Goal: Task Accomplishment & Management: Manage account settings

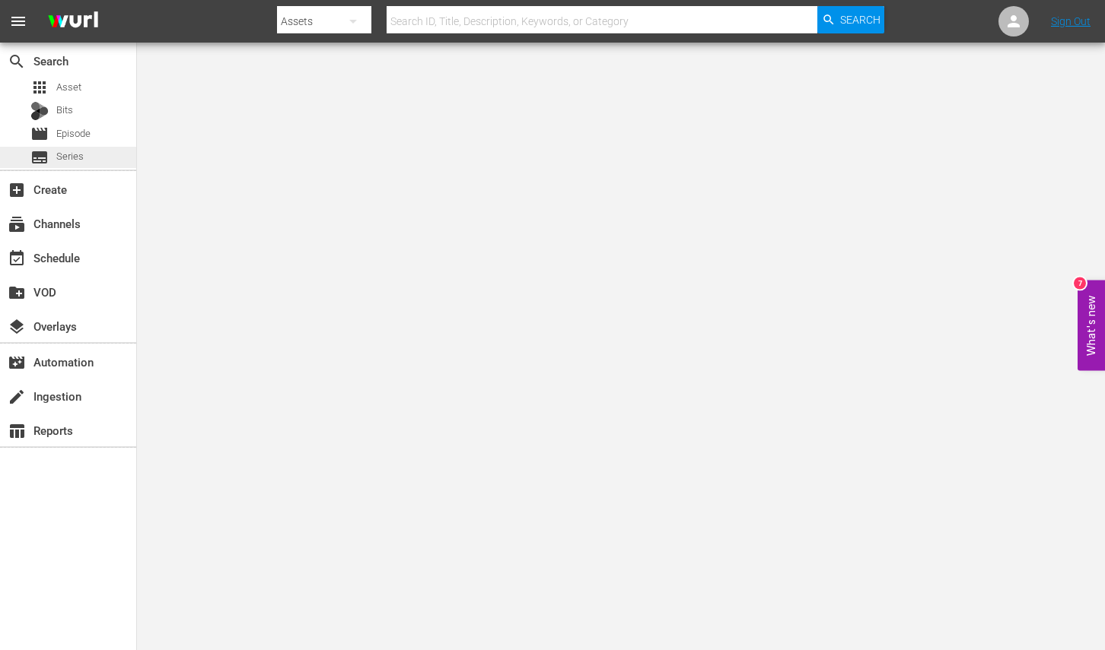
click at [120, 158] on div "subtitles Series" at bounding box center [68, 157] width 136 height 21
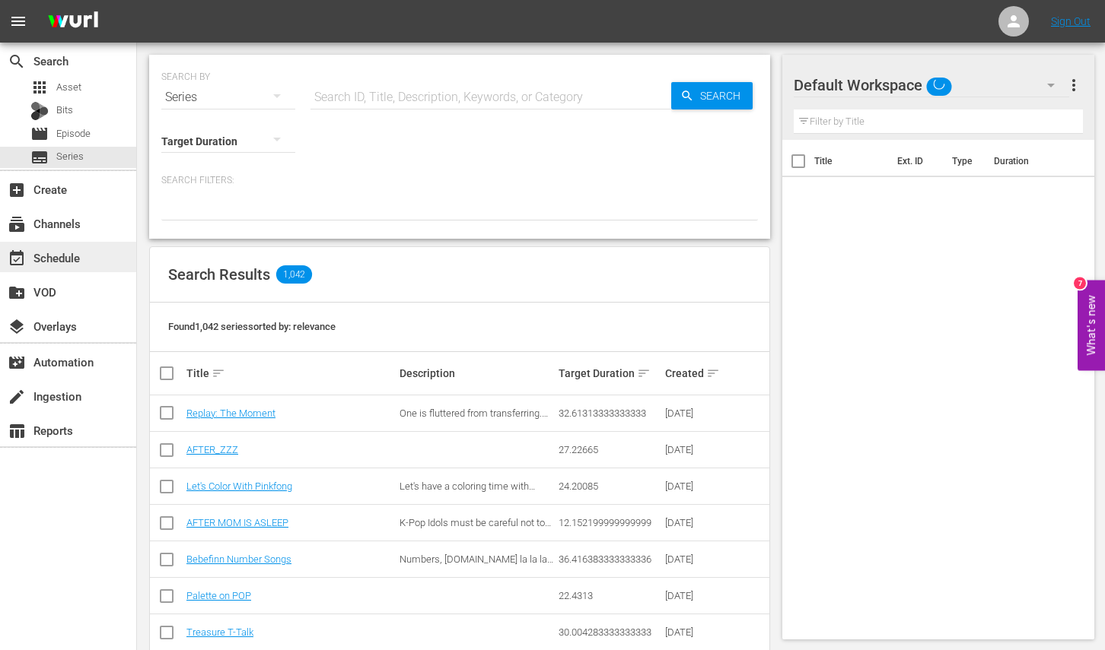
click at [57, 257] on div "event_available Schedule" at bounding box center [42, 256] width 85 height 14
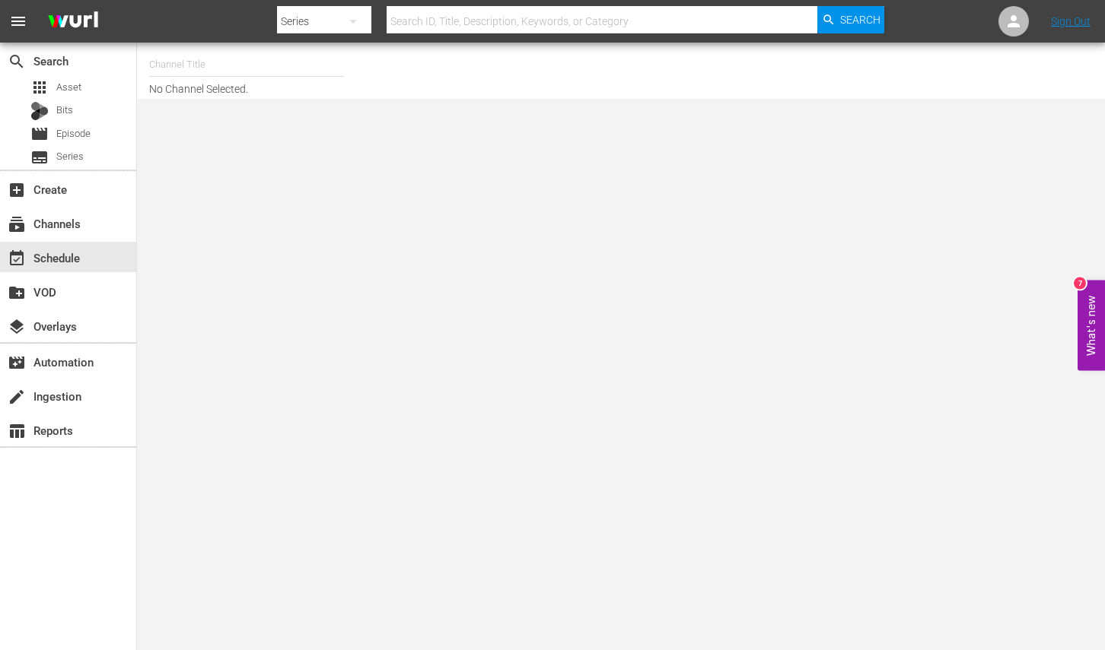
click at [282, 72] on input "text" at bounding box center [246, 64] width 195 height 37
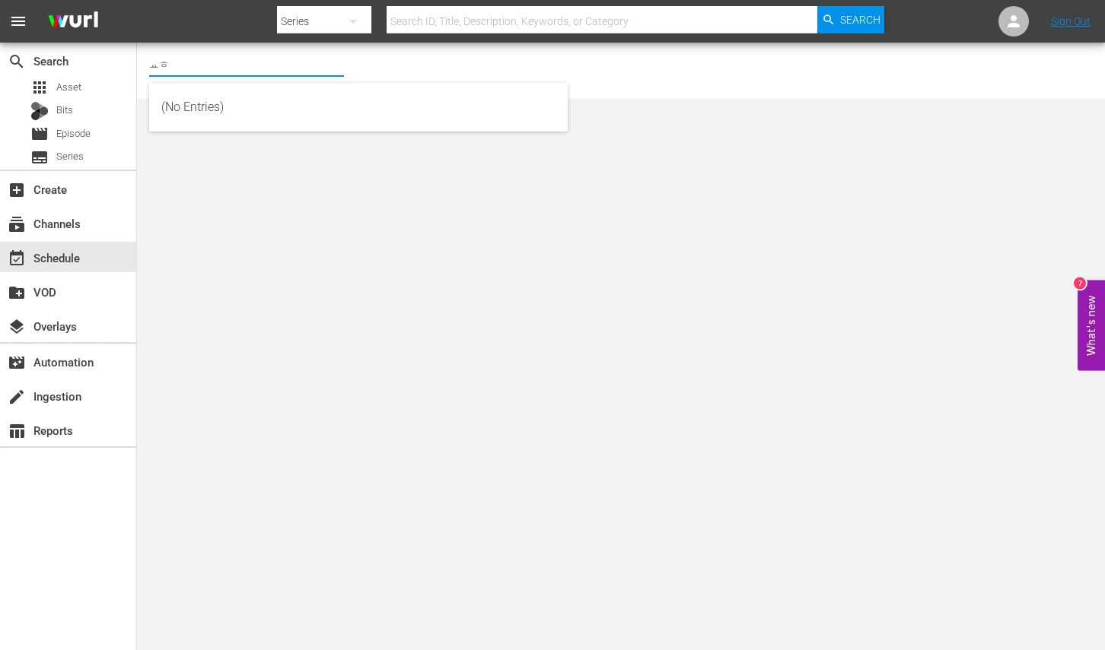
type input "ㅛ"
type input "Y"
type input "T"
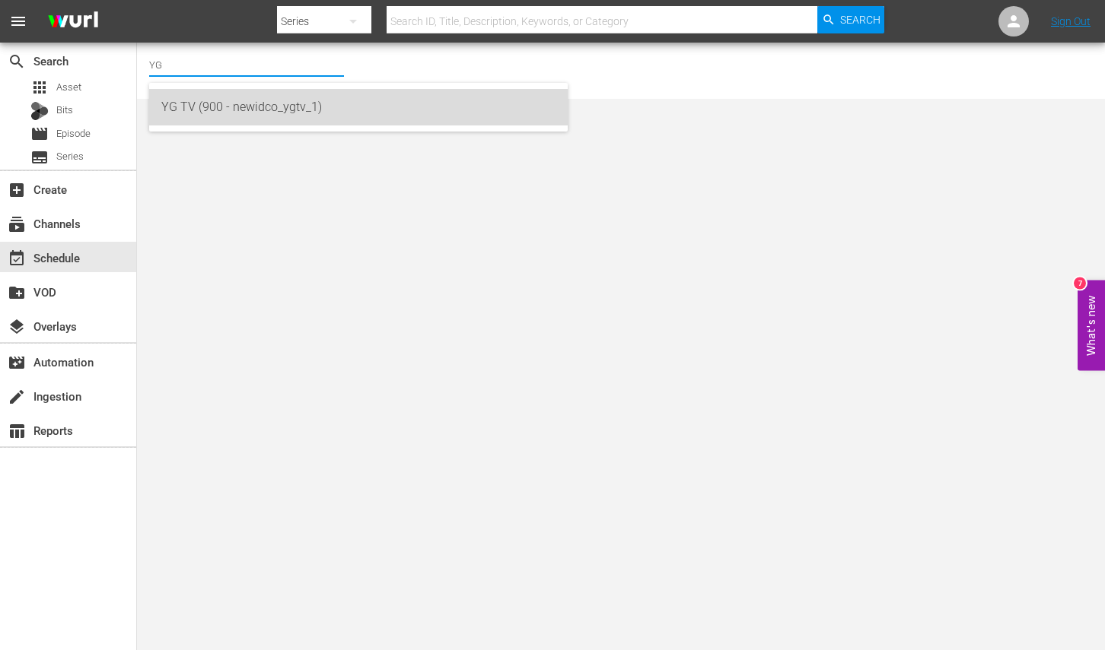
click at [266, 98] on div "YG TV (900 - newidco_ygtv_1)" at bounding box center [358, 107] width 394 height 37
type input "YG TV (900 - newidco_ygtv_1)"
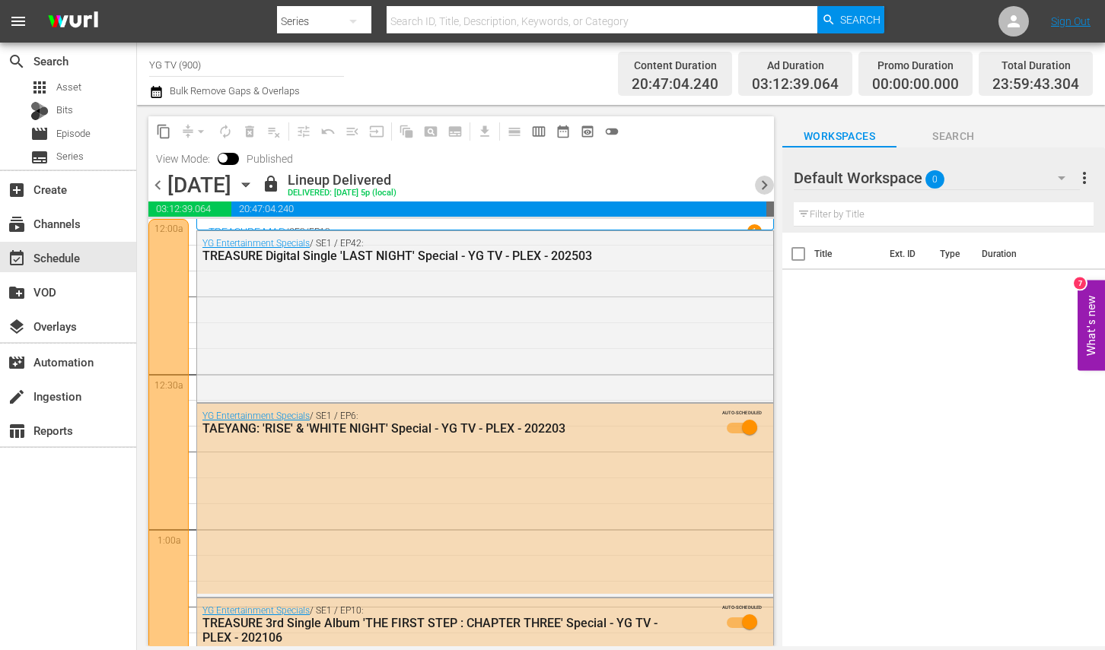
click at [757, 183] on span "chevron_right" at bounding box center [764, 185] width 19 height 19
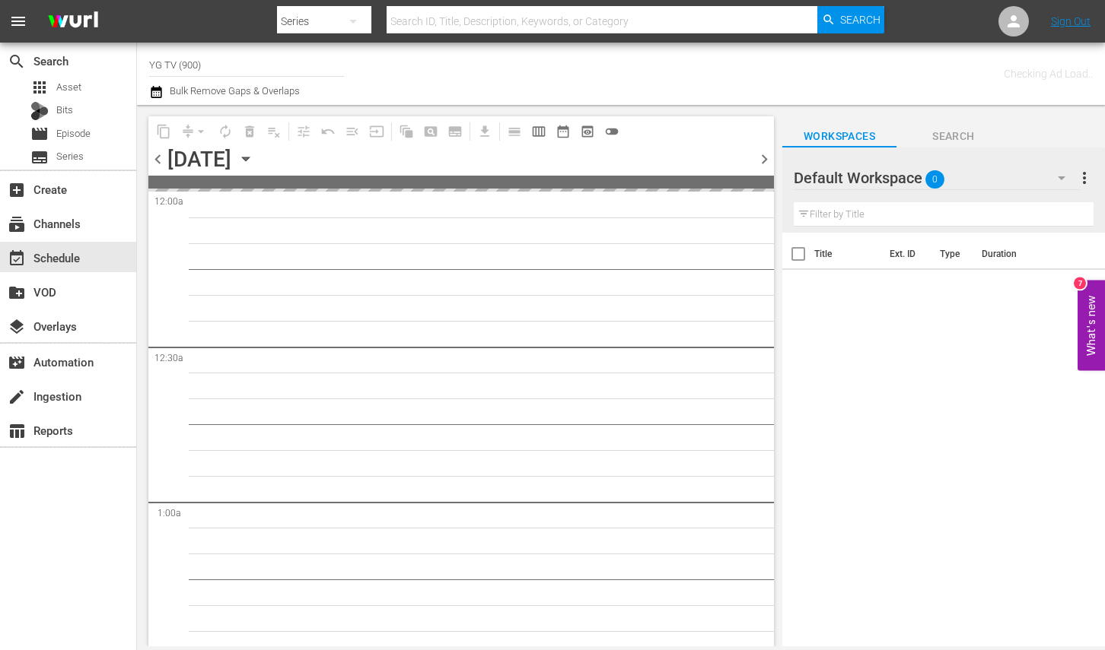
click at [757, 183] on span at bounding box center [460, 182] width 625 height 13
click at [773, 162] on span "chevron_right" at bounding box center [764, 159] width 19 height 19
click at [943, 173] on span "0" at bounding box center [934, 180] width 19 height 32
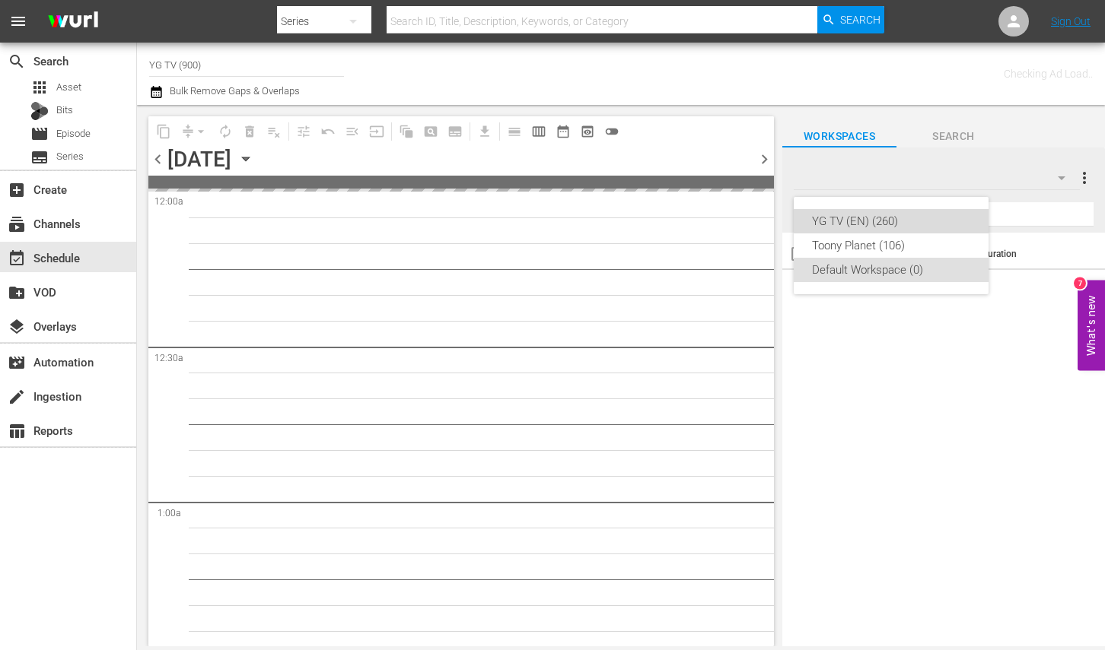
click at [871, 220] on div "YG TV (EN) (260)" at bounding box center [891, 221] width 158 height 24
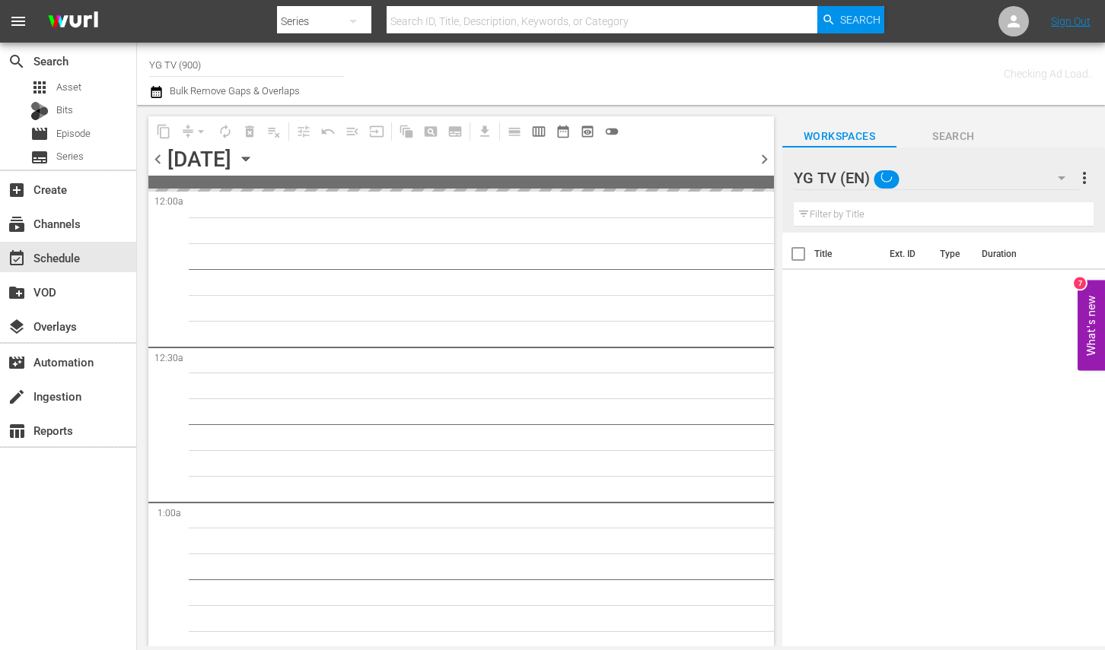
drag, startPoint x: 632, startPoint y: 284, endPoint x: 503, endPoint y: 166, distance: 175.0
click at [631, 283] on div "YG TV (EN) (260) Toony Planet (106) Default Workspace (0)" at bounding box center [552, 325] width 1105 height 650
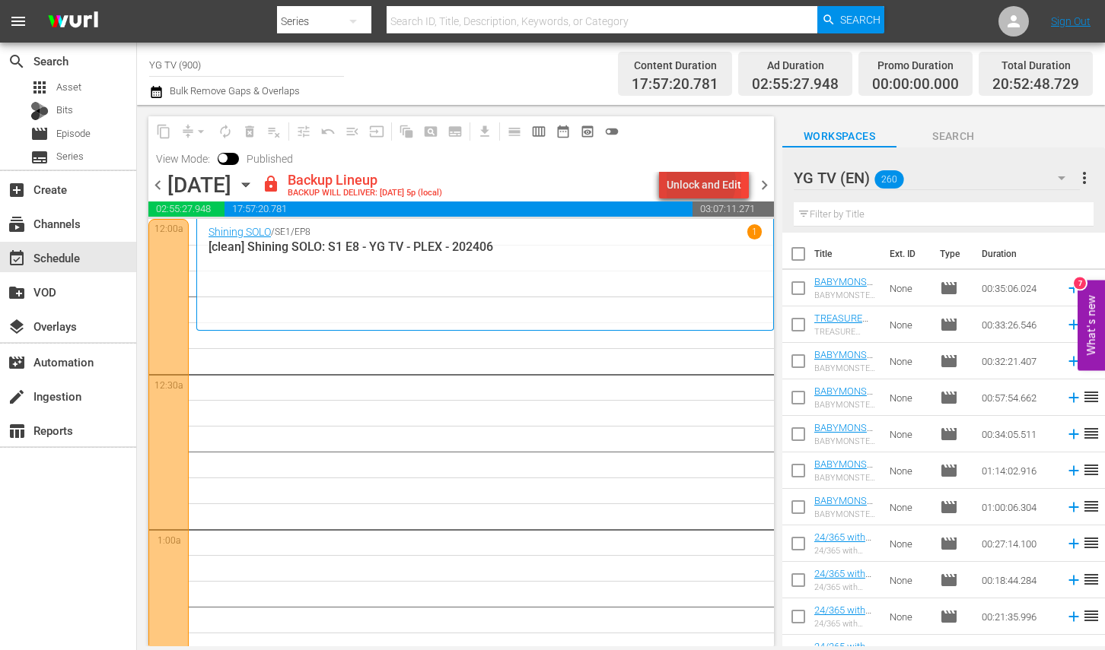
click at [701, 183] on div "Unlock and Edit" at bounding box center [703, 184] width 75 height 27
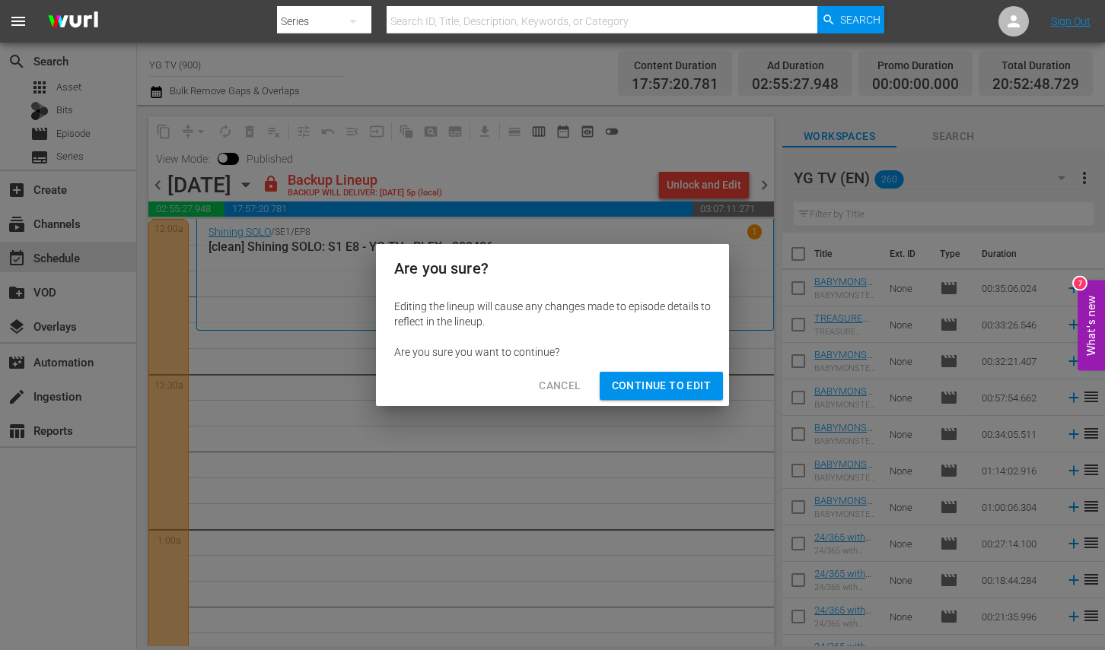
drag, startPoint x: 686, startPoint y: 385, endPoint x: 689, endPoint y: 348, distance: 36.6
click at [685, 385] on span "Continue to Edit" at bounding box center [661, 386] width 99 height 19
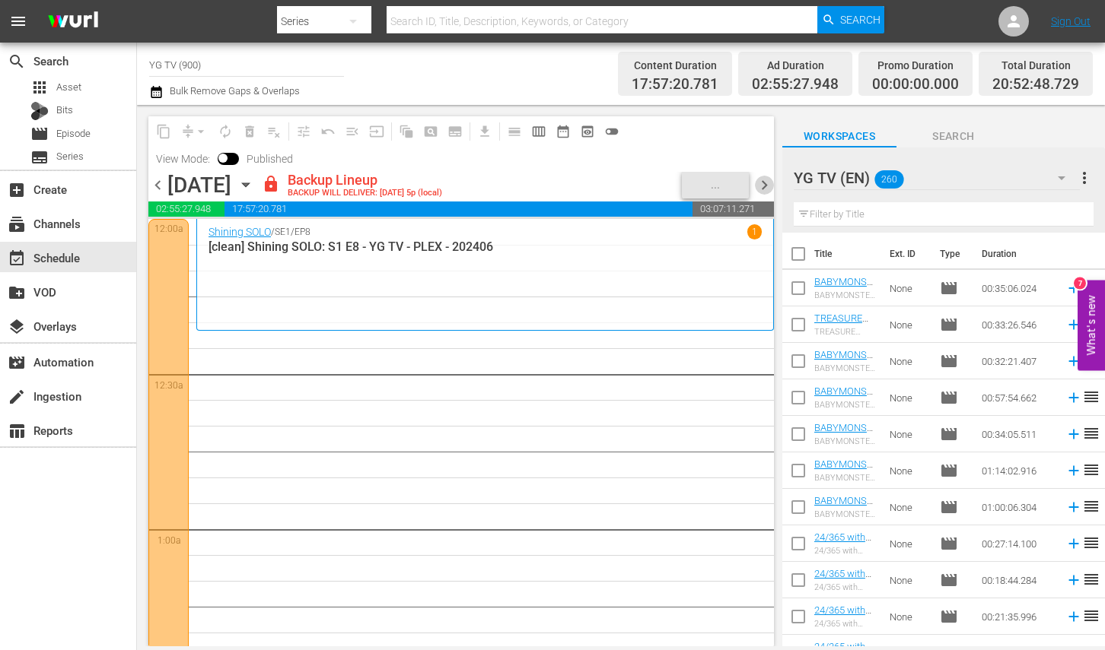
click at [760, 193] on span "chevron_right" at bounding box center [764, 185] width 19 height 19
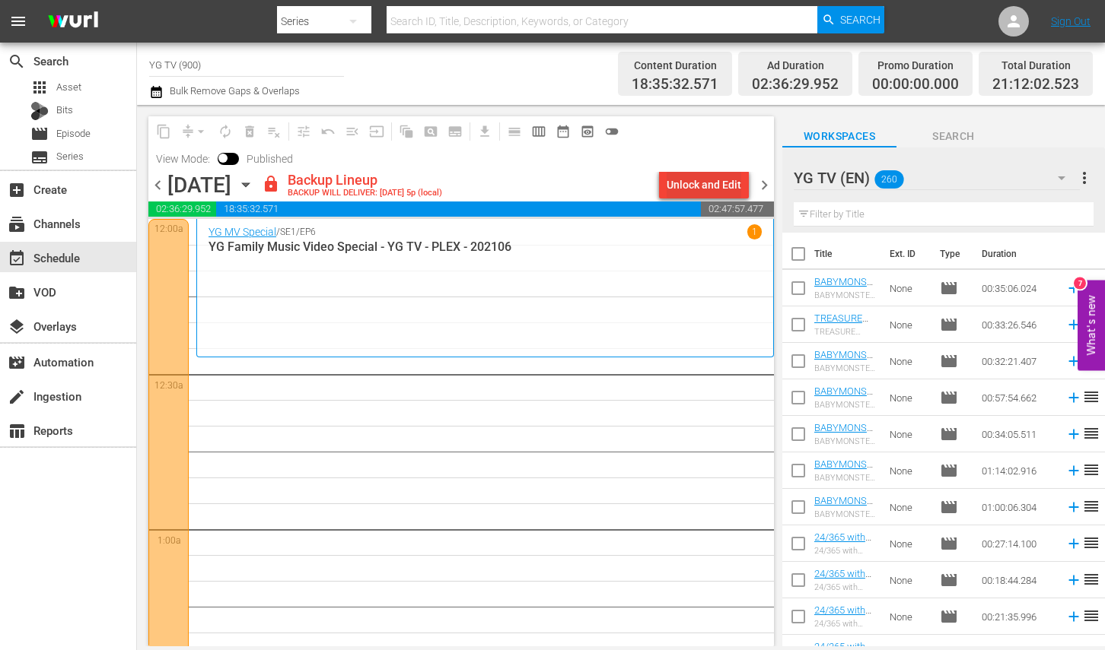
click at [671, 185] on div "Unlock and Edit" at bounding box center [703, 184] width 75 height 27
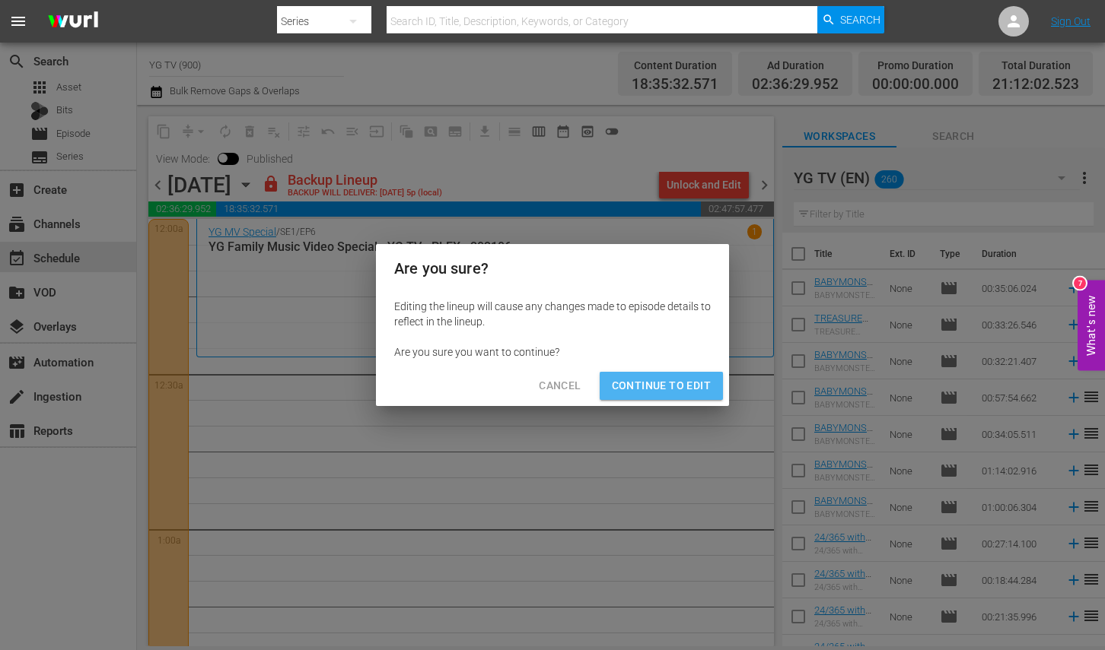
click at [689, 377] on span "Continue to Edit" at bounding box center [661, 386] width 99 height 19
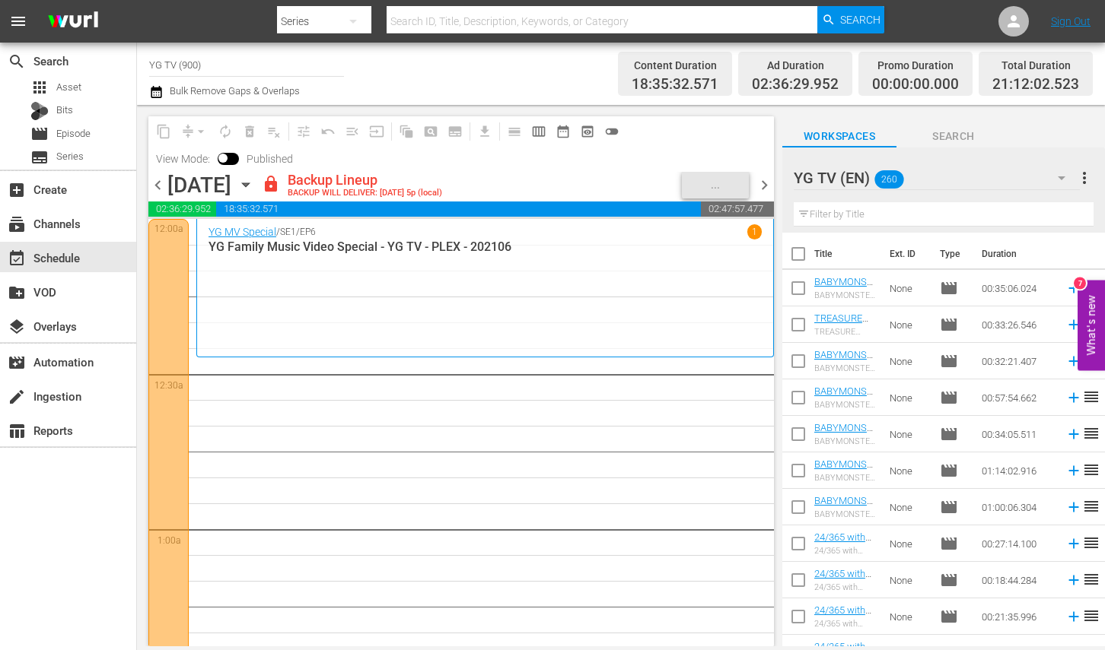
click at [769, 180] on span "chevron_right" at bounding box center [764, 185] width 19 height 19
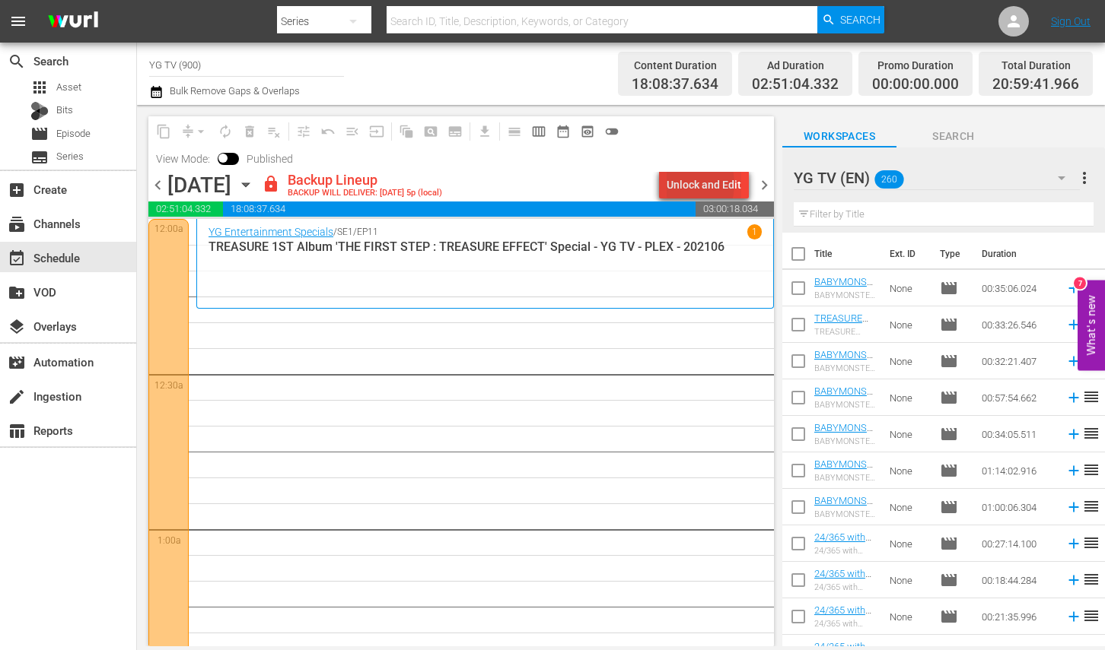
click at [683, 183] on div "Unlock and Edit" at bounding box center [703, 184] width 75 height 27
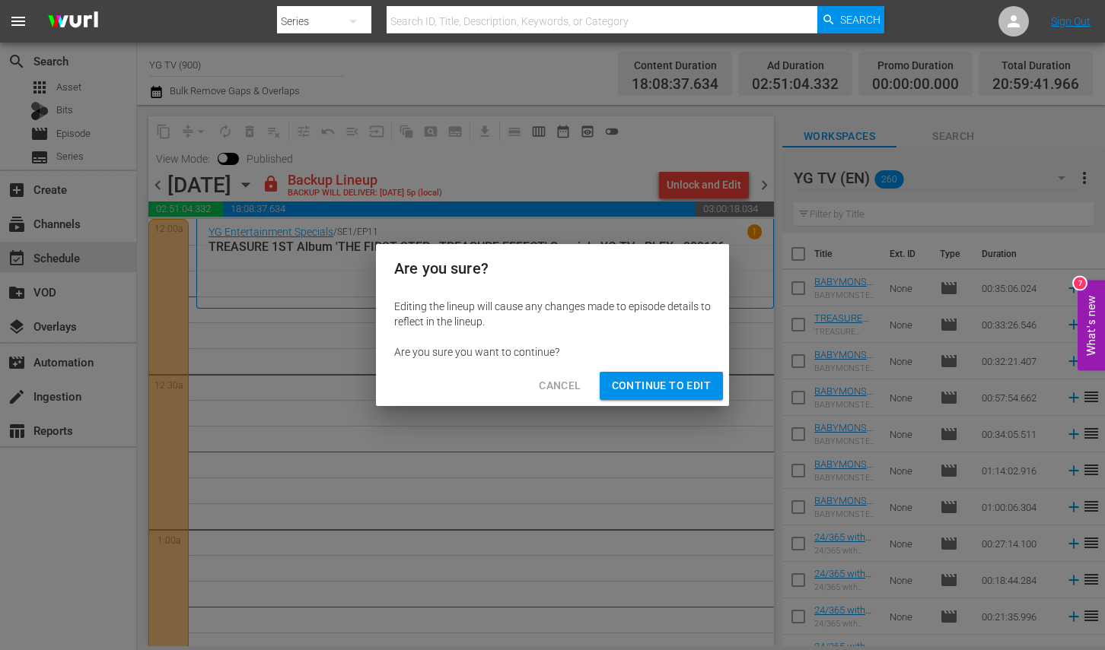
click at [668, 390] on span "Continue to Edit" at bounding box center [661, 386] width 99 height 19
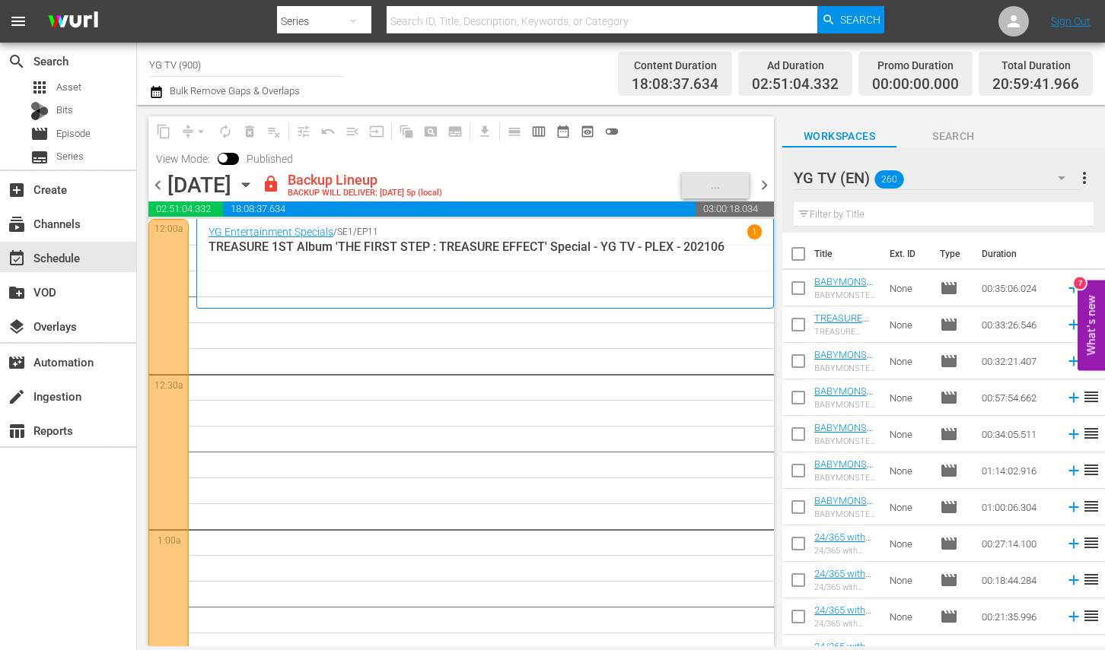
click at [157, 186] on span "chevron_left" at bounding box center [157, 185] width 19 height 19
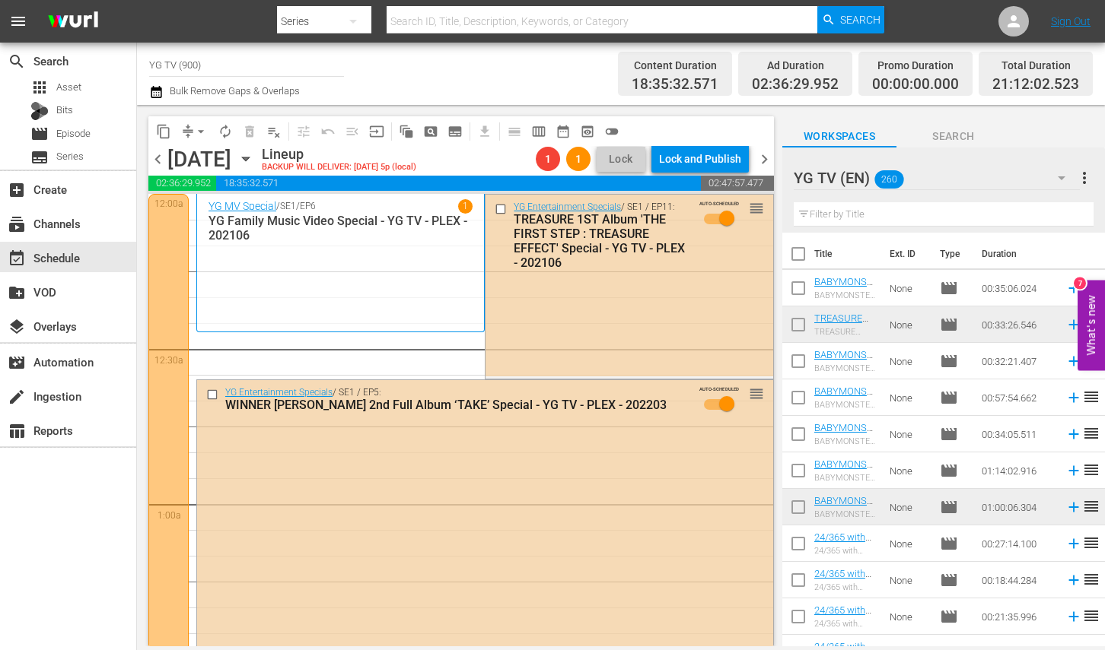
click at [153, 165] on span "chevron_left" at bounding box center [157, 159] width 19 height 19
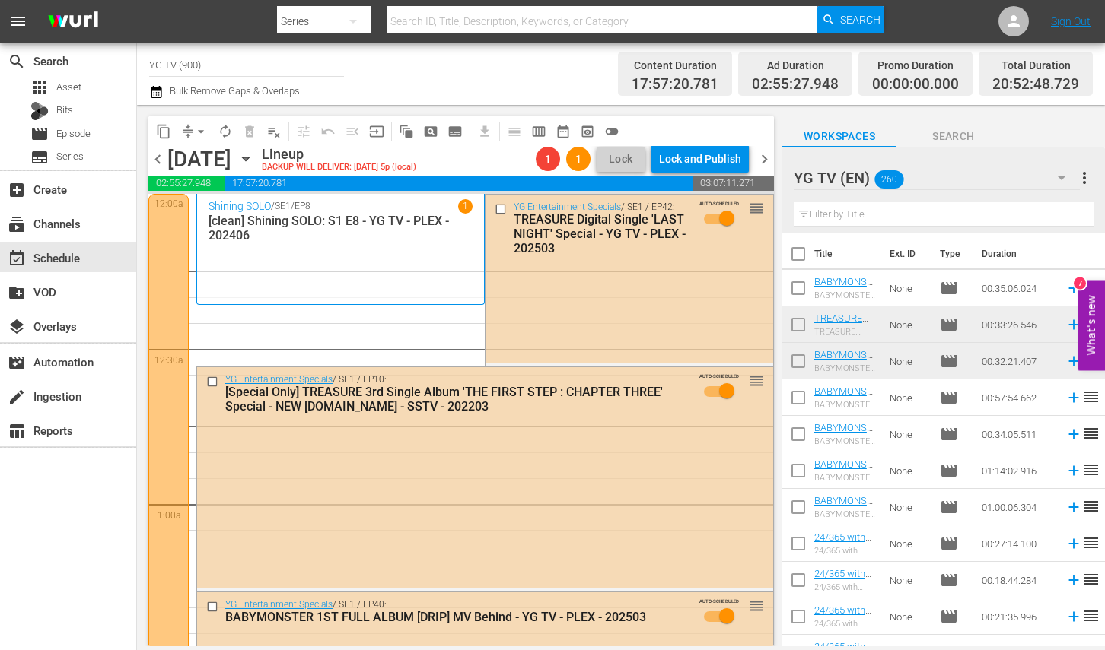
click at [157, 157] on span "chevron_left" at bounding box center [157, 159] width 19 height 19
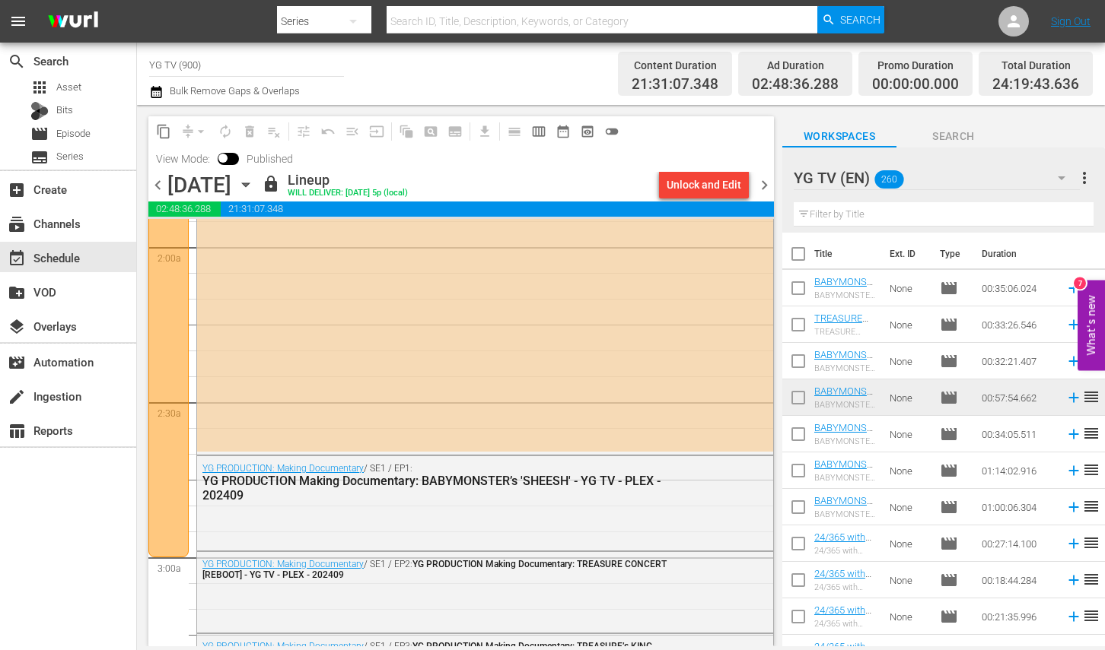
scroll to position [988, 0]
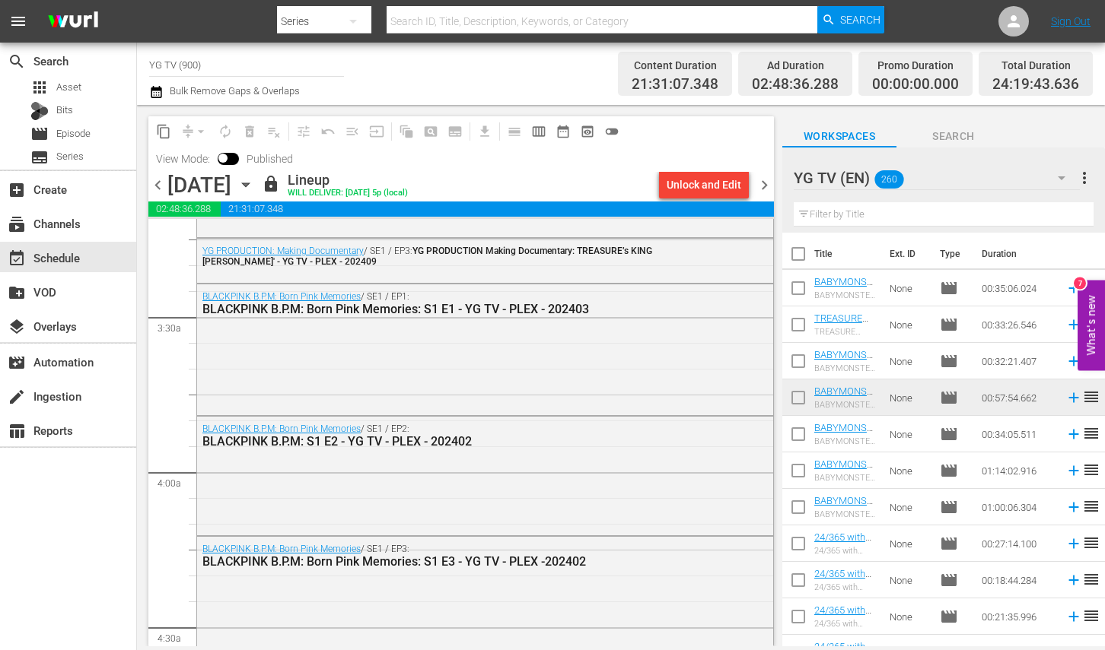
click at [765, 196] on div "chevron_left Thursday, August 28th August 28th lock Lineup WILL DELIVER: 8/27 @…" at bounding box center [460, 187] width 625 height 30
click at [762, 184] on span "chevron_right" at bounding box center [764, 185] width 19 height 19
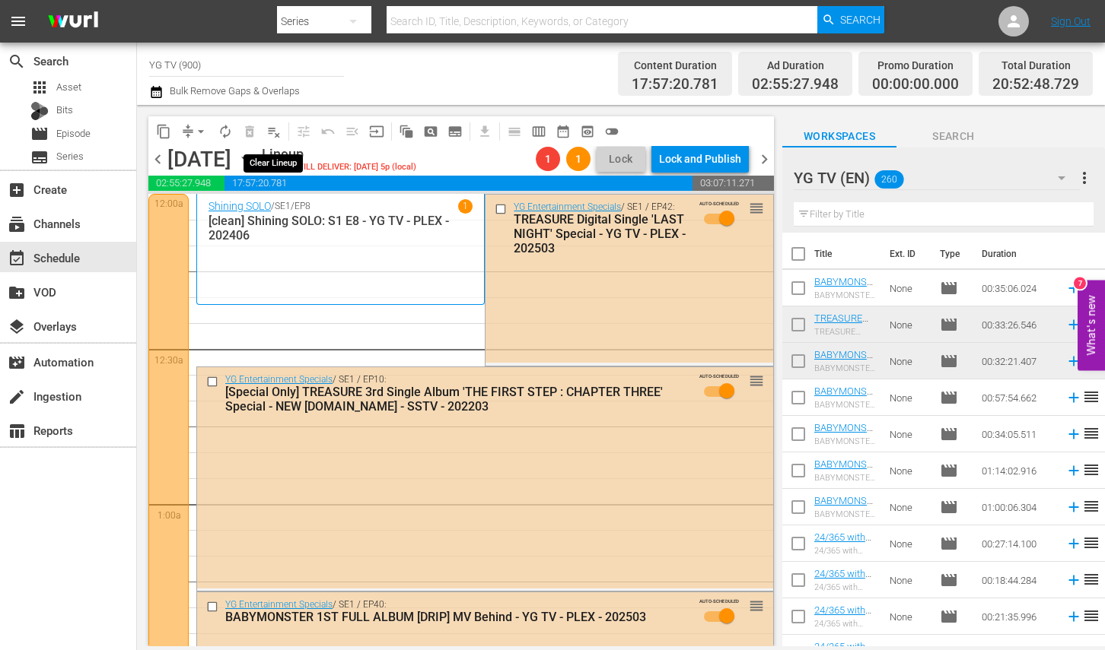
click at [266, 133] on button "playlist_remove_outlined" at bounding box center [274, 131] width 24 height 24
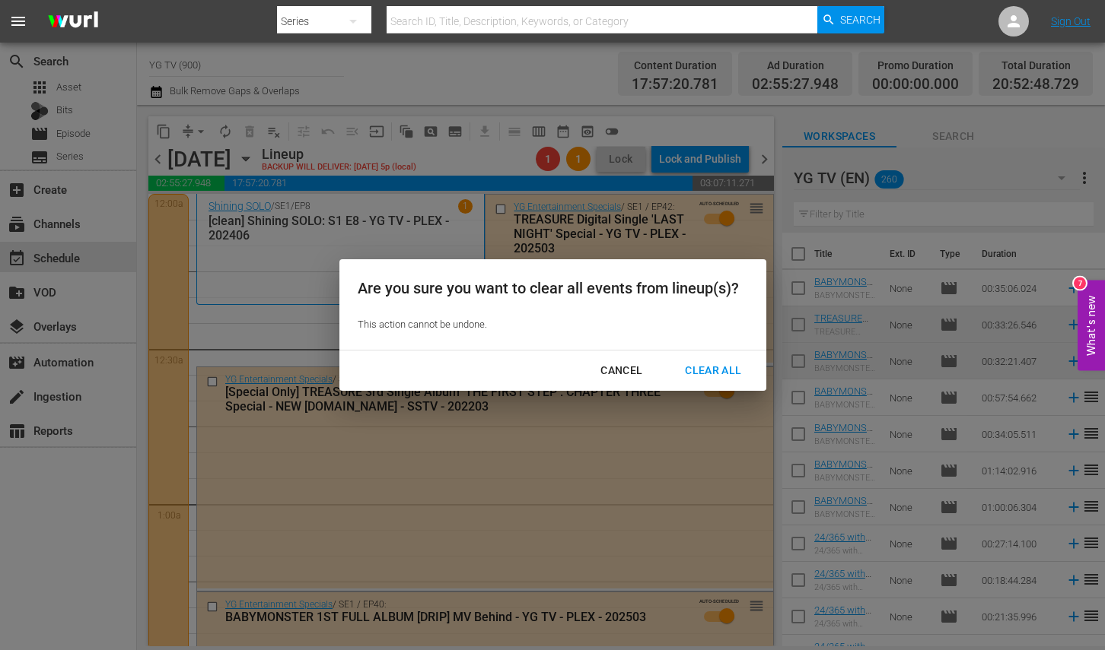
click at [709, 369] on div "Clear All" at bounding box center [713, 370] width 81 height 19
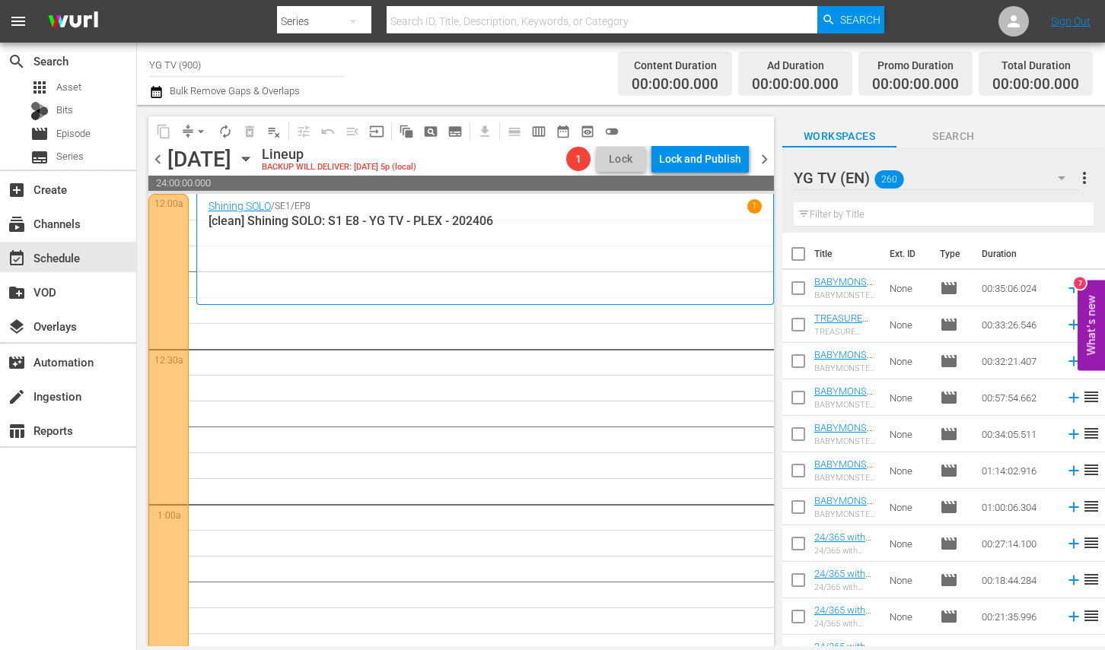
click at [758, 157] on span "chevron_right" at bounding box center [764, 159] width 19 height 19
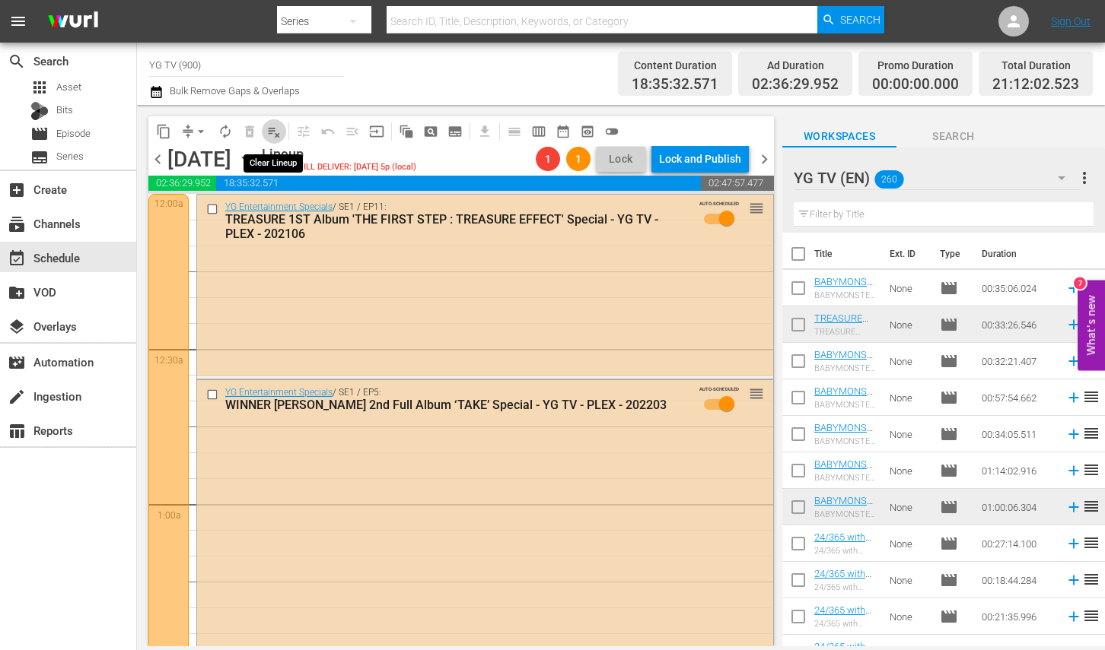
click at [269, 131] on span "playlist_remove_outlined" at bounding box center [273, 131] width 15 height 15
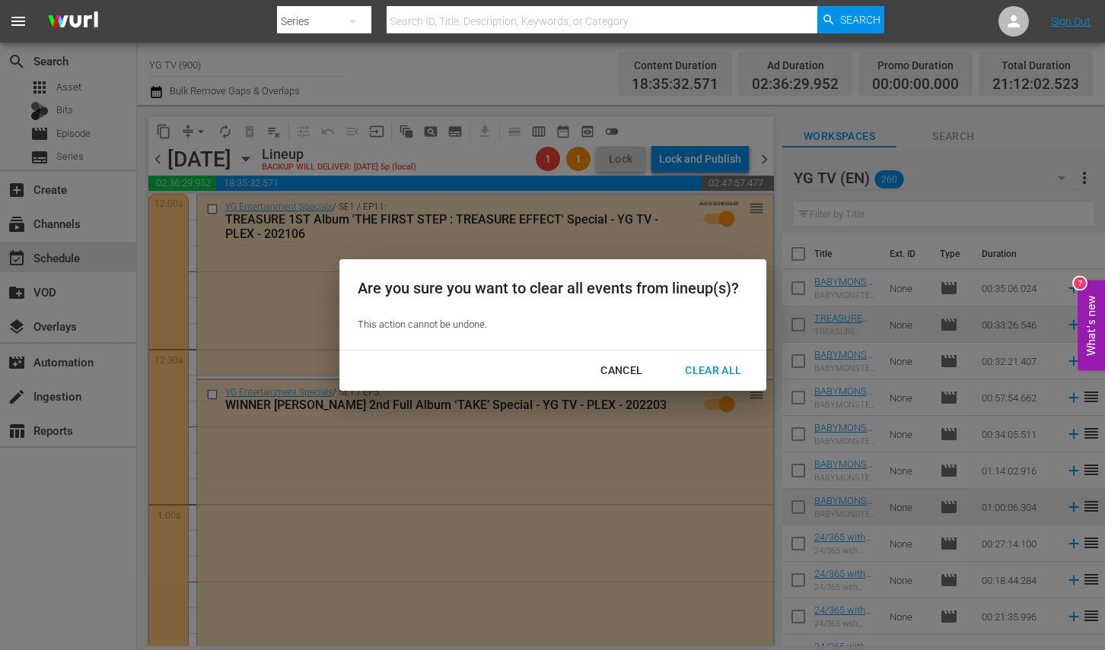
click at [699, 374] on div "Clear All" at bounding box center [713, 370] width 81 height 19
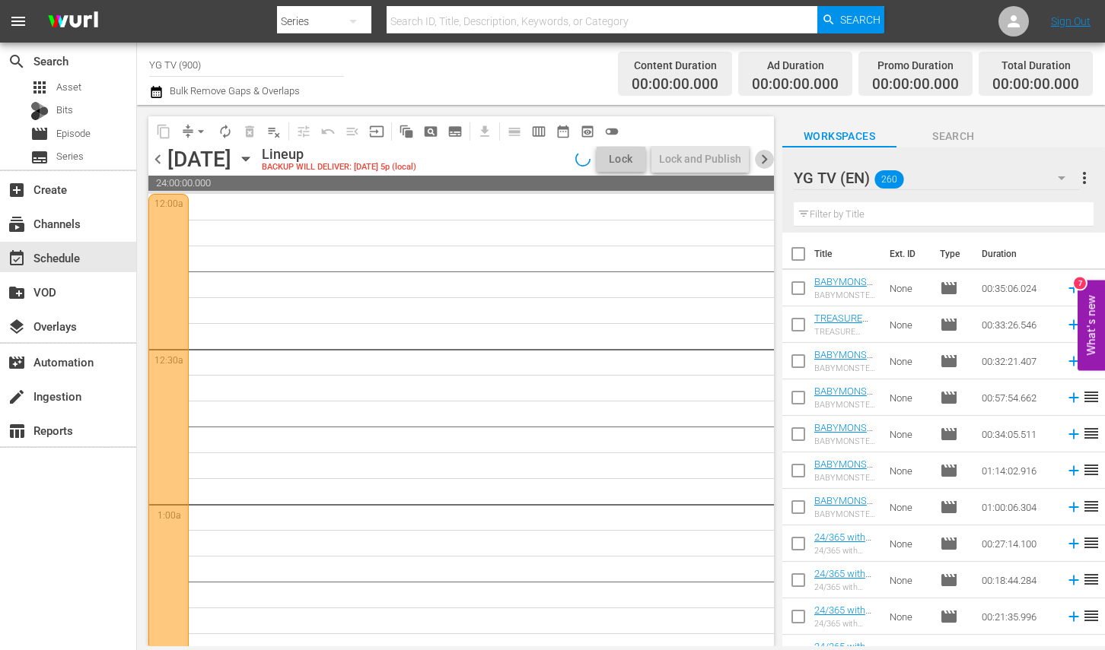
click at [767, 162] on span "chevron_right" at bounding box center [764, 159] width 19 height 19
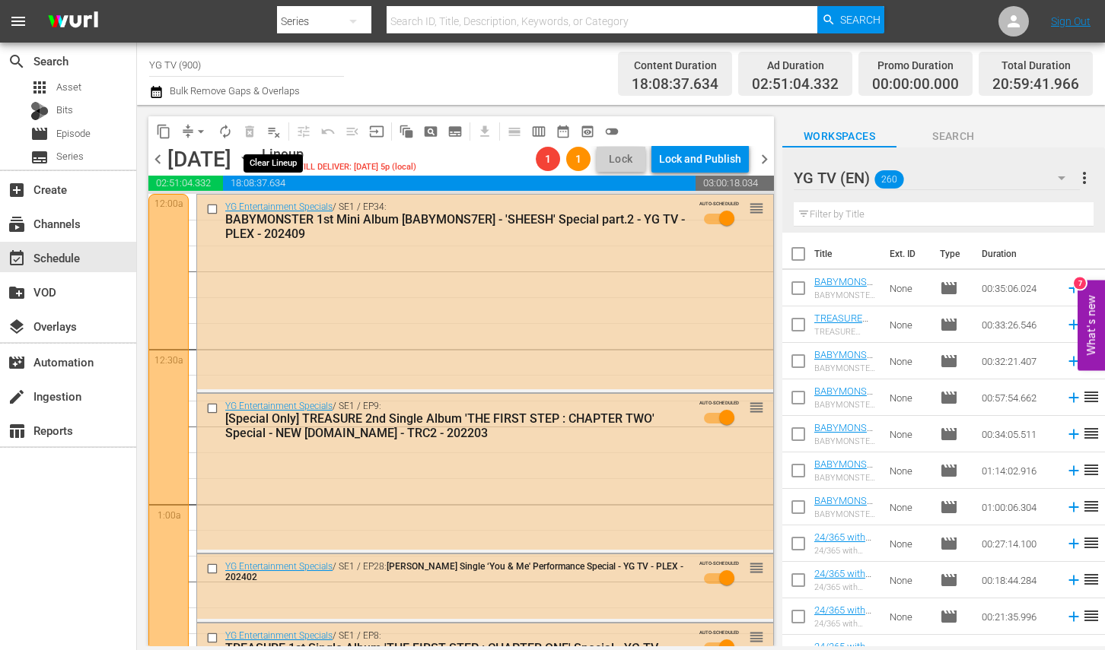
click at [275, 127] on span "playlist_remove_outlined" at bounding box center [273, 131] width 15 height 15
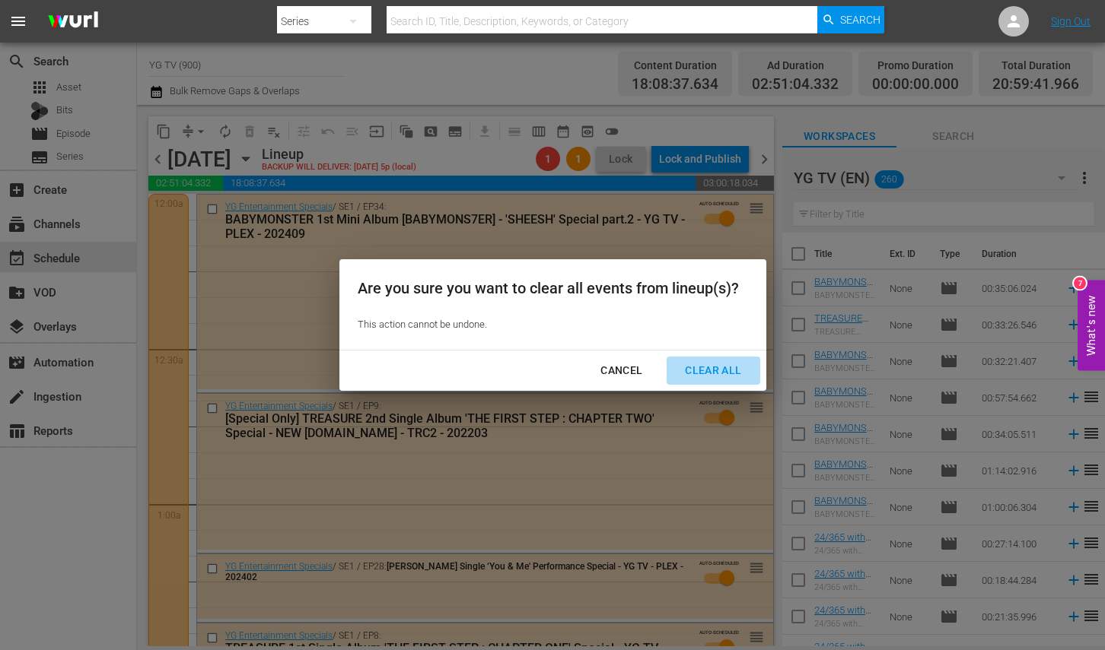
drag, startPoint x: 729, startPoint y: 370, endPoint x: 704, endPoint y: 454, distance: 87.9
click at [729, 370] on div "Clear All" at bounding box center [713, 370] width 81 height 19
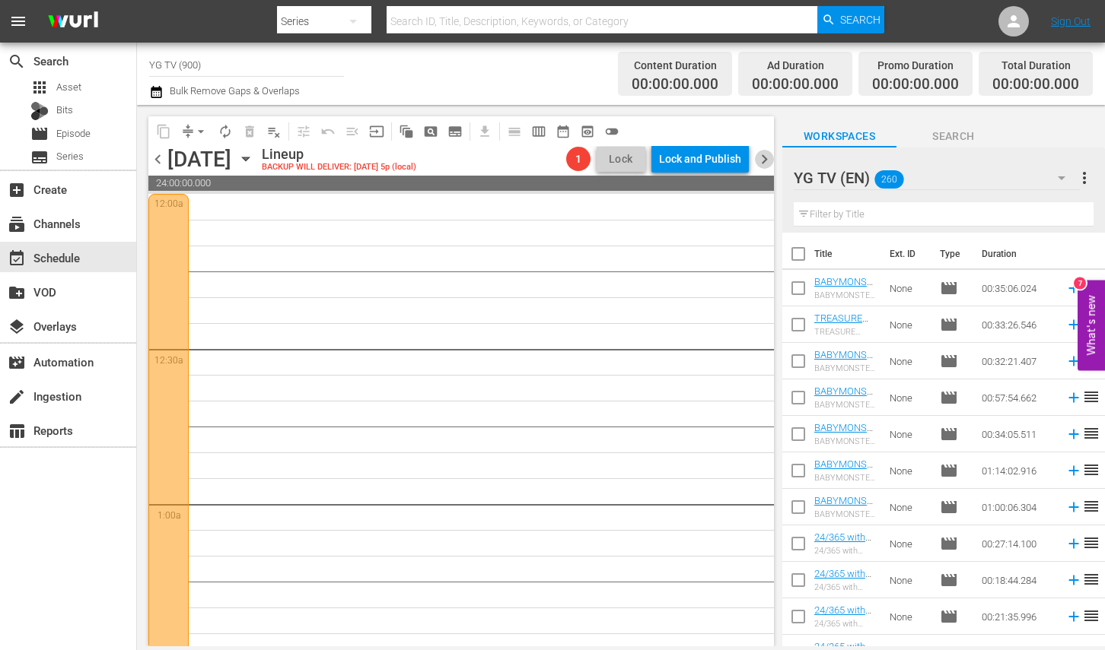
click at [768, 160] on span "chevron_right" at bounding box center [764, 159] width 19 height 19
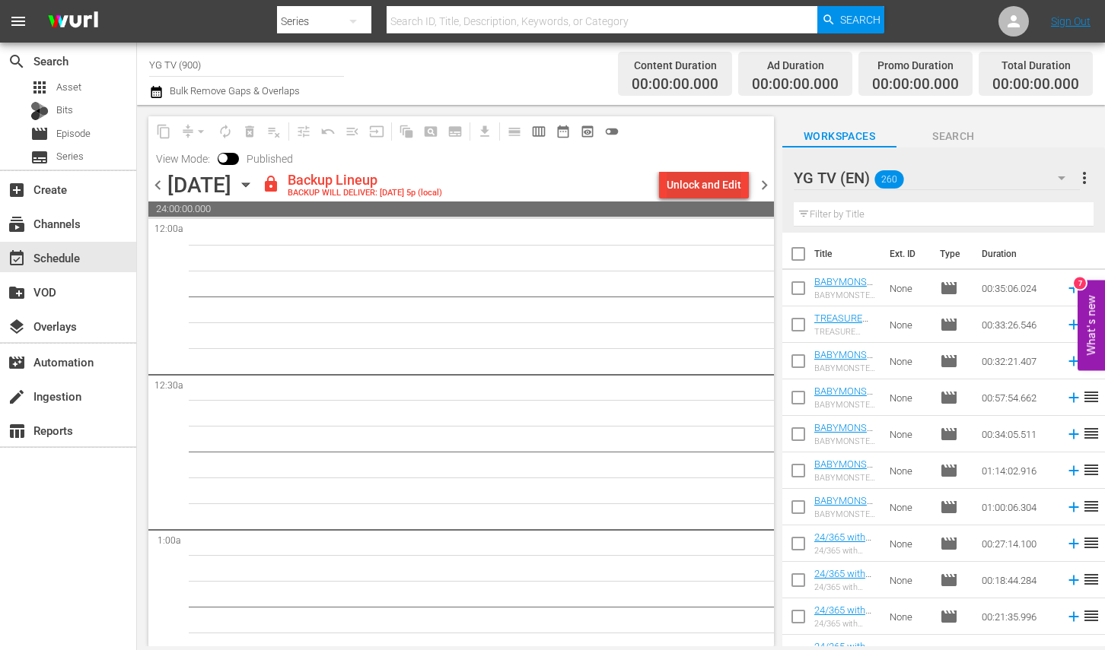
click at [711, 187] on div "Unlock and Edit" at bounding box center [703, 184] width 75 height 27
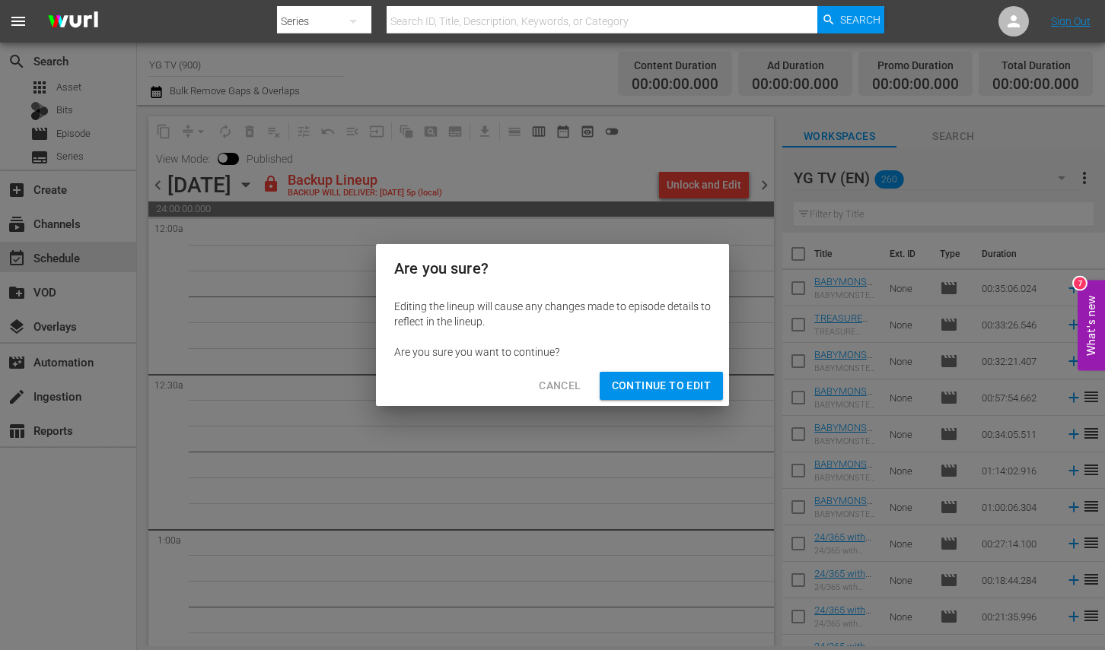
click at [682, 395] on span "Continue to Edit" at bounding box center [661, 386] width 99 height 19
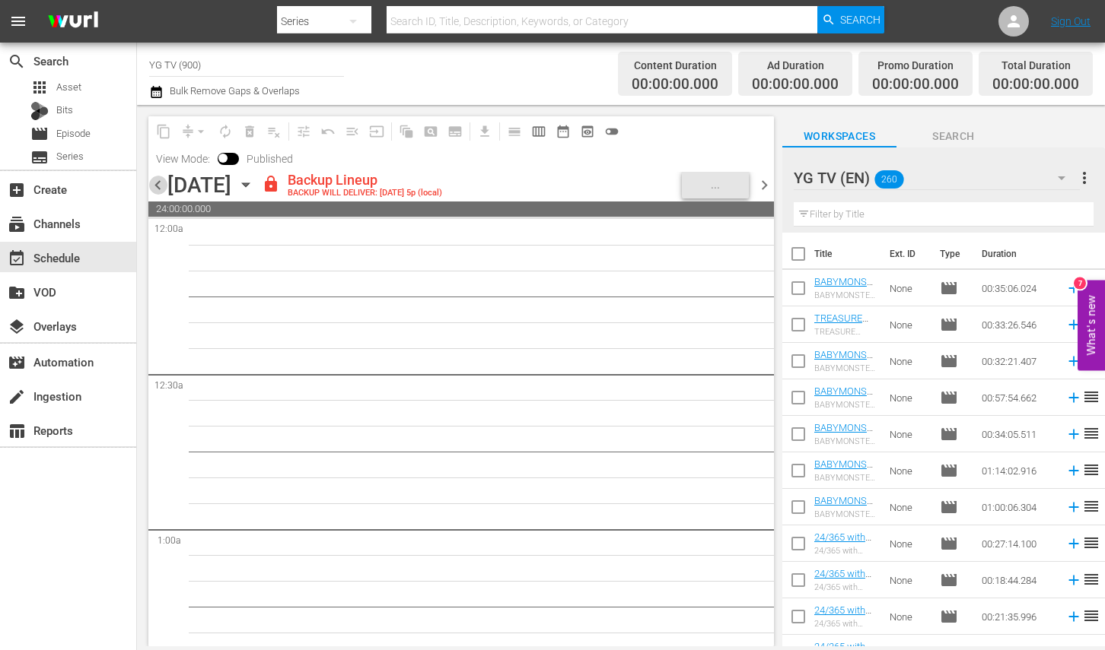
click at [161, 186] on span "chevron_left" at bounding box center [157, 185] width 19 height 19
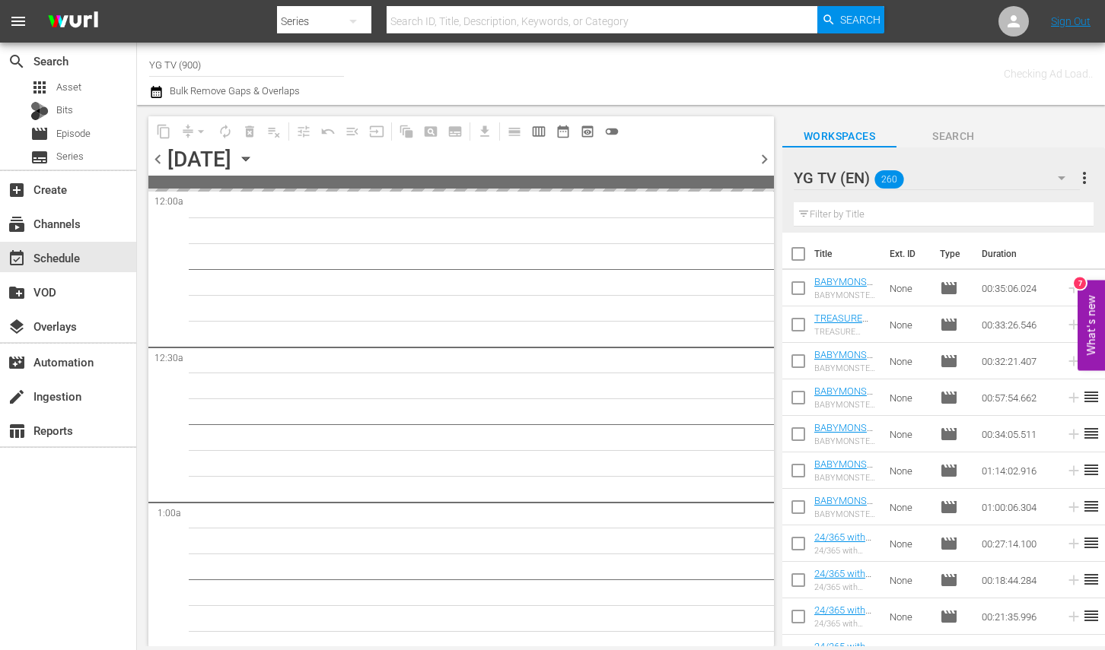
click at [161, 186] on span at bounding box center [460, 182] width 625 height 13
click at [160, 165] on span "chevron_left" at bounding box center [157, 159] width 19 height 19
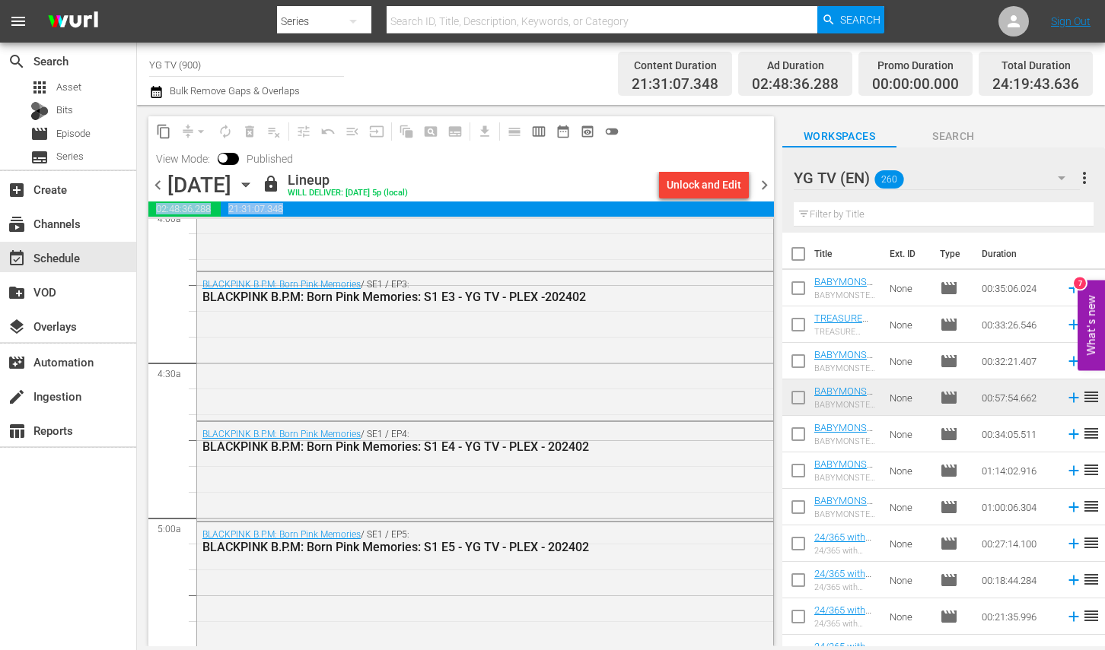
scroll to position [2584, 0]
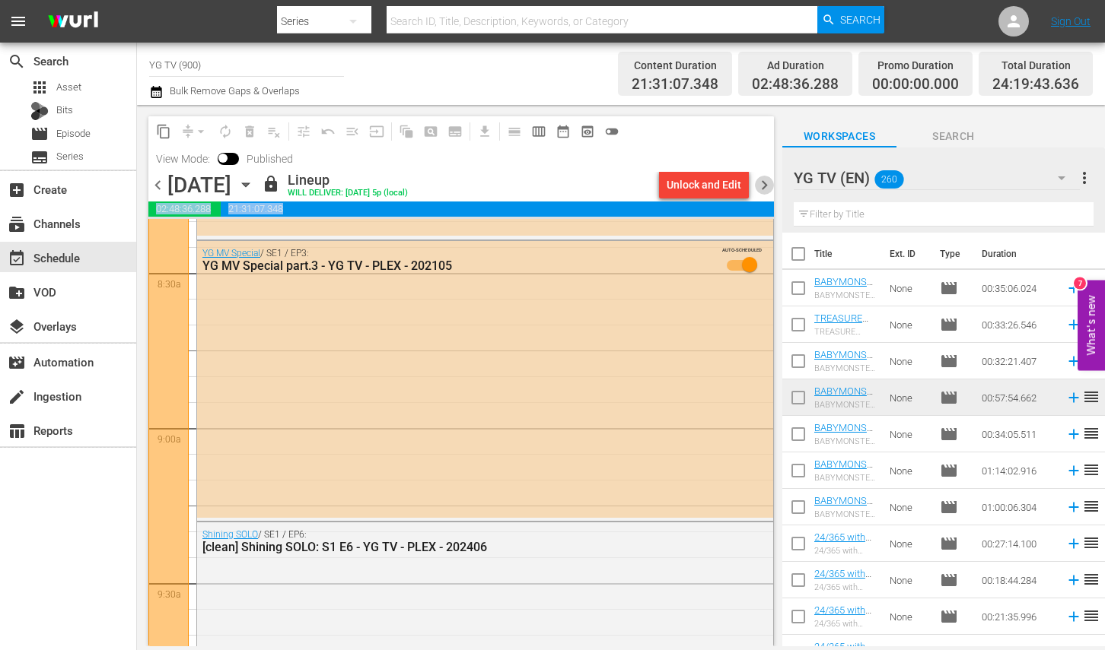
click at [768, 186] on span "chevron_right" at bounding box center [764, 185] width 19 height 19
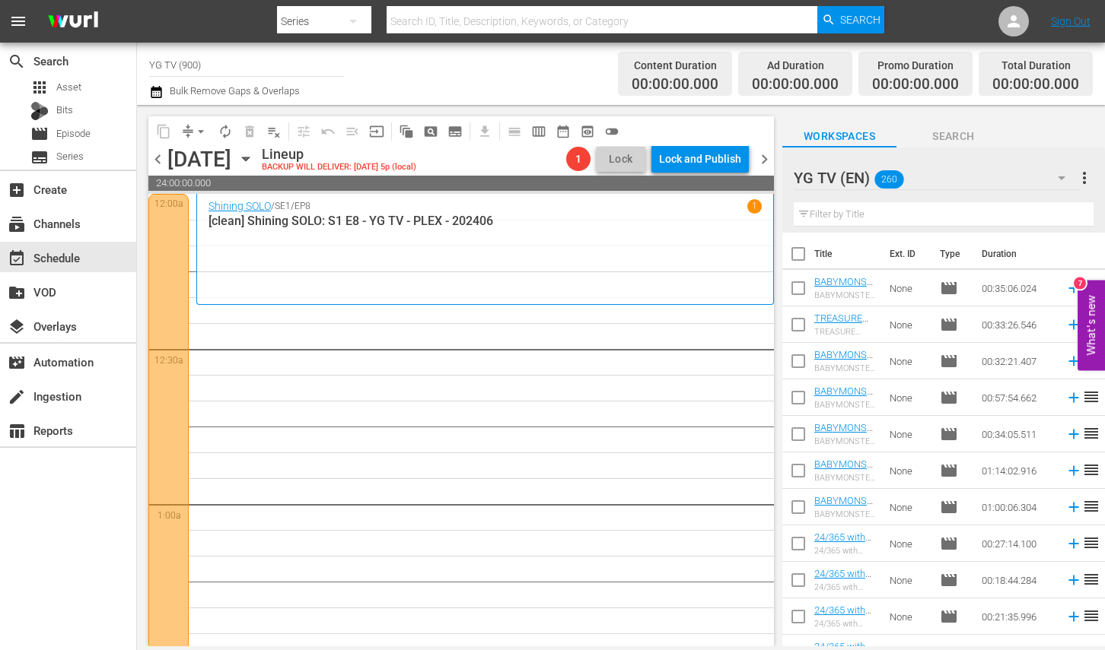
drag, startPoint x: 502, startPoint y: 366, endPoint x: 330, endPoint y: 245, distance: 210.2
click at [763, 167] on span "chevron_right" at bounding box center [764, 159] width 19 height 19
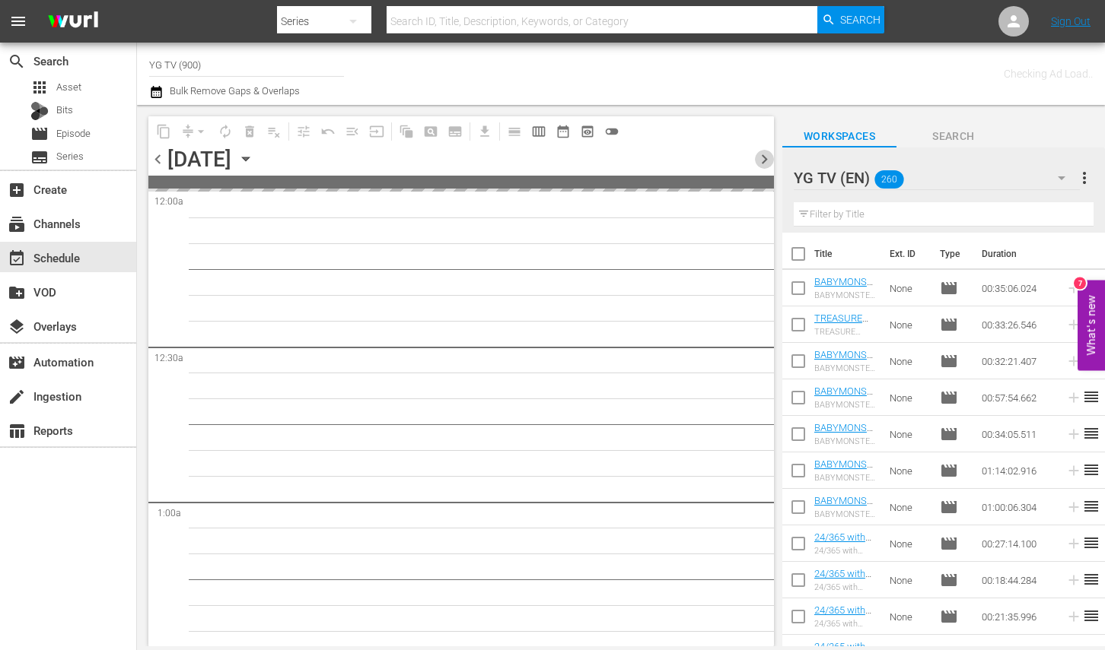
click at [763, 167] on span "chevron_right" at bounding box center [764, 159] width 19 height 19
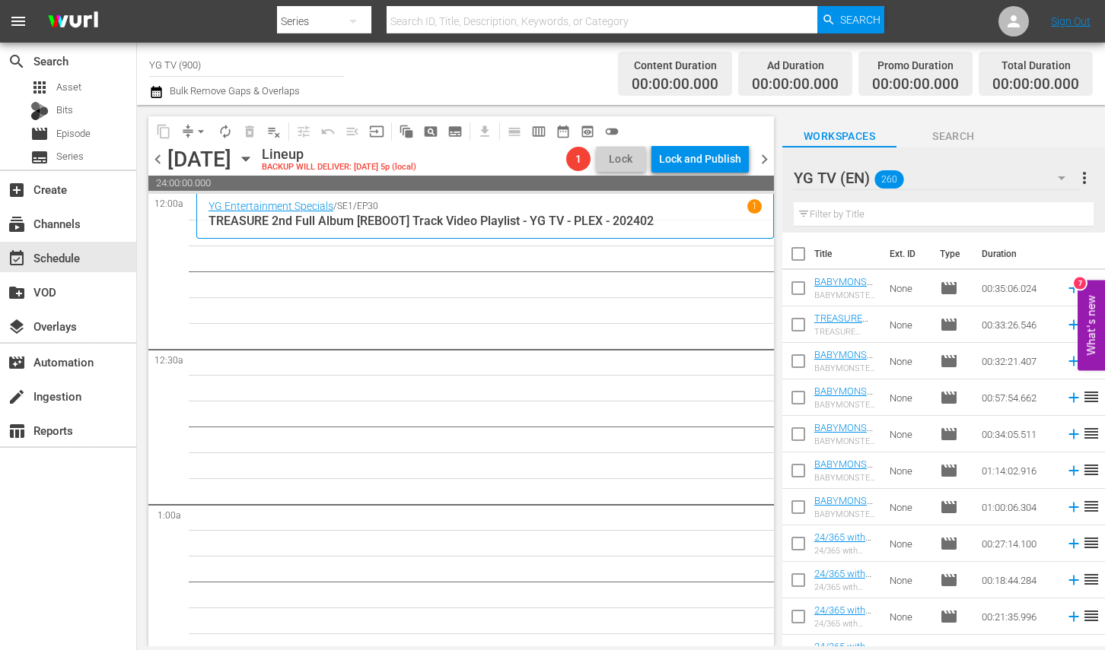
click at [158, 166] on span "chevron_left" at bounding box center [157, 159] width 19 height 19
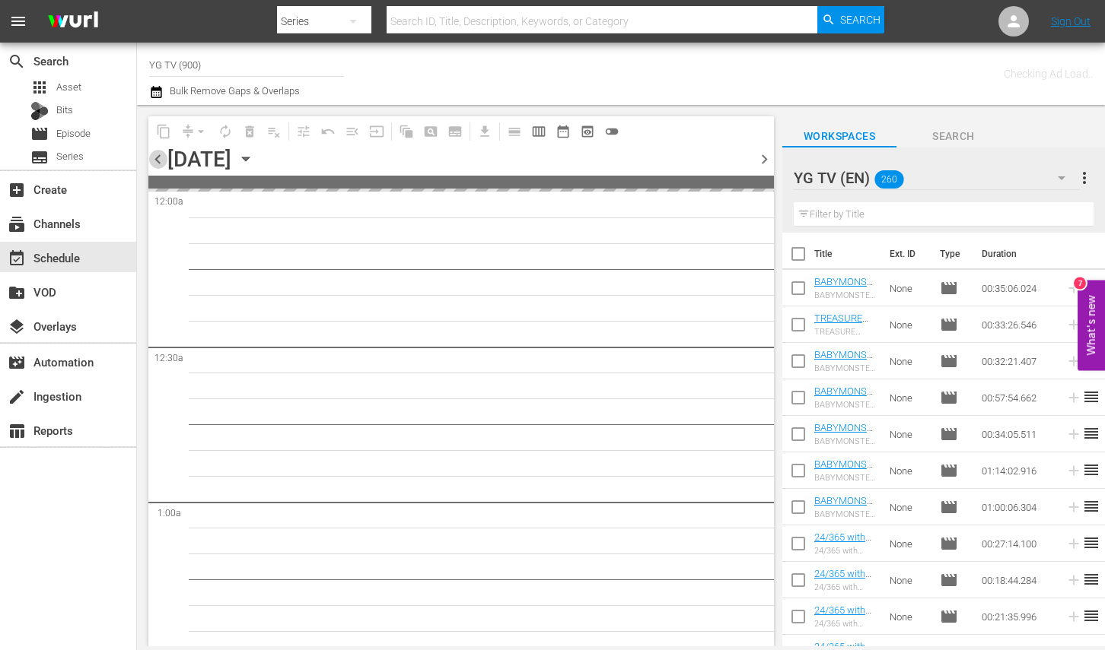
click at [158, 166] on span "chevron_left" at bounding box center [157, 159] width 19 height 19
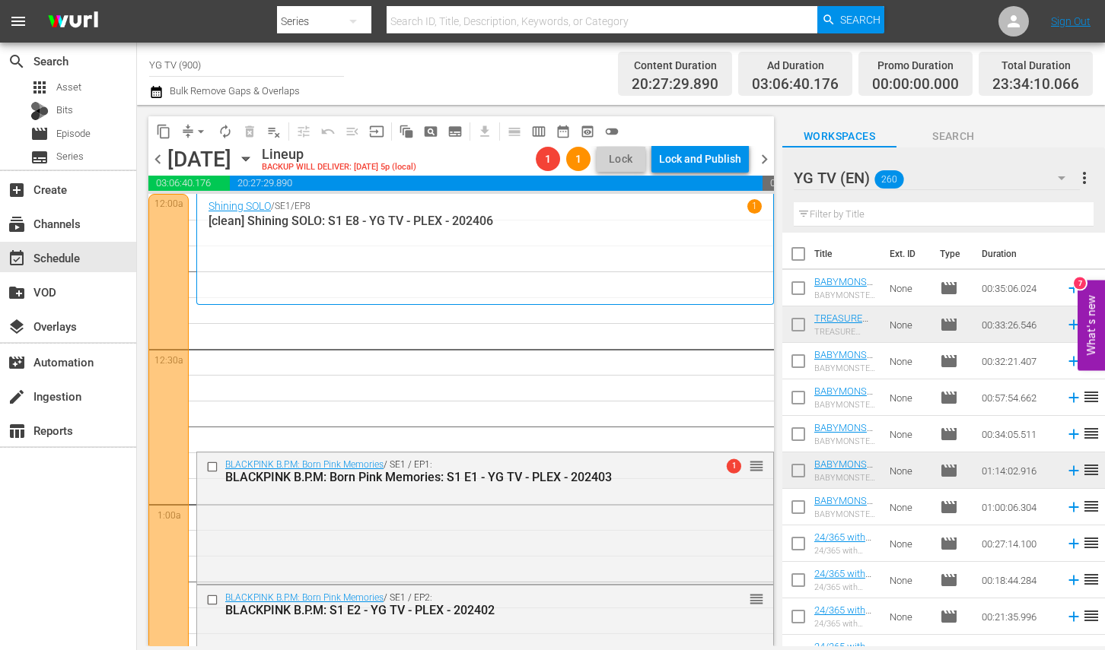
click at [198, 131] on span "arrow_drop_down" at bounding box center [200, 131] width 15 height 15
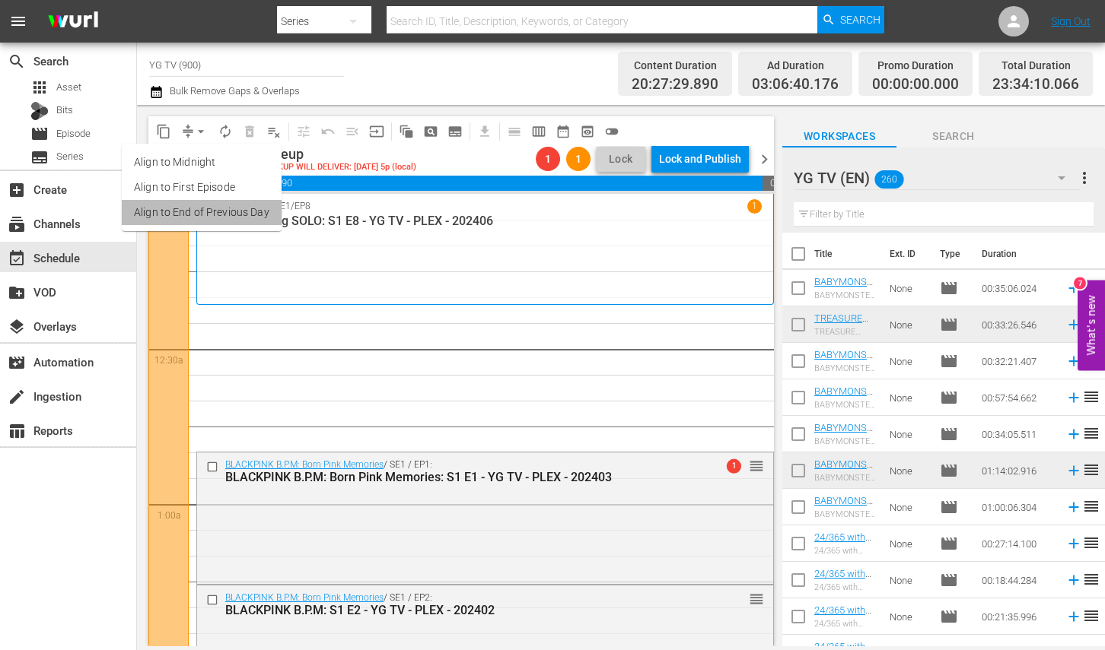
click at [247, 215] on li "Align to End of Previous Day" at bounding box center [202, 212] width 160 height 25
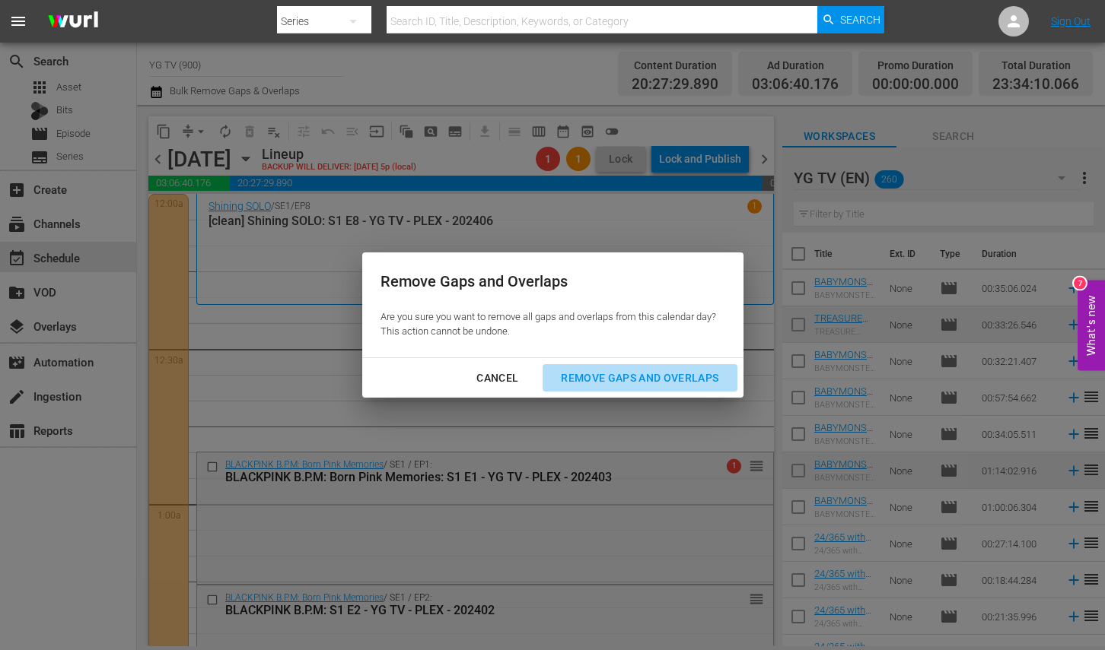
click at [676, 369] on div "Remove Gaps and Overlaps" at bounding box center [640, 378] width 182 height 19
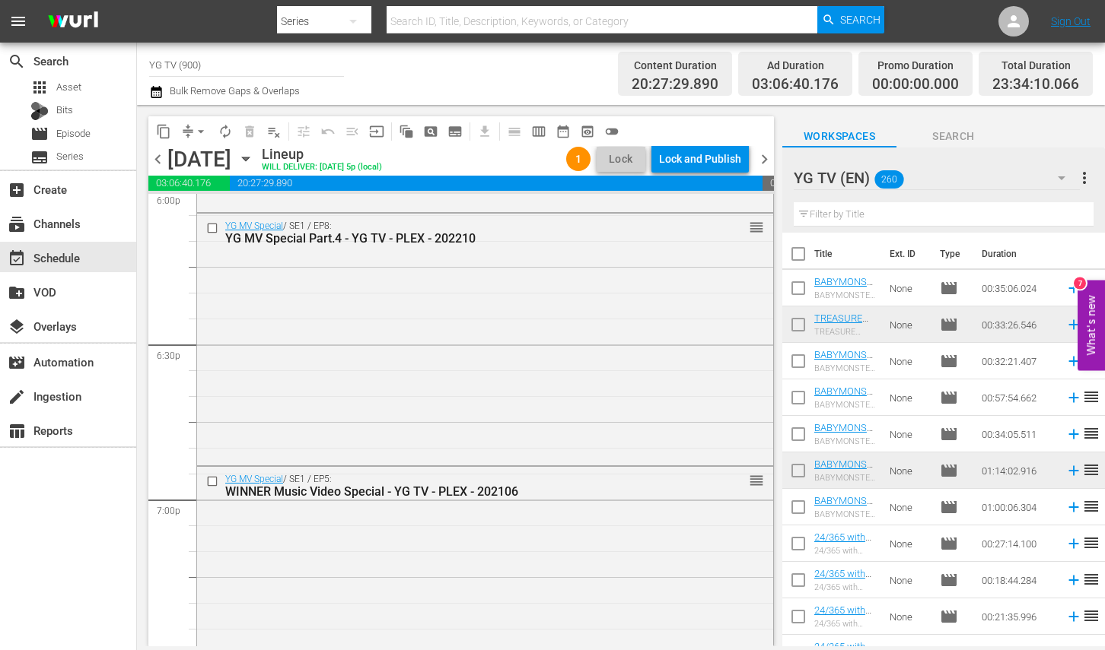
scroll to position [6996, 0]
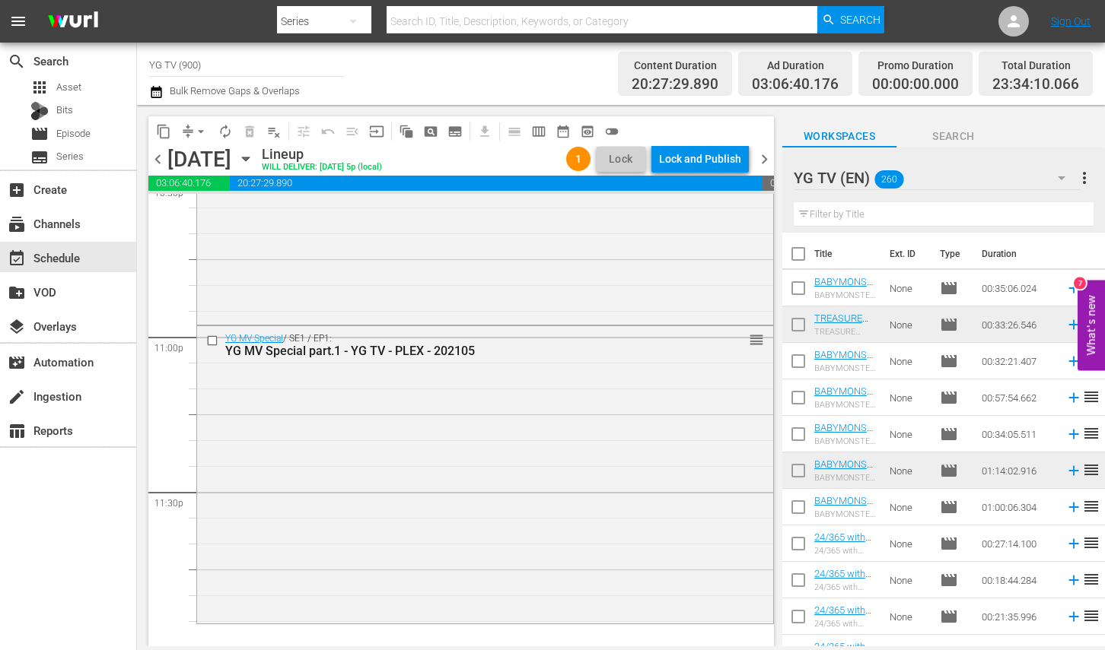
click at [848, 218] on input "text" at bounding box center [943, 214] width 300 height 24
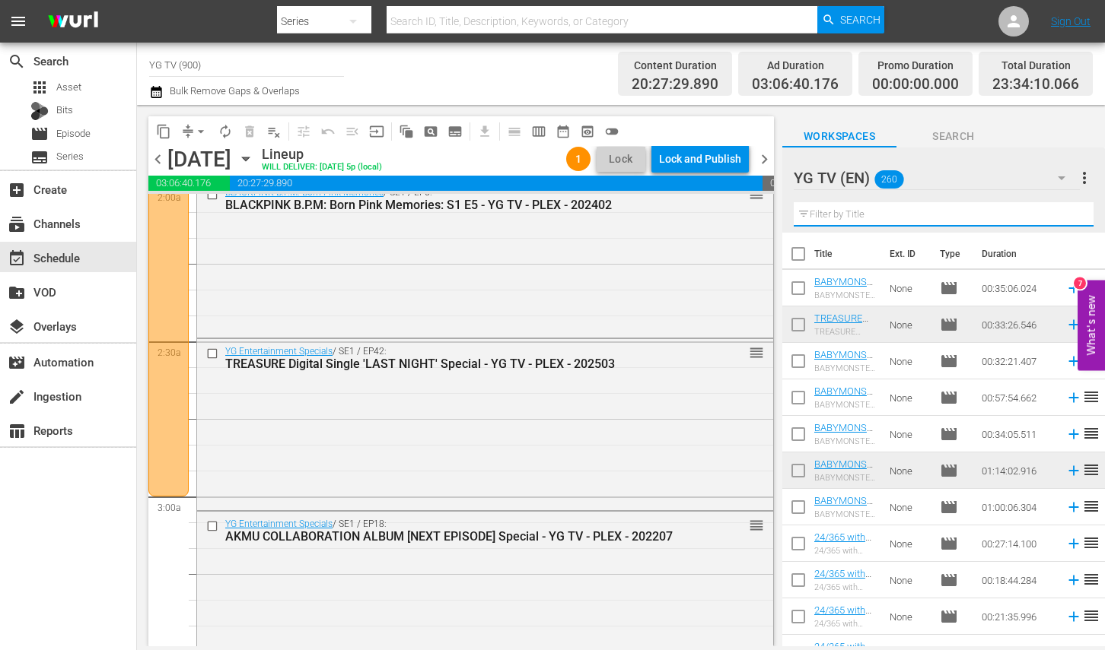
scroll to position [584, 0]
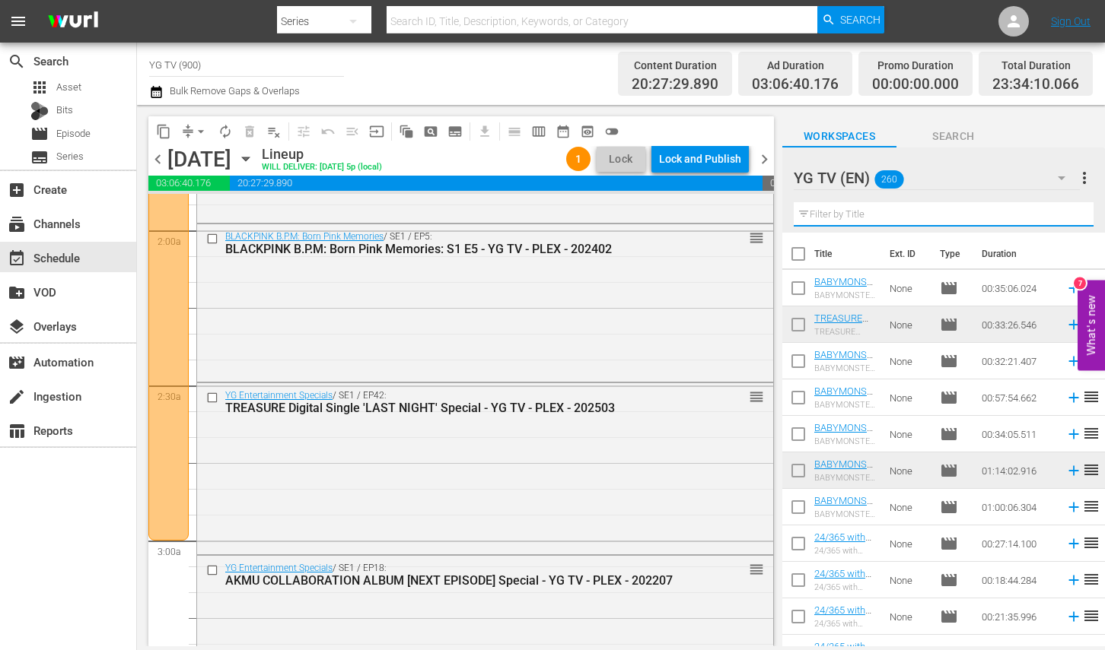
click at [568, 471] on div "YG Entertainment Specials / SE1 / EP42: TREASURE Digital Single 'LAST NIGHT' Sp…" at bounding box center [485, 467] width 576 height 168
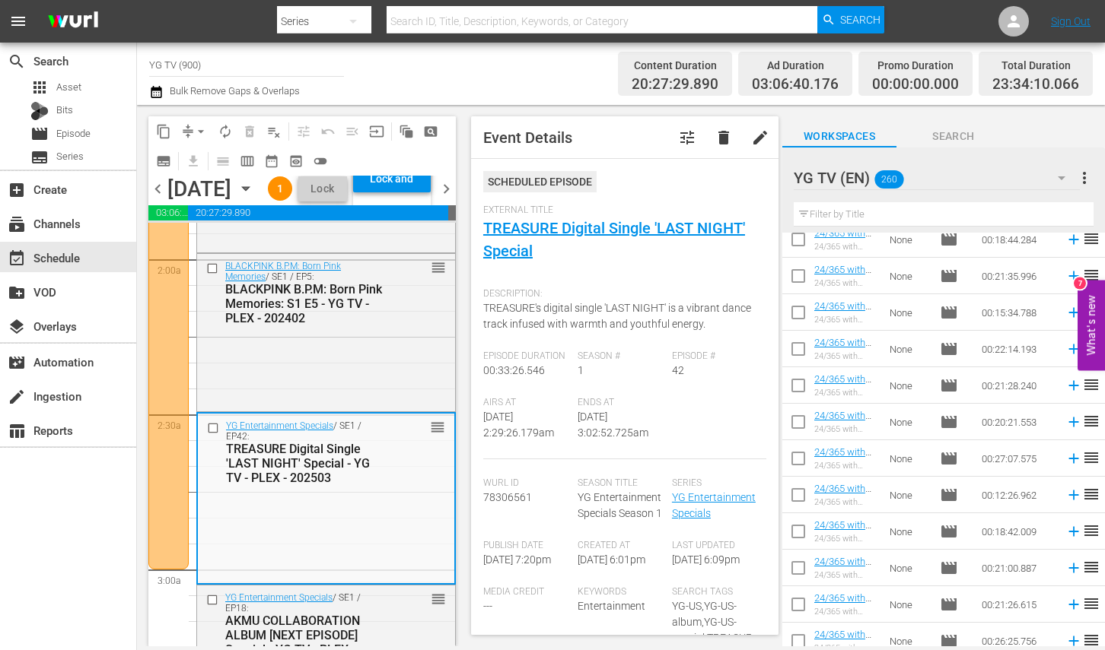
scroll to position [0, 0]
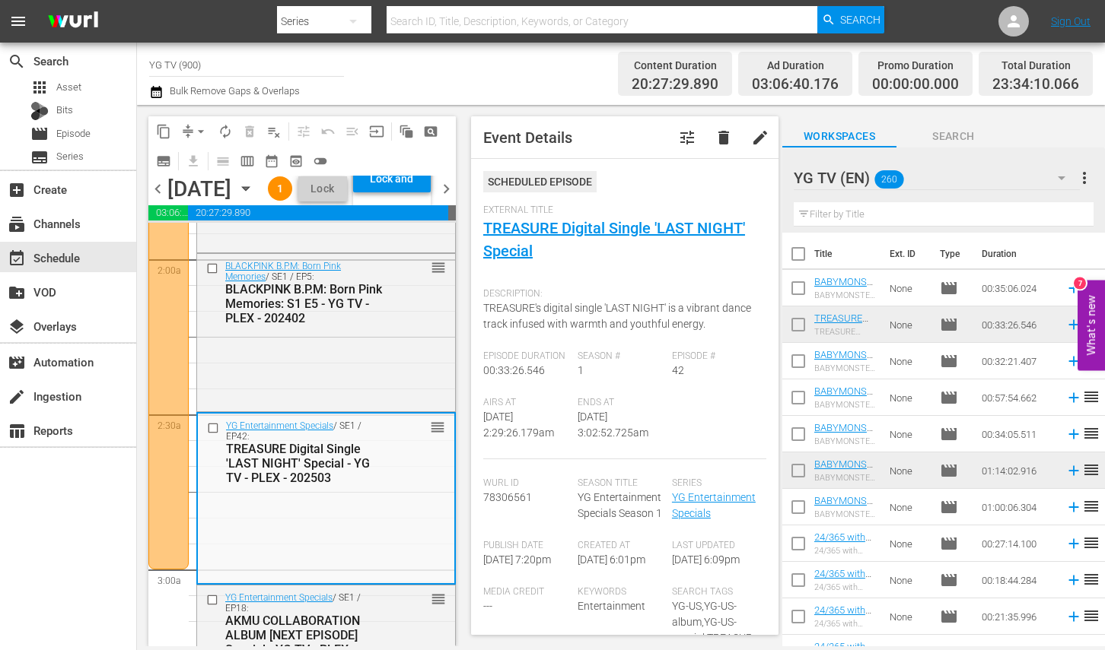
click at [871, 211] on input "text" at bounding box center [943, 214] width 300 height 24
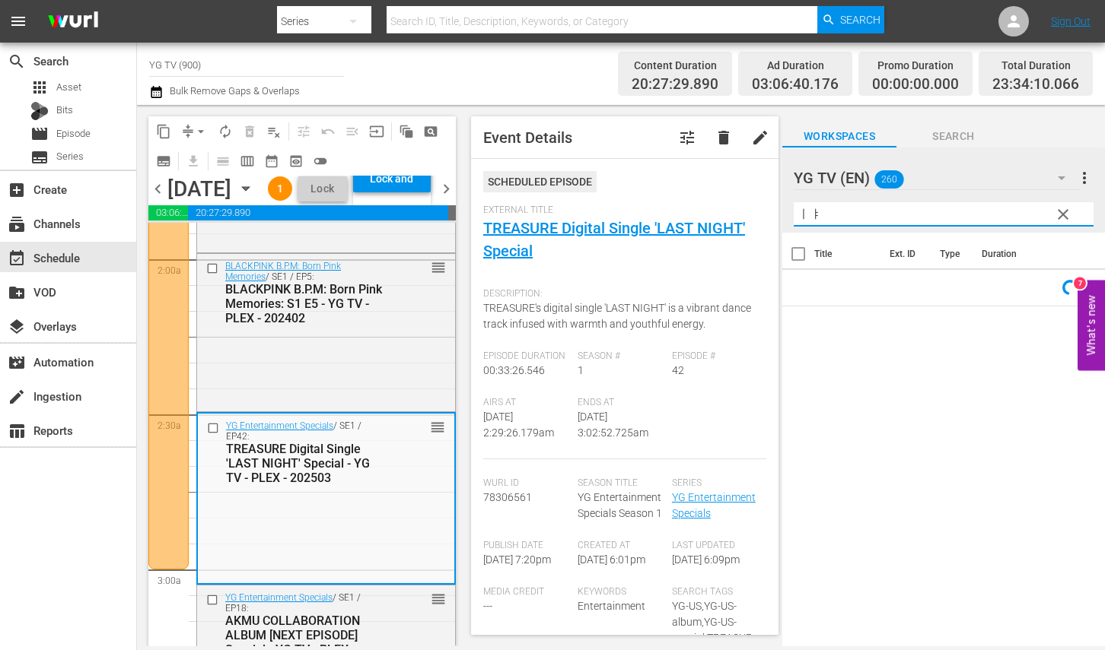
type input "ㅣ"
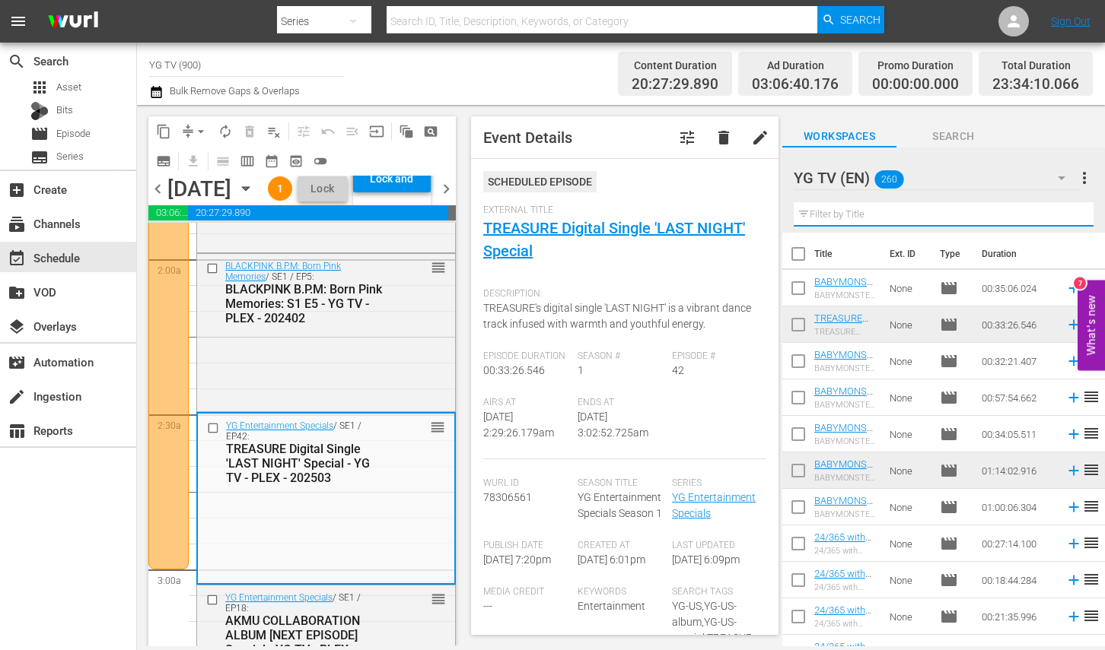
type input ";"
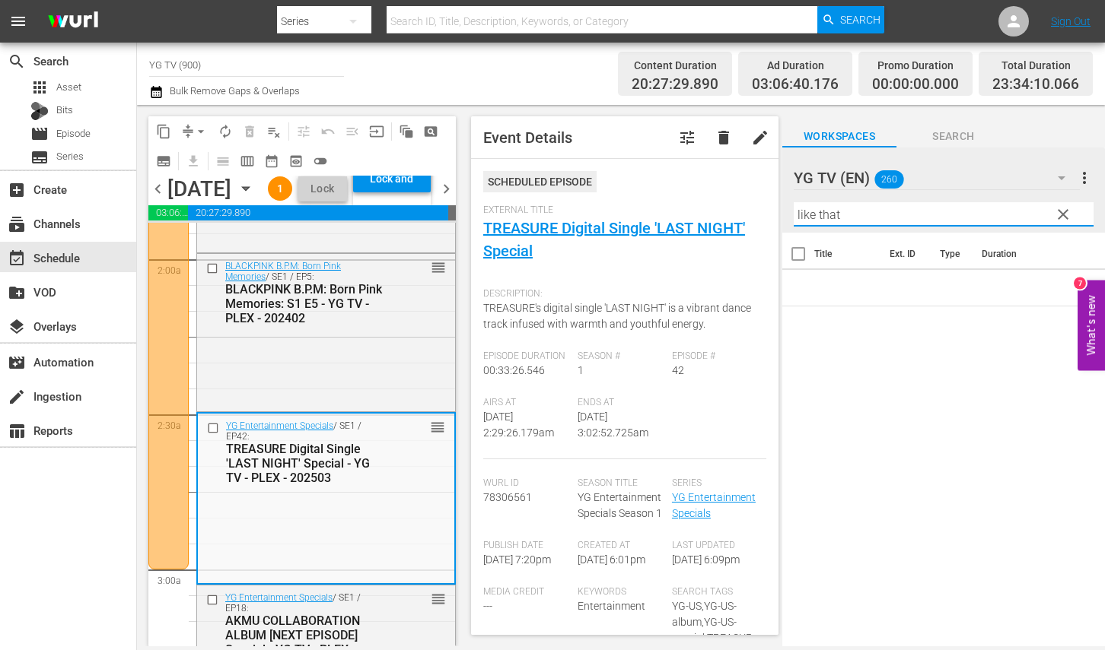
type input "like that"
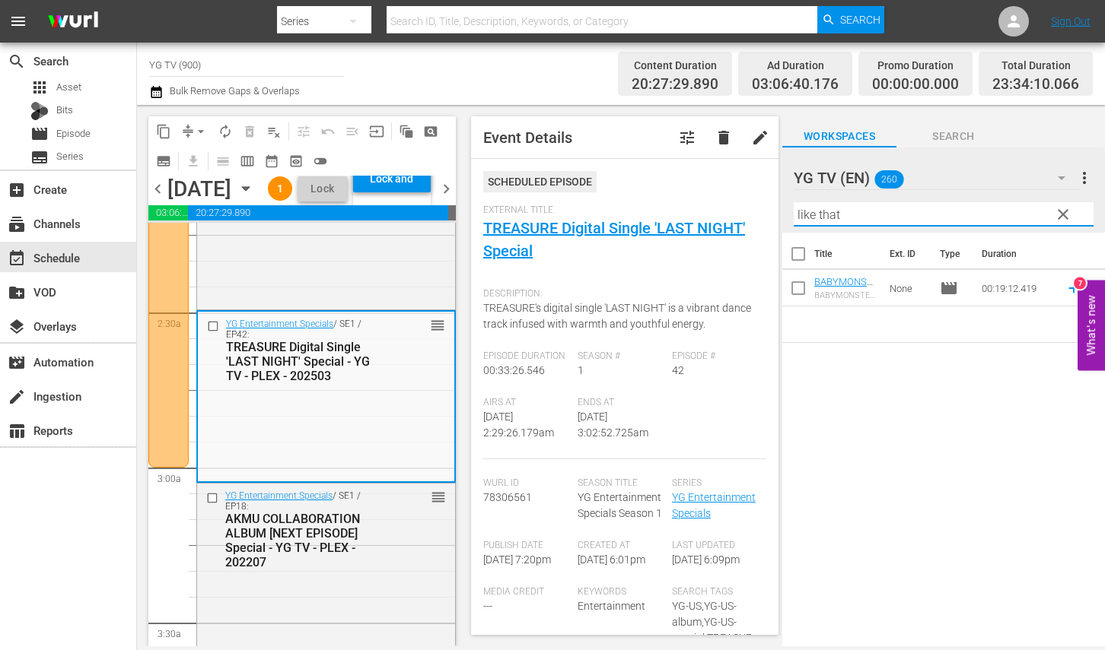
scroll to position [711, 0]
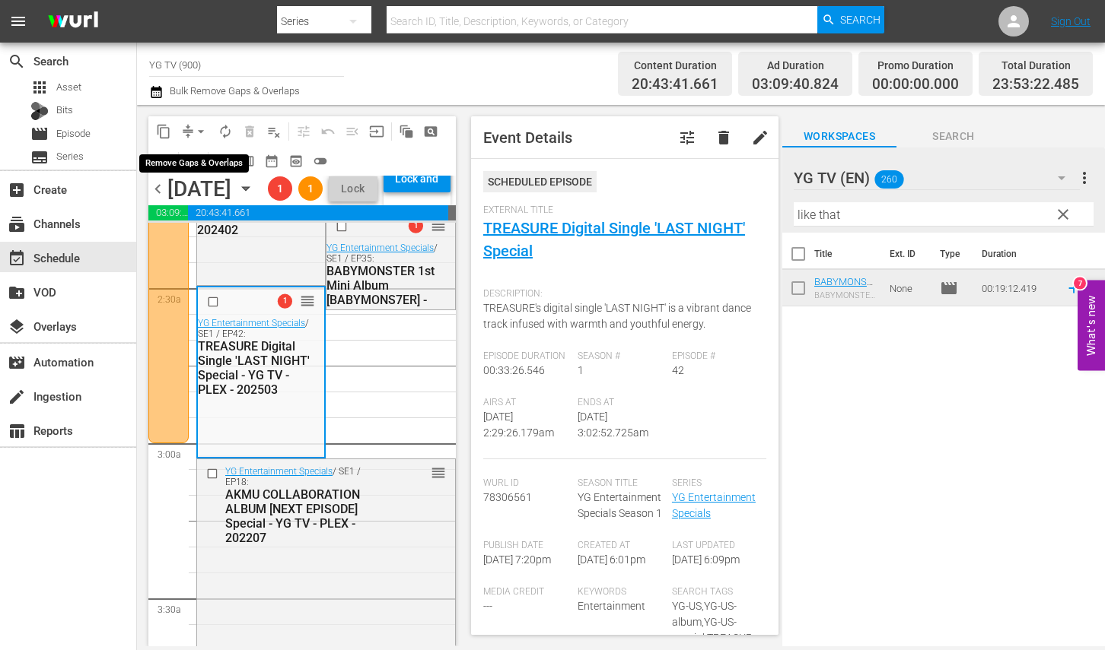
click at [198, 134] on span "arrow_drop_down" at bounding box center [200, 131] width 15 height 15
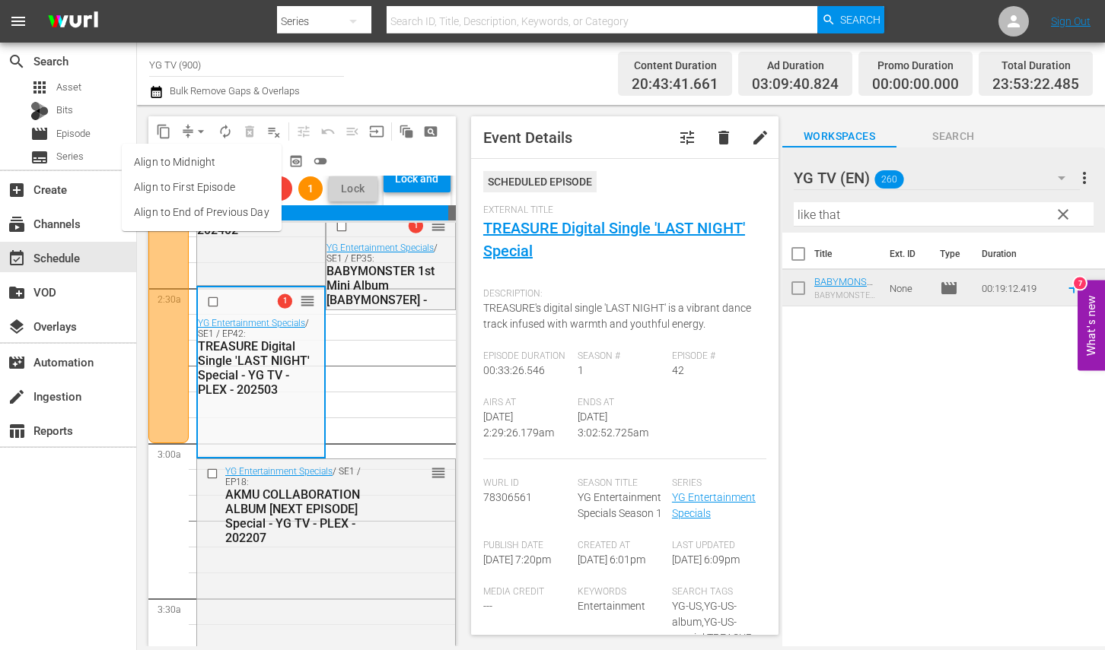
click at [205, 212] on li "Align to End of Previous Day" at bounding box center [202, 212] width 160 height 25
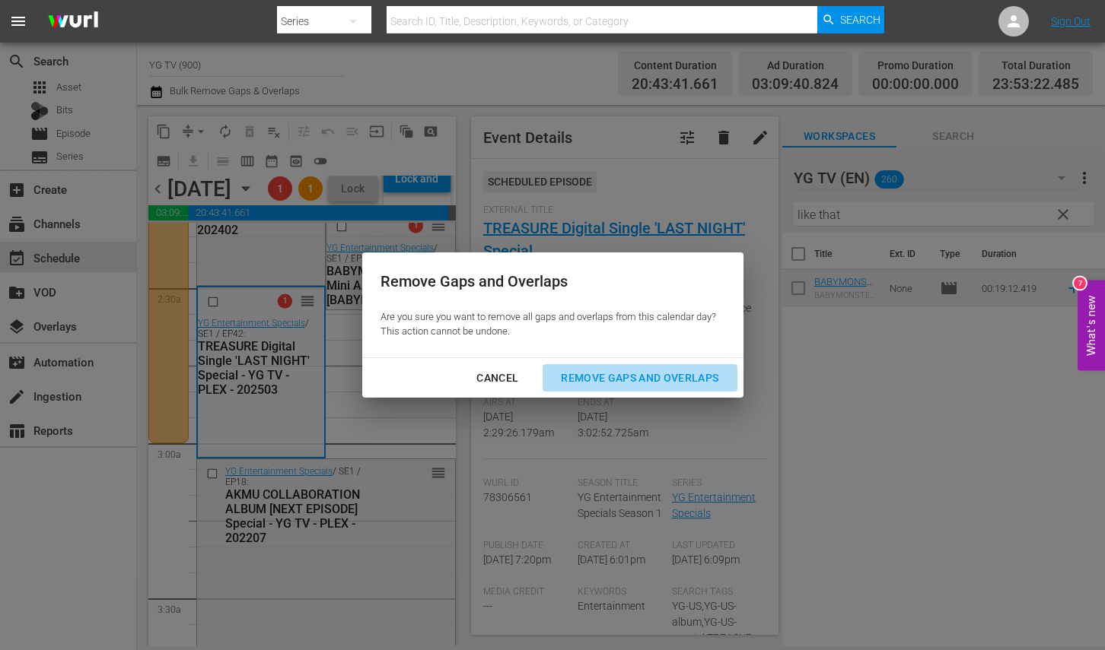
drag, startPoint x: 669, startPoint y: 374, endPoint x: 608, endPoint y: 440, distance: 90.4
click at [669, 374] on div "Remove Gaps and Overlaps" at bounding box center [640, 378] width 182 height 19
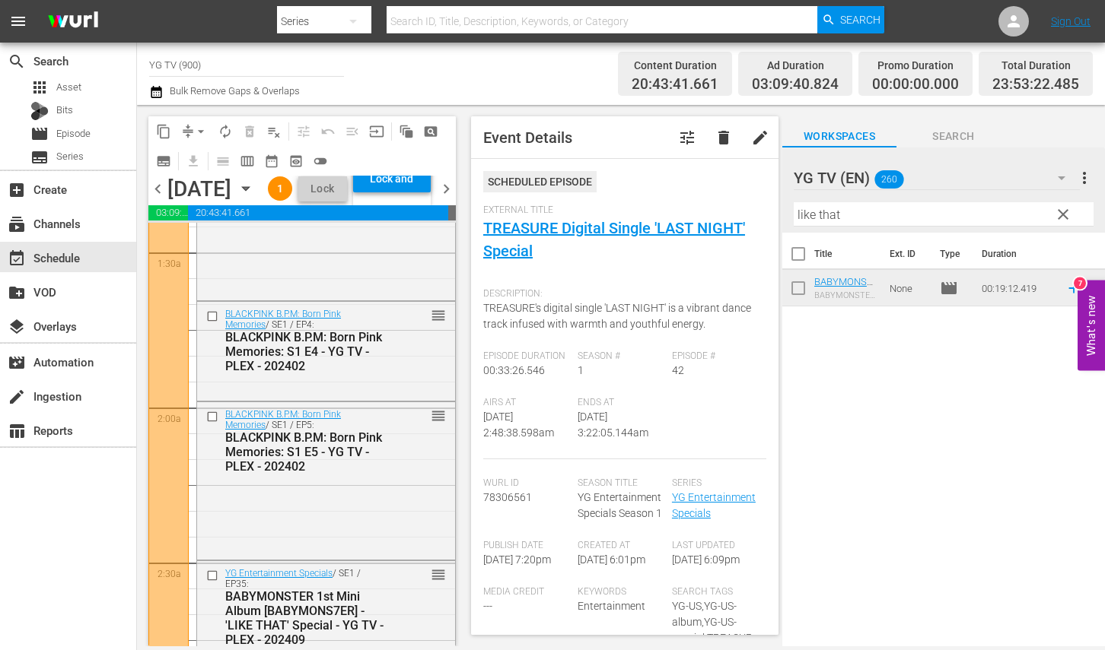
scroll to position [0, 0]
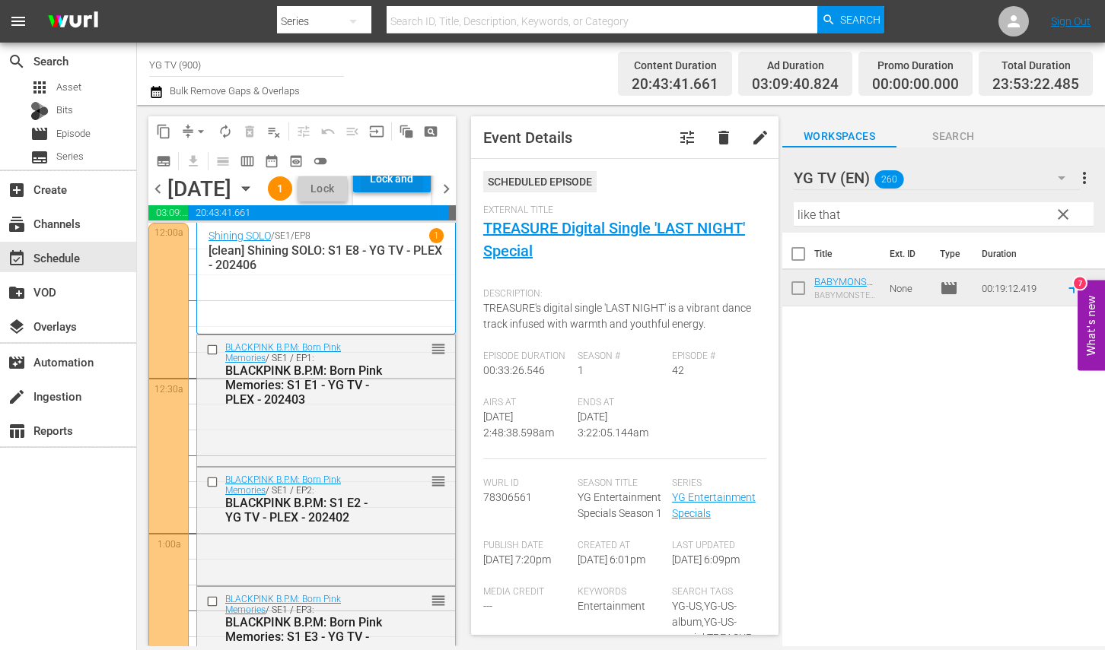
click at [399, 192] on div "Lock and Publish" at bounding box center [392, 178] width 62 height 27
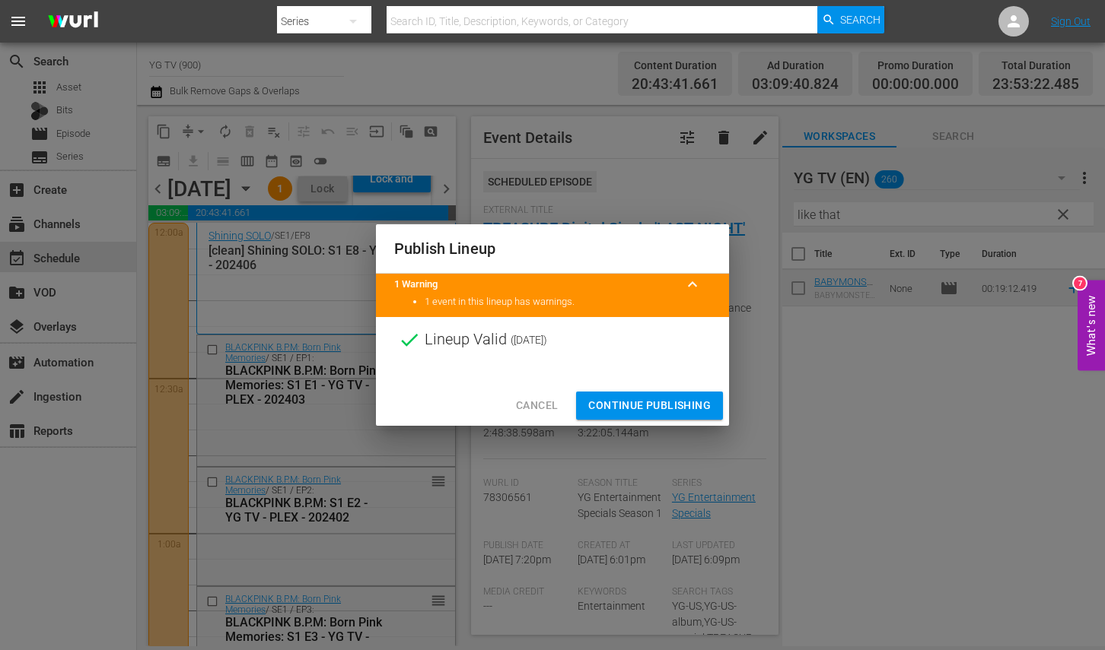
drag, startPoint x: 603, startPoint y: 409, endPoint x: 456, endPoint y: 327, distance: 167.9
click at [603, 409] on span "Continue Publishing" at bounding box center [649, 405] width 122 height 19
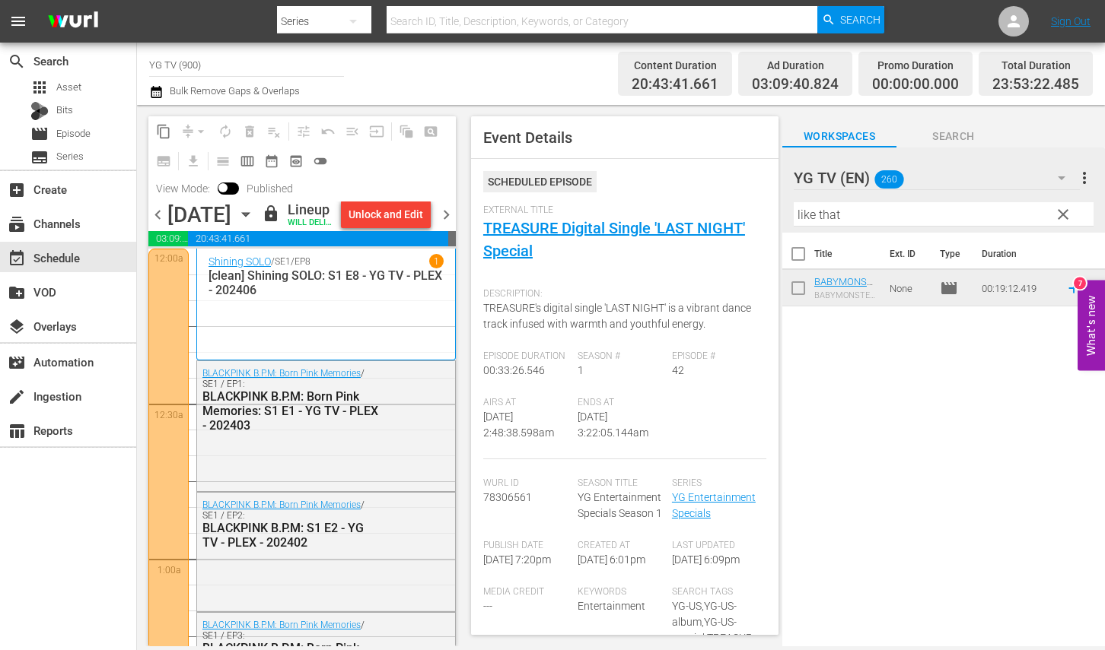
click at [443, 215] on div "chevron_left Friday, August 29th August 29th lock Lineup WILL DELIVER: 8/28 @ 5…" at bounding box center [301, 217] width 307 height 30
click at [445, 221] on span "chevron_right" at bounding box center [446, 214] width 19 height 19
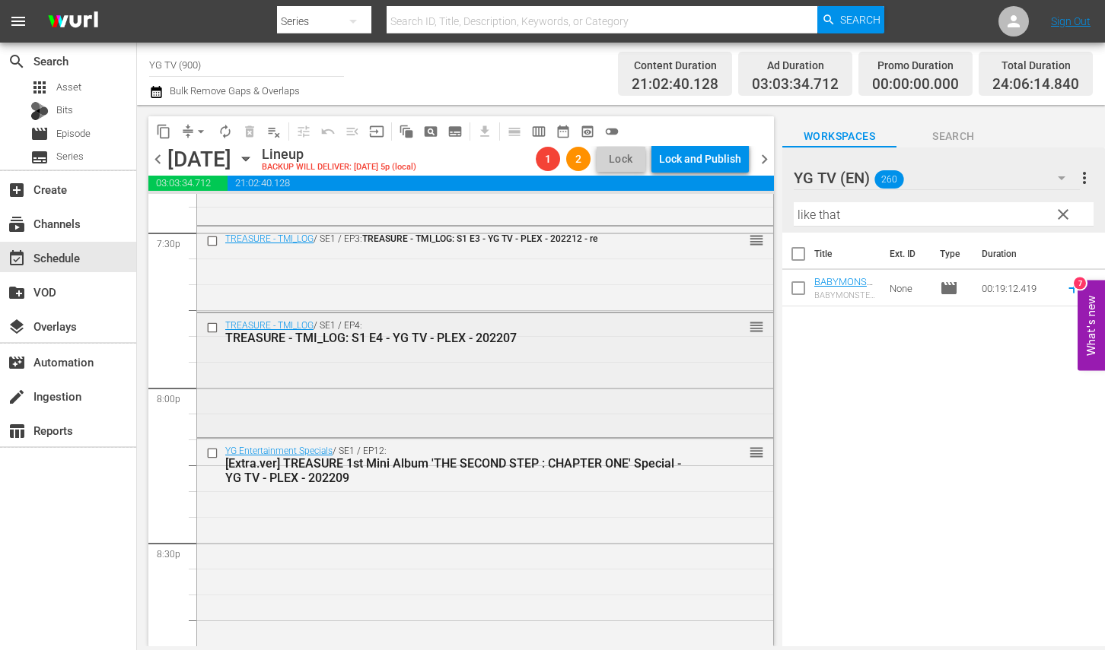
scroll to position [7153, 0]
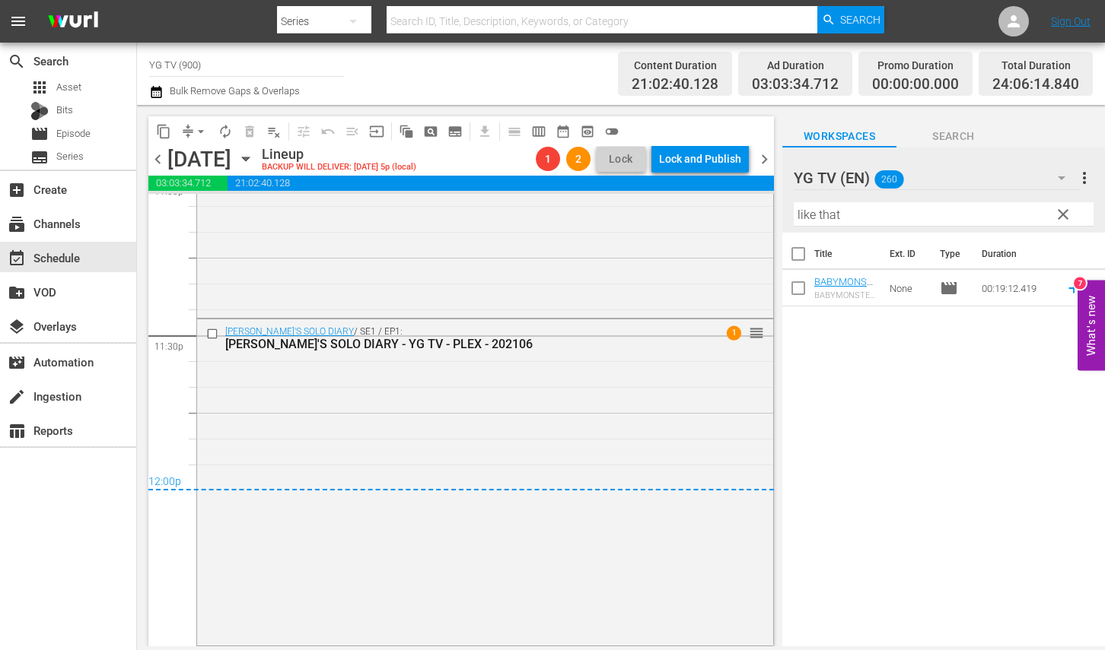
click at [194, 129] on span "arrow_drop_down" at bounding box center [200, 131] width 15 height 15
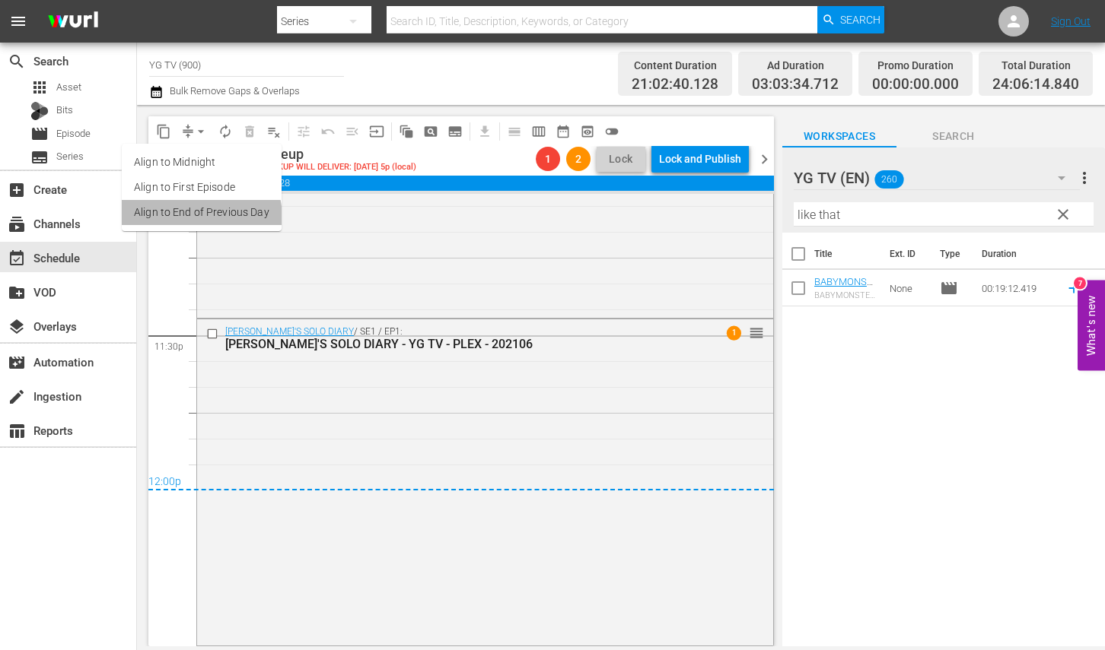
click at [193, 218] on li "Align to End of Previous Day" at bounding box center [202, 212] width 160 height 25
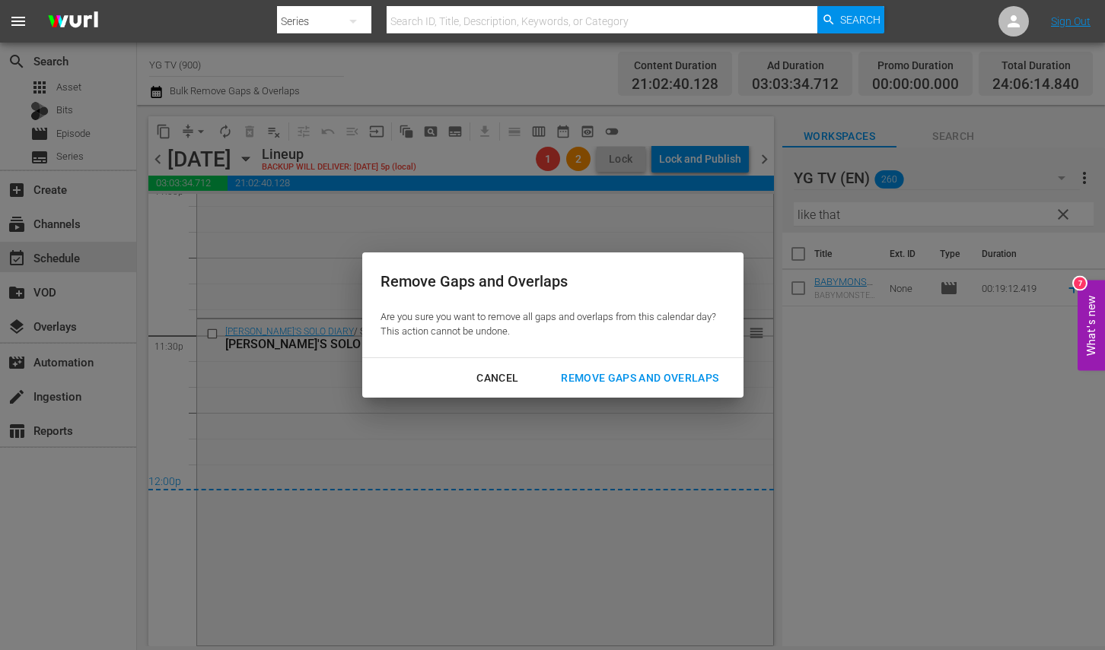
drag, startPoint x: 639, startPoint y: 374, endPoint x: 569, endPoint y: 487, distance: 132.6
click at [639, 375] on div "Remove Gaps and Overlaps" at bounding box center [640, 378] width 182 height 19
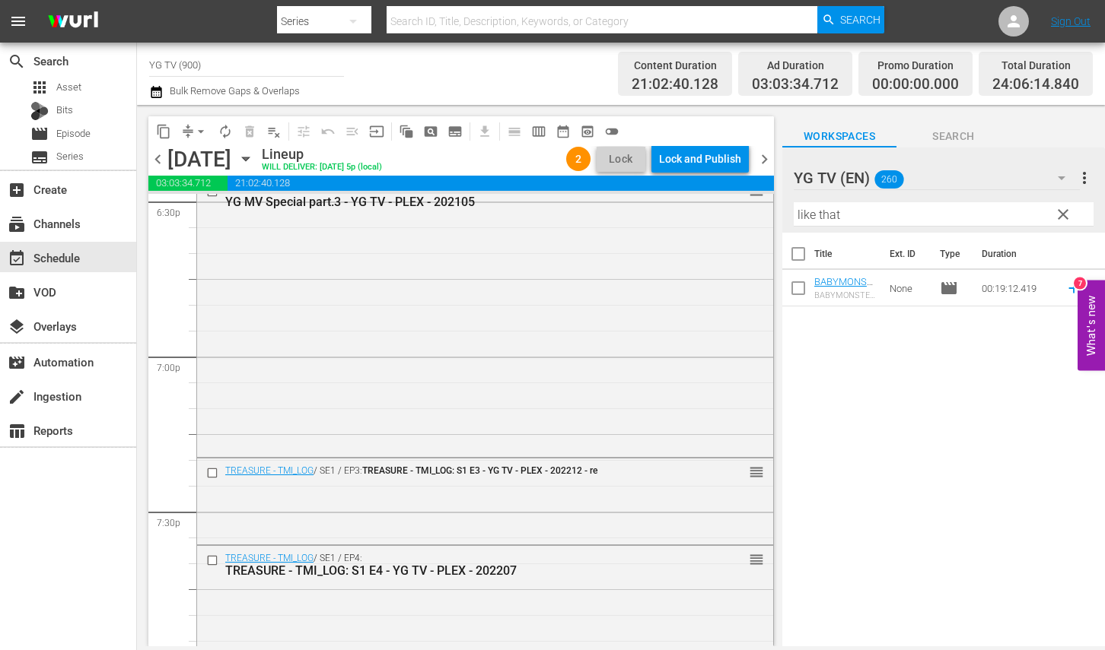
scroll to position [7106, 0]
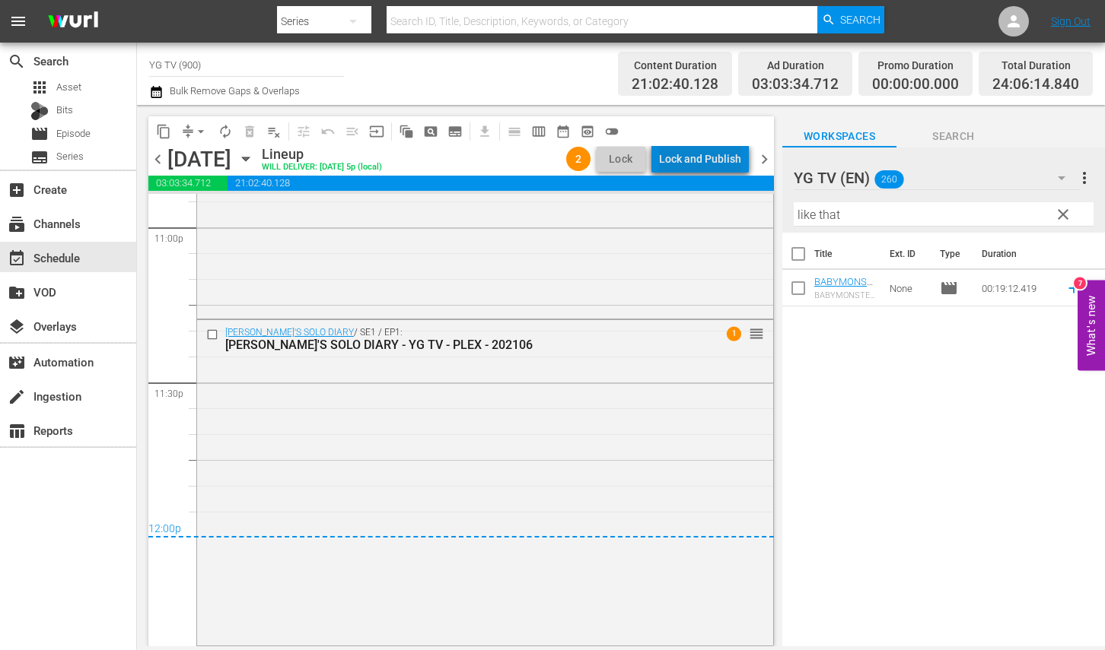
click at [725, 154] on div "Lock and Publish" at bounding box center [700, 158] width 82 height 27
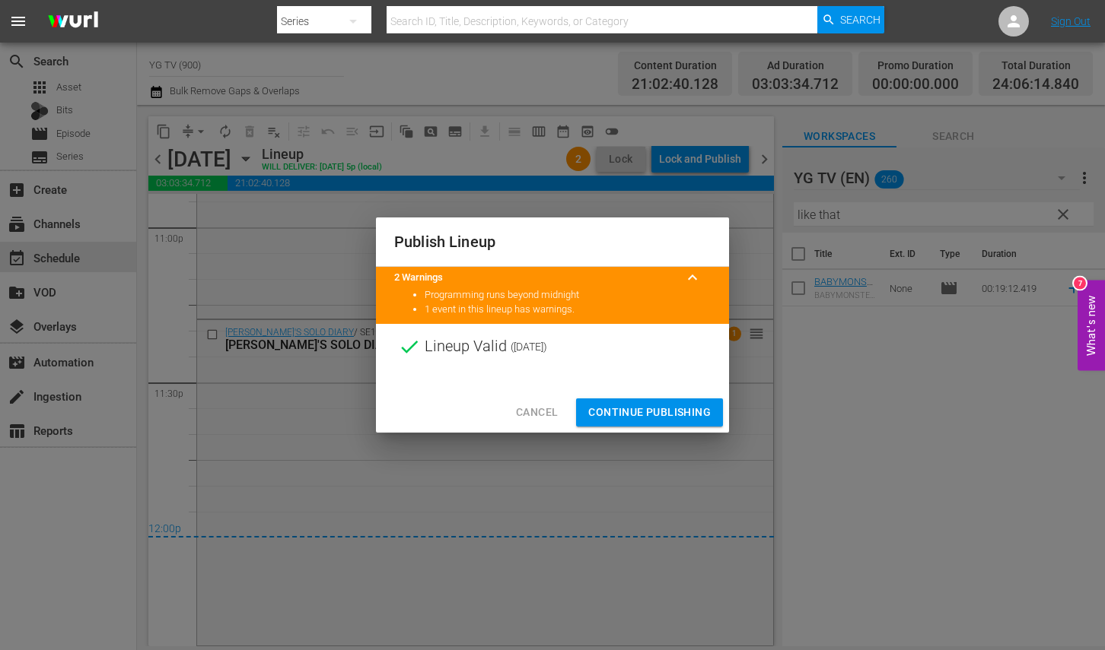
drag, startPoint x: 631, startPoint y: 433, endPoint x: 649, endPoint y: 415, distance: 25.8
click at [631, 433] on div "Publish Lineup 2 Warnings keyboard_arrow_up Programming runs beyond midnight 1 …" at bounding box center [552, 325] width 1105 height 650
drag, startPoint x: 649, startPoint y: 415, endPoint x: 832, endPoint y: 390, distance: 185.1
click at [649, 415] on span "Continue Publishing" at bounding box center [649, 412] width 122 height 19
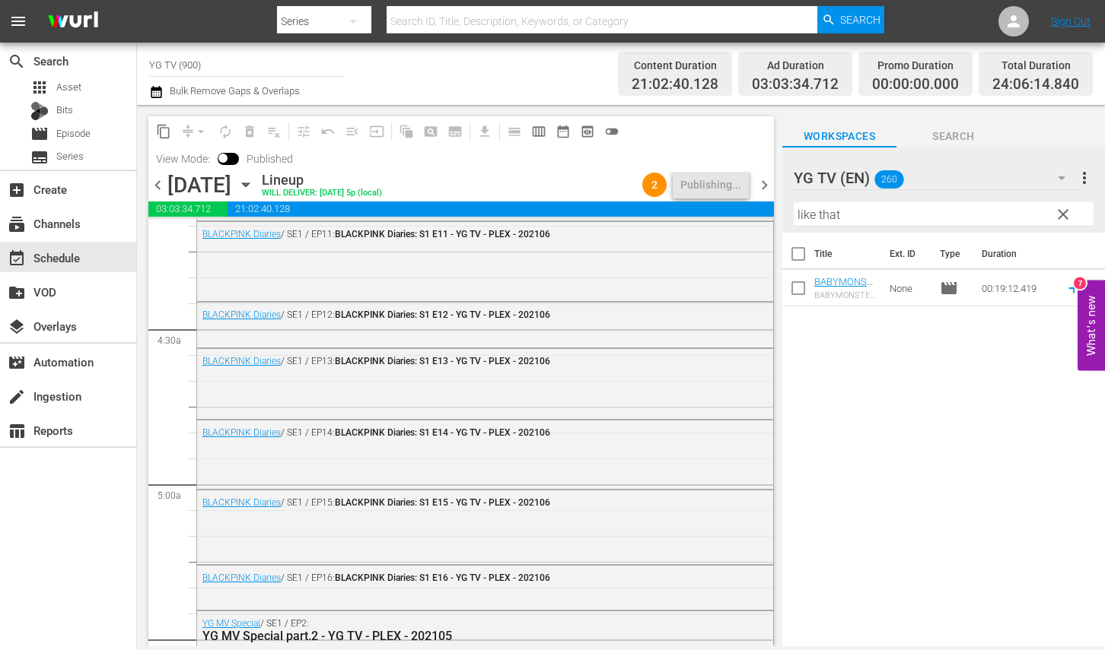
scroll to position [0, 0]
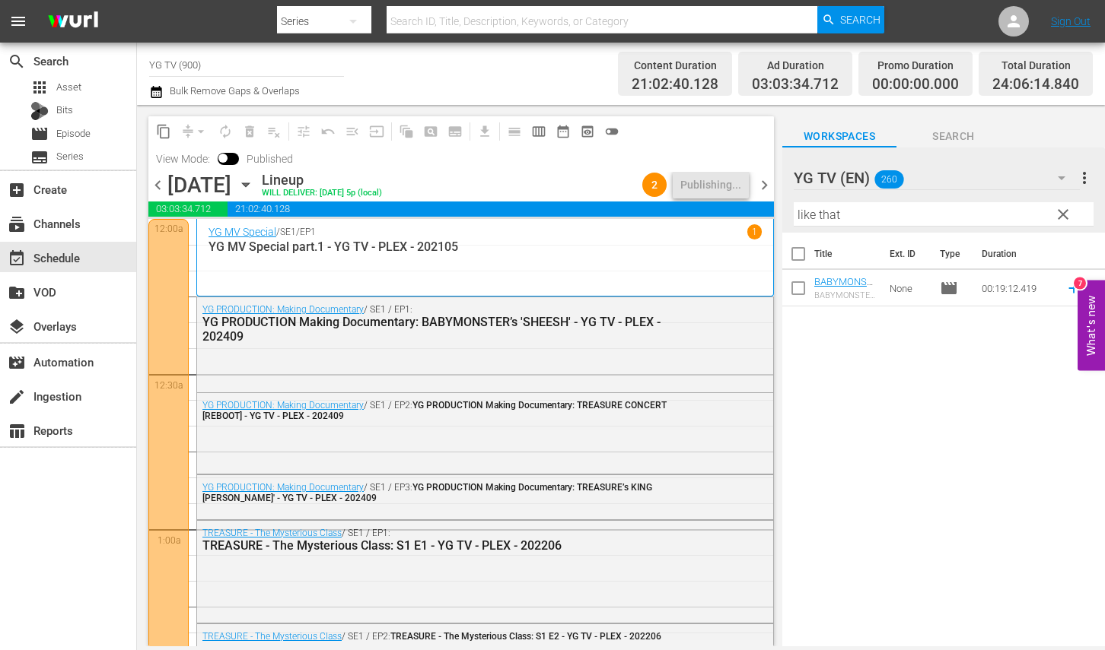
click at [762, 181] on span "chevron_right" at bounding box center [764, 185] width 19 height 19
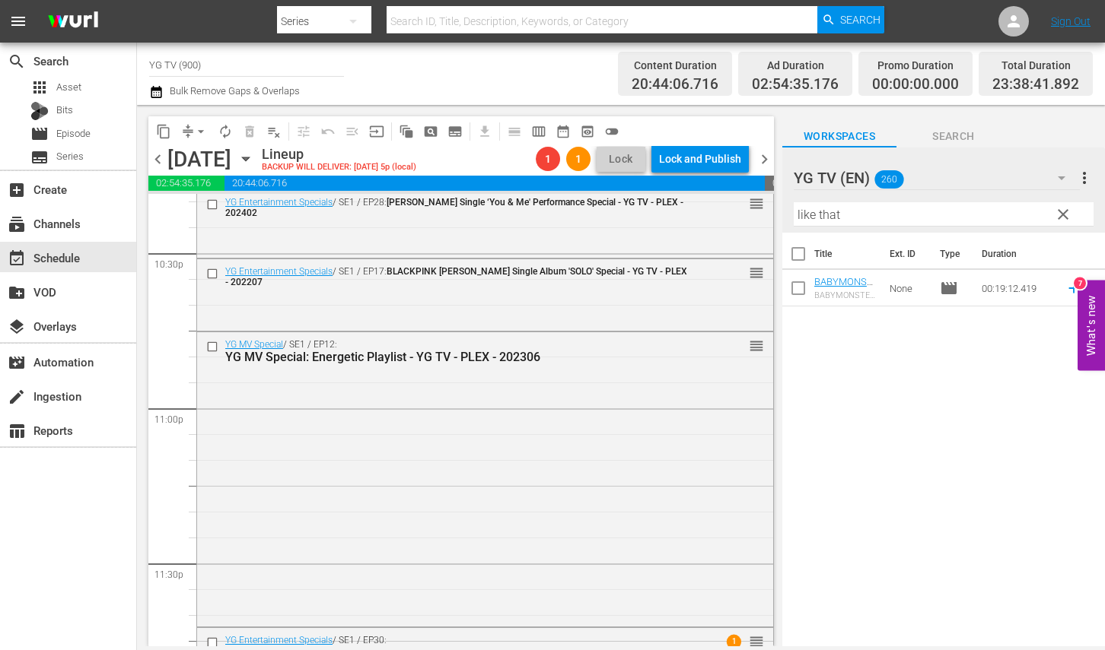
scroll to position [7041, 0]
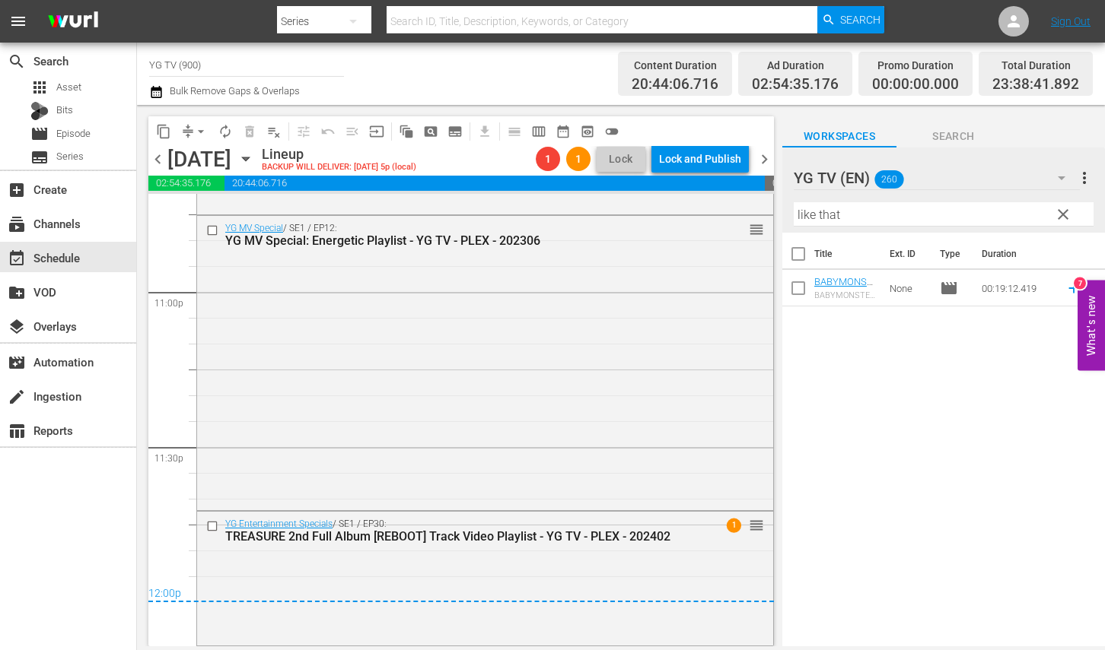
click at [636, 480] on div "YG MV Special / SE1 / EP12: YG MV Special: Energetic Playlist - YG TV - PLEX - …" at bounding box center [485, 361] width 576 height 291
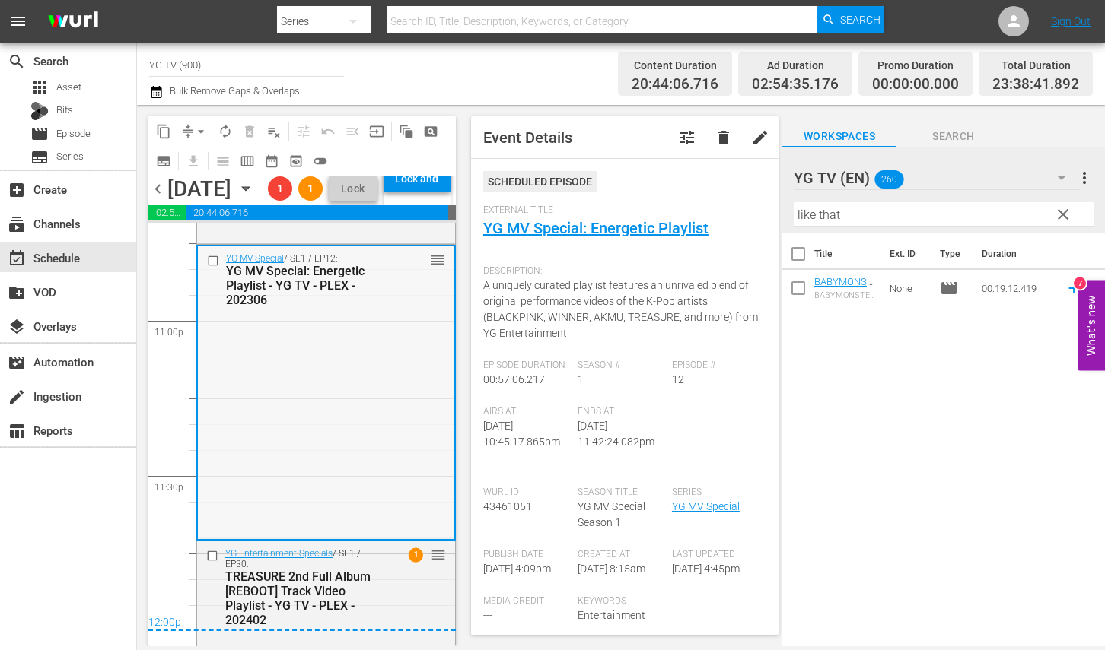
scroll to position [7119, 0]
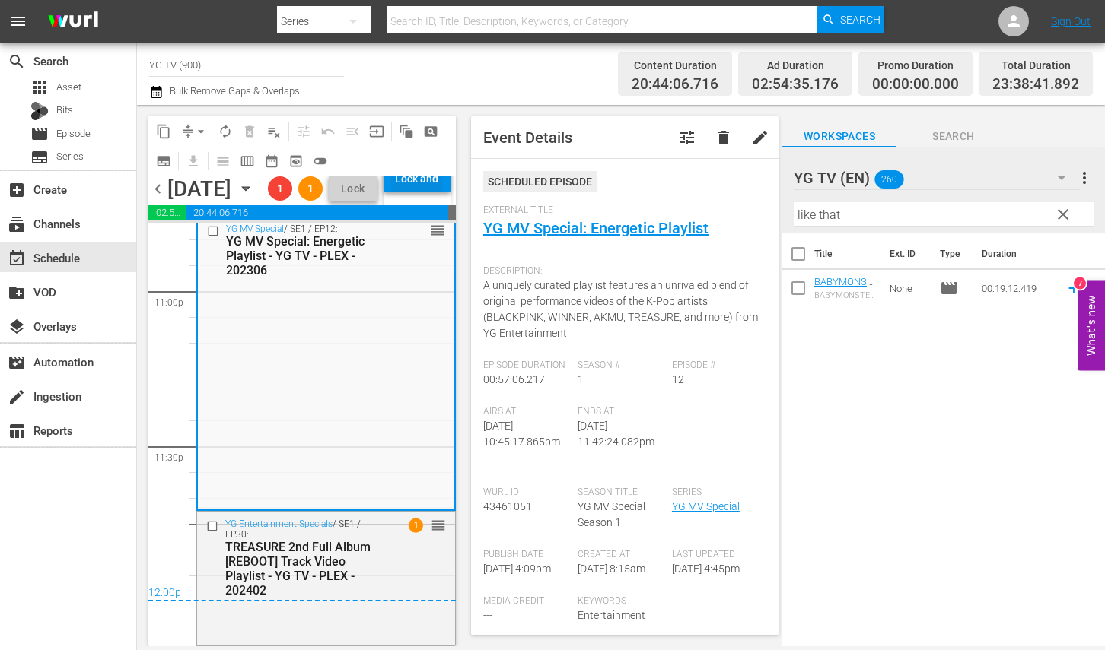
click at [423, 192] on div "Lock and Publish" at bounding box center [417, 178] width 52 height 27
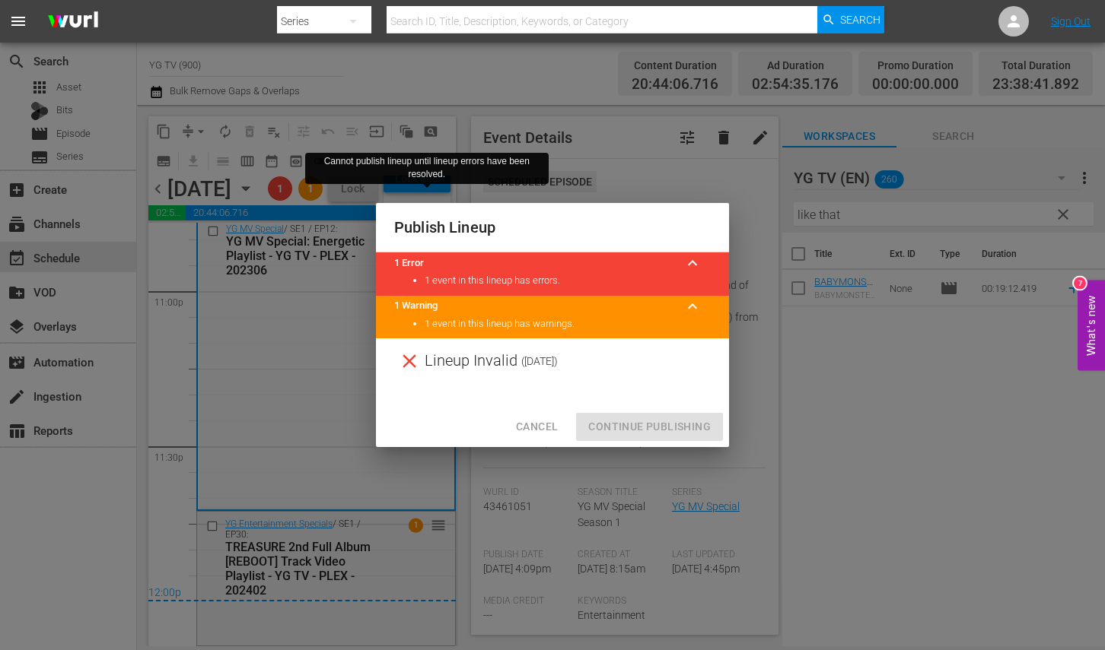
drag, startPoint x: 535, startPoint y: 429, endPoint x: 306, endPoint y: 388, distance: 232.7
click at [535, 429] on span "Cancel" at bounding box center [537, 427] width 42 height 19
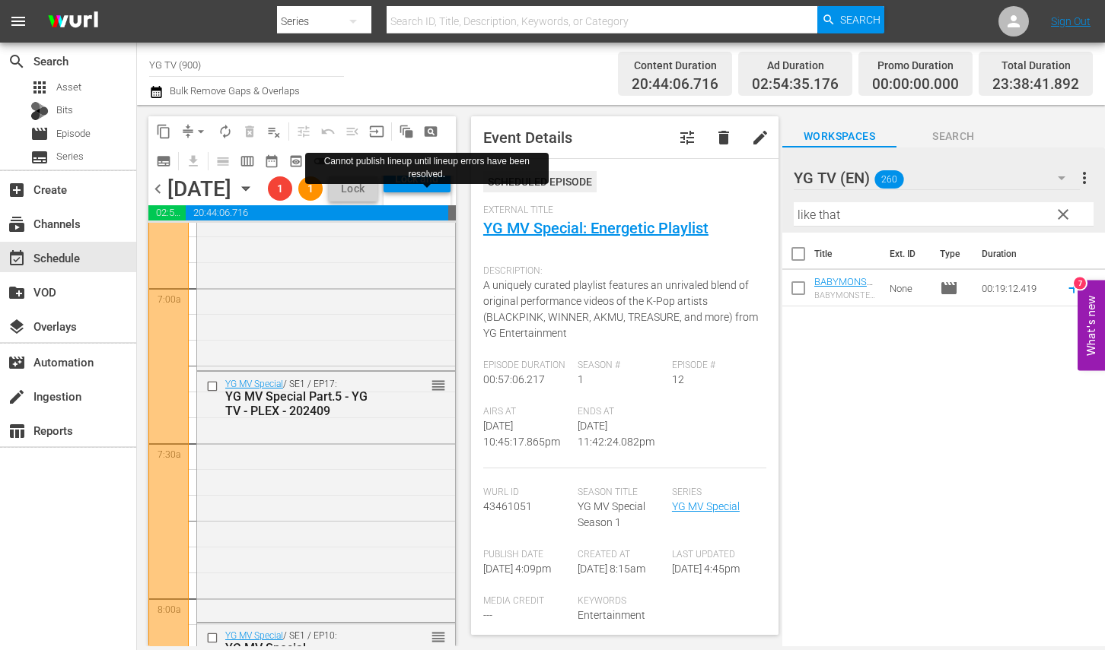
scroll to position [0, 0]
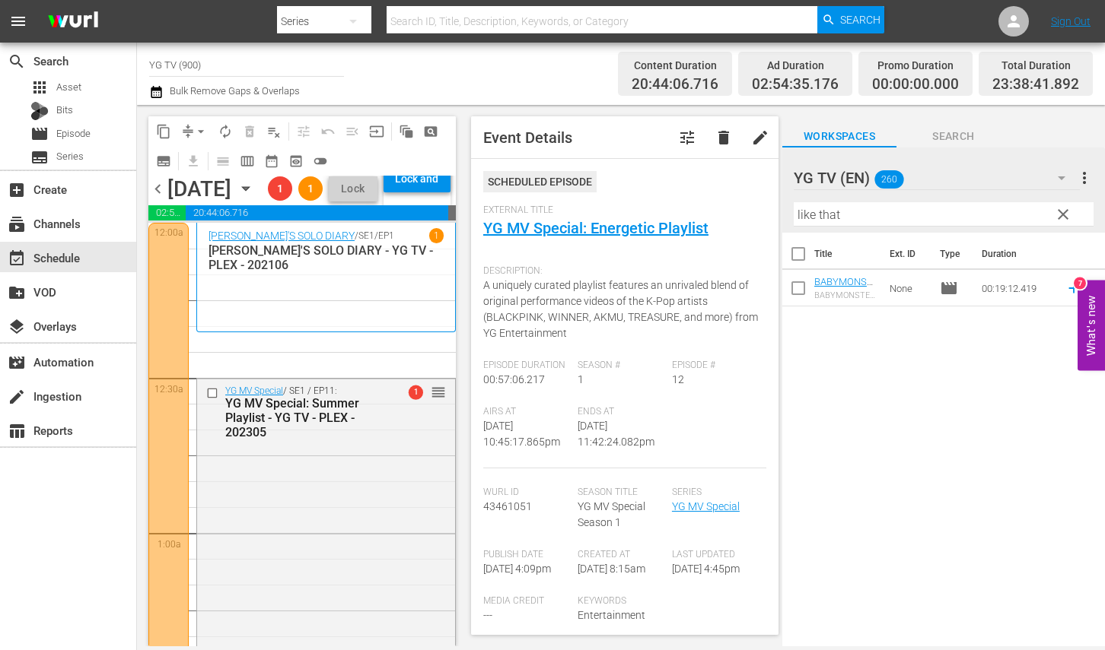
click at [196, 126] on span "arrow_drop_down" at bounding box center [200, 131] width 15 height 15
click at [202, 221] on li "Align to End of Previous Day" at bounding box center [202, 212] width 160 height 25
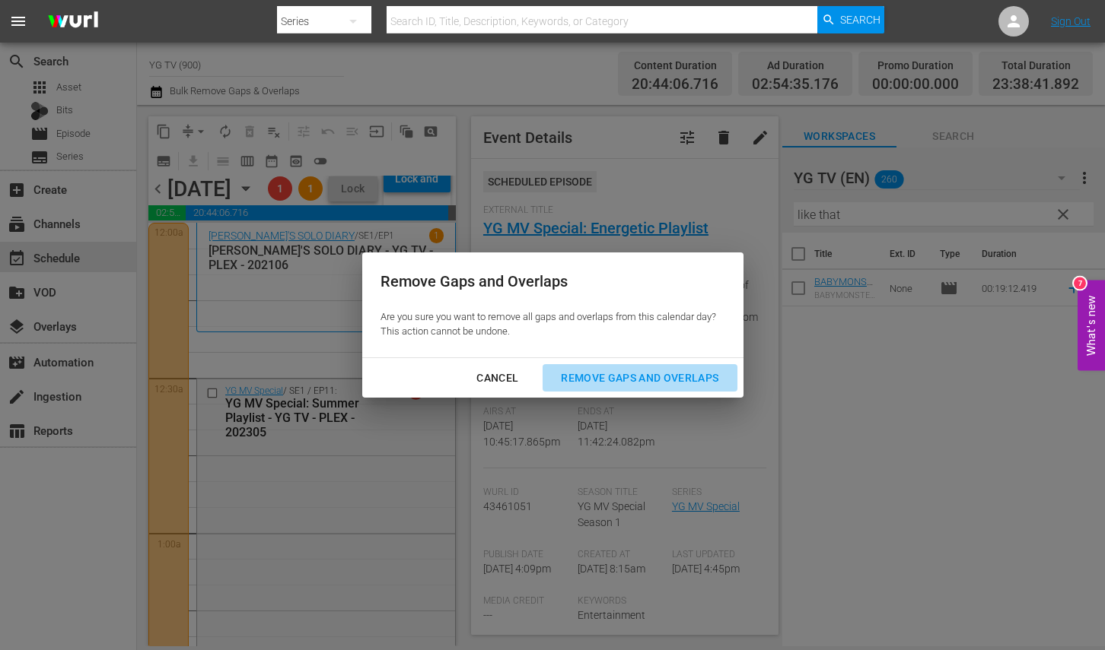
click at [683, 376] on div "Remove Gaps and Overlaps" at bounding box center [640, 378] width 182 height 19
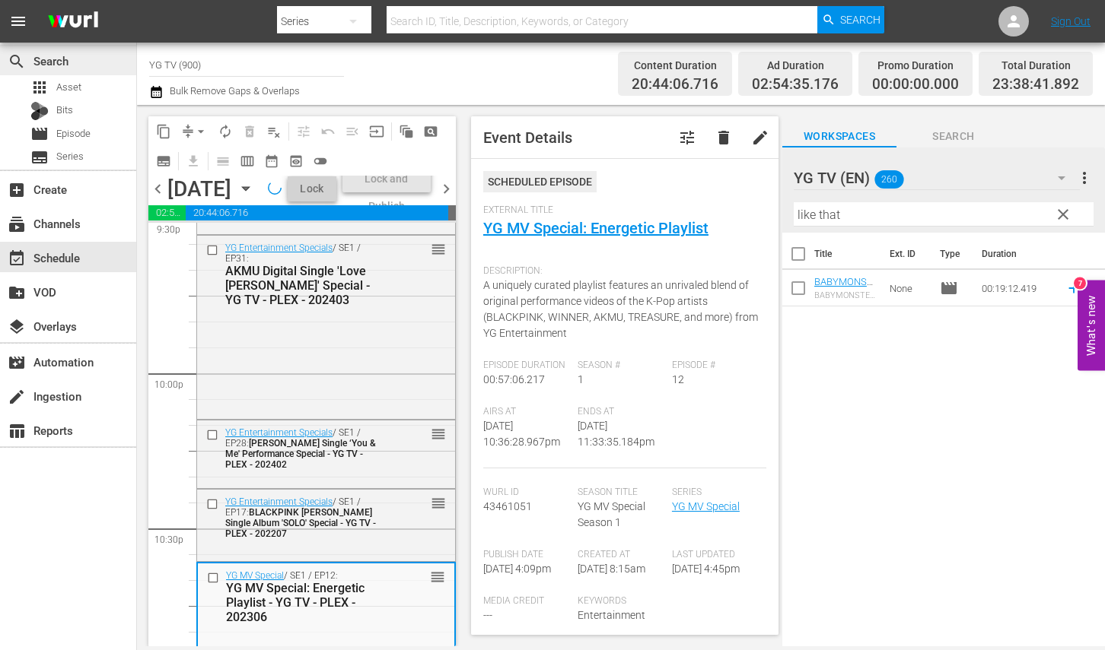
scroll to position [7075, 0]
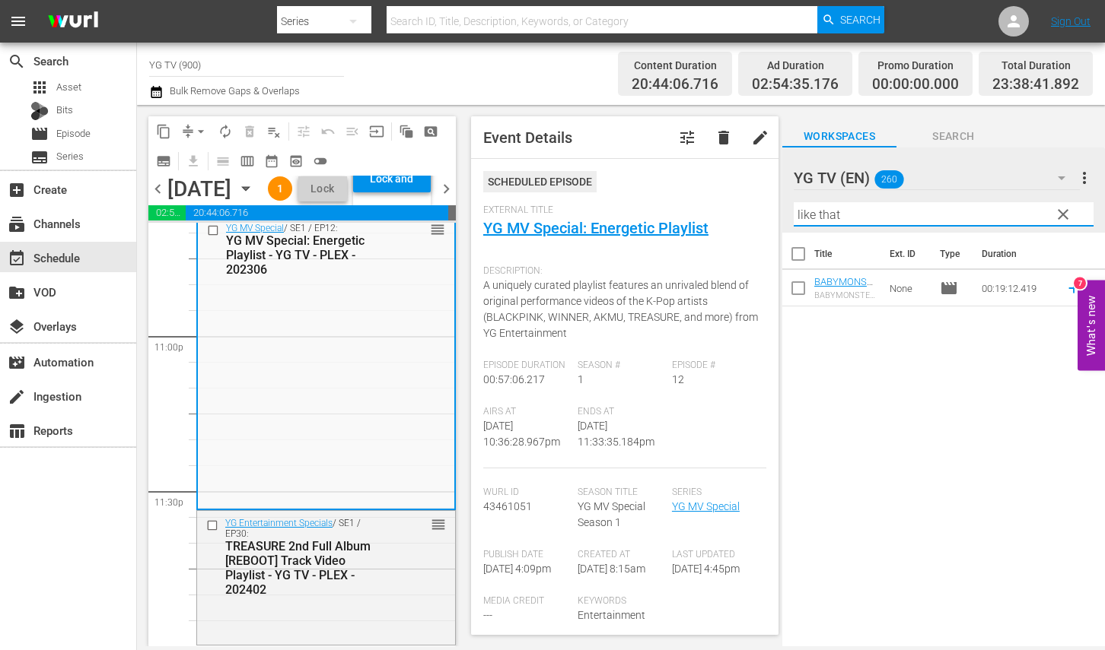
drag, startPoint x: 850, startPoint y: 214, endPoint x: 739, endPoint y: 205, distance: 111.4
click at [745, 202] on div "content_copy compress arrow_drop_down autorenew_outlined delete_forever_outline…" at bounding box center [621, 376] width 968 height 542
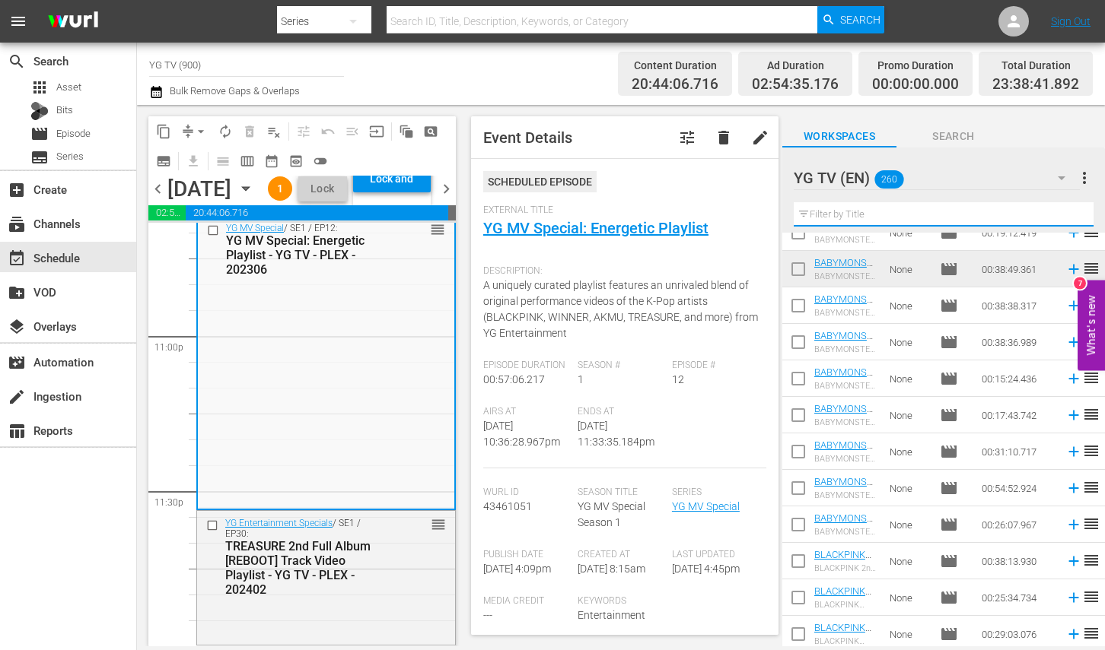
scroll to position [1842, 0]
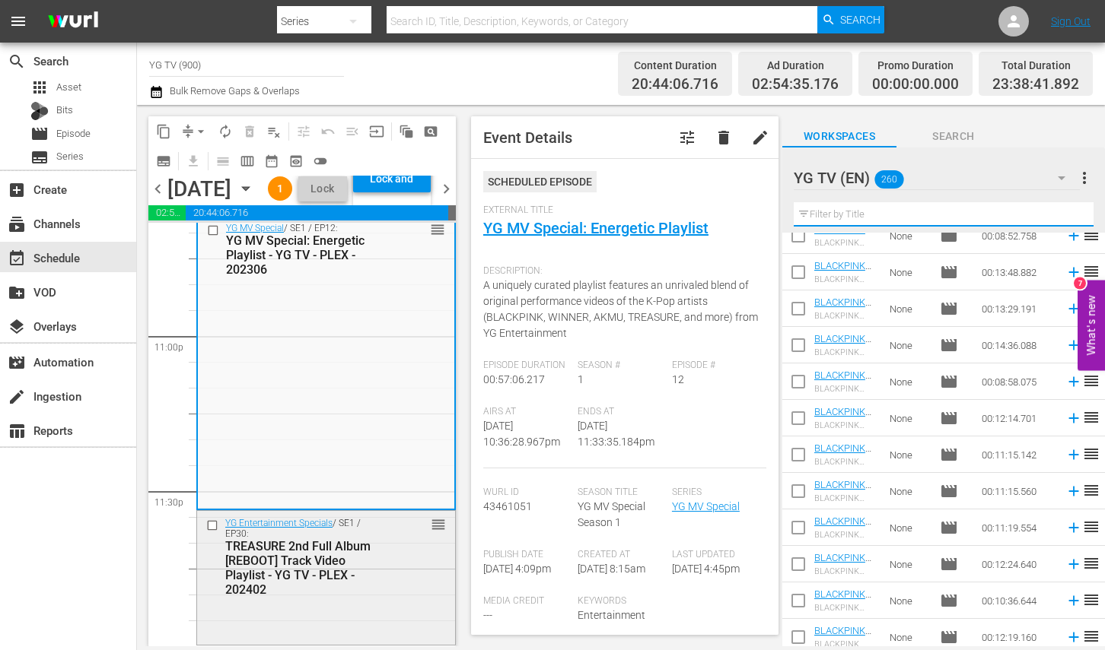
click at [329, 568] on div "TREASURE 2nd Full Album [REBOOT] Track Video Playlist - YG TV - PLEX - 202402" at bounding box center [304, 568] width 159 height 58
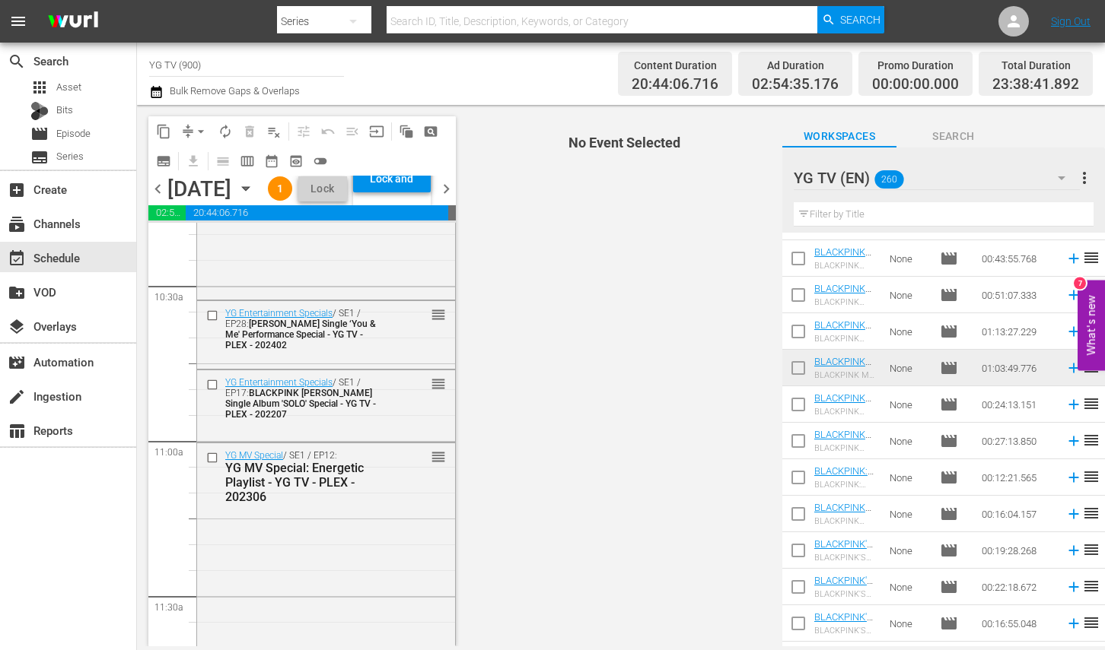
scroll to position [3971, 0]
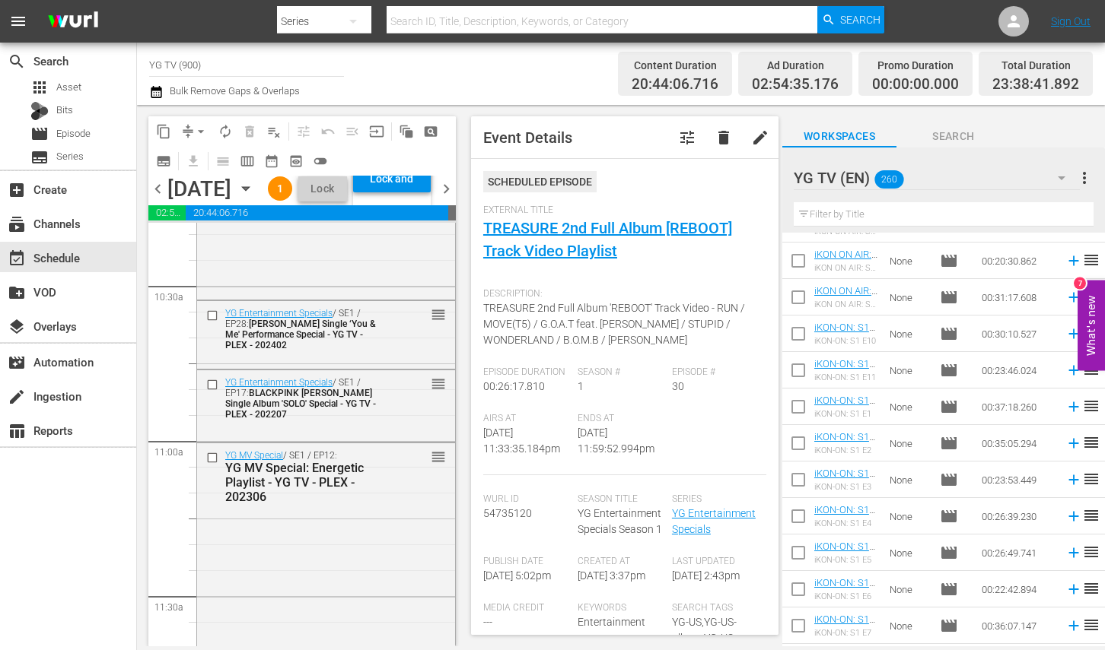
click at [872, 227] on div "Filter by Title" at bounding box center [943, 214] width 300 height 37
click at [876, 215] on input "text" at bounding box center [943, 214] width 300 height 24
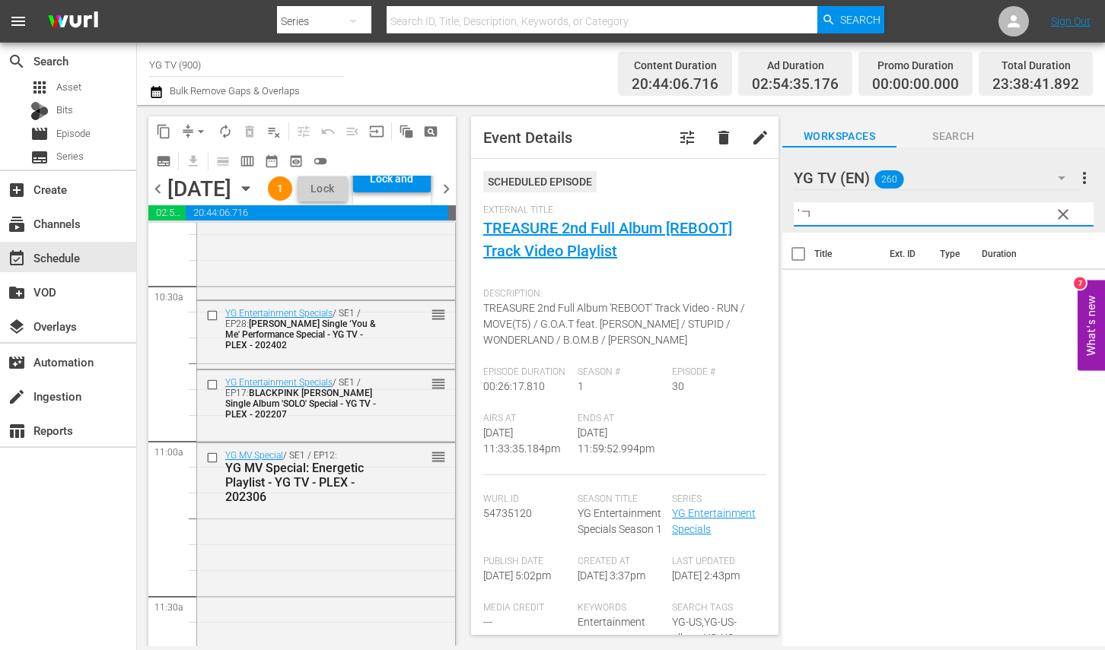
type input "'"
type input "r"
type input "'r'"
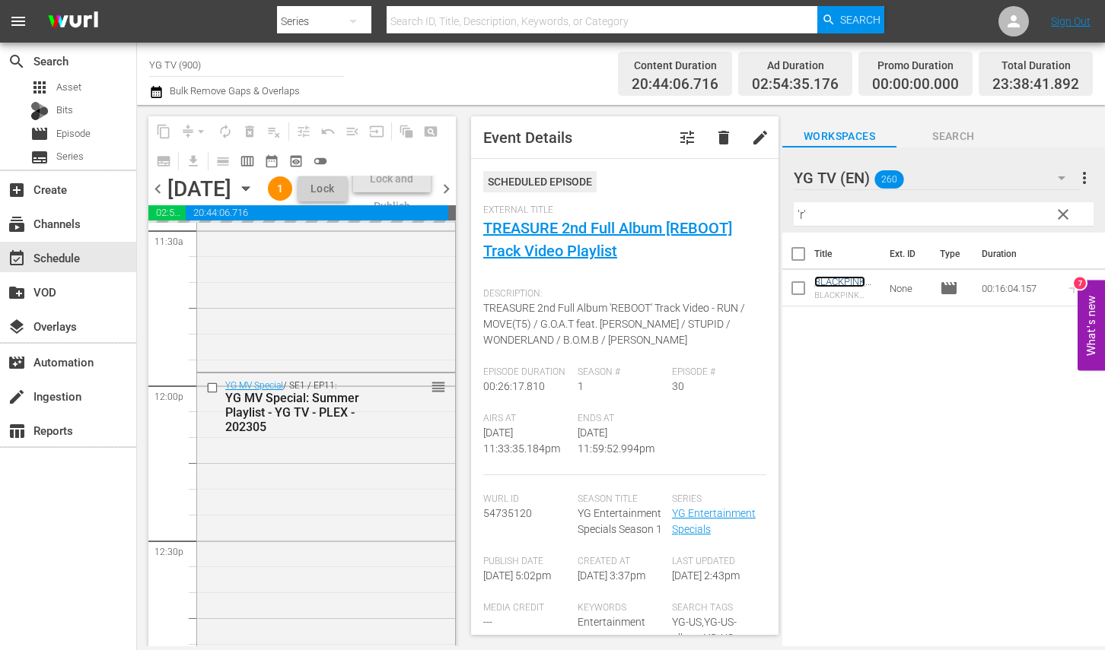
scroll to position [3541, 0]
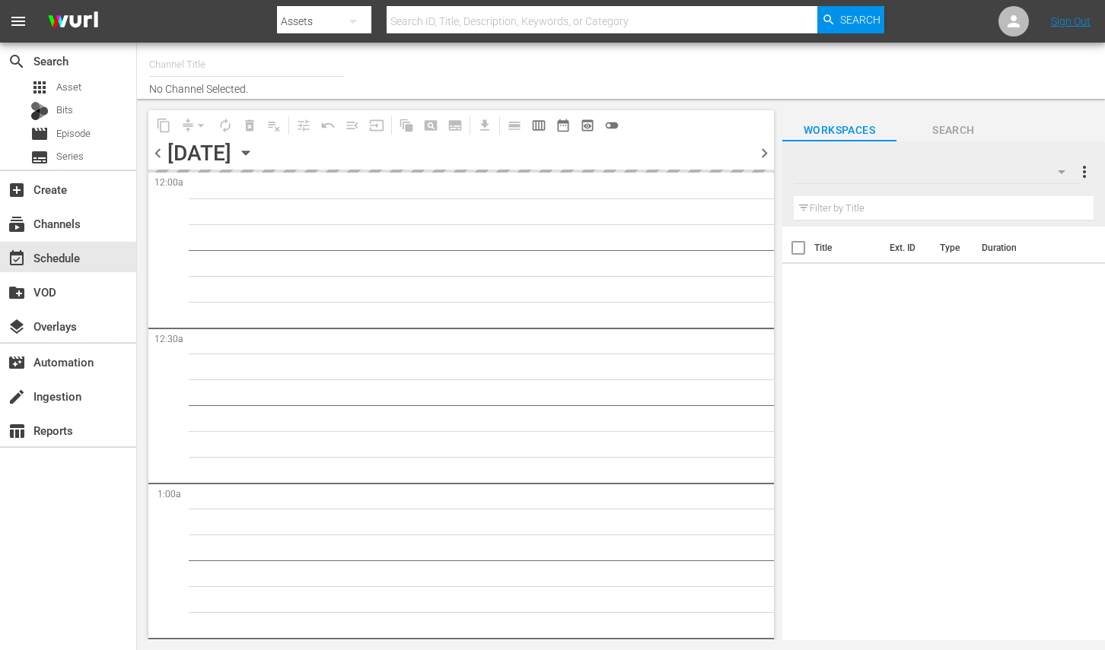
type input "YG TV (900)"
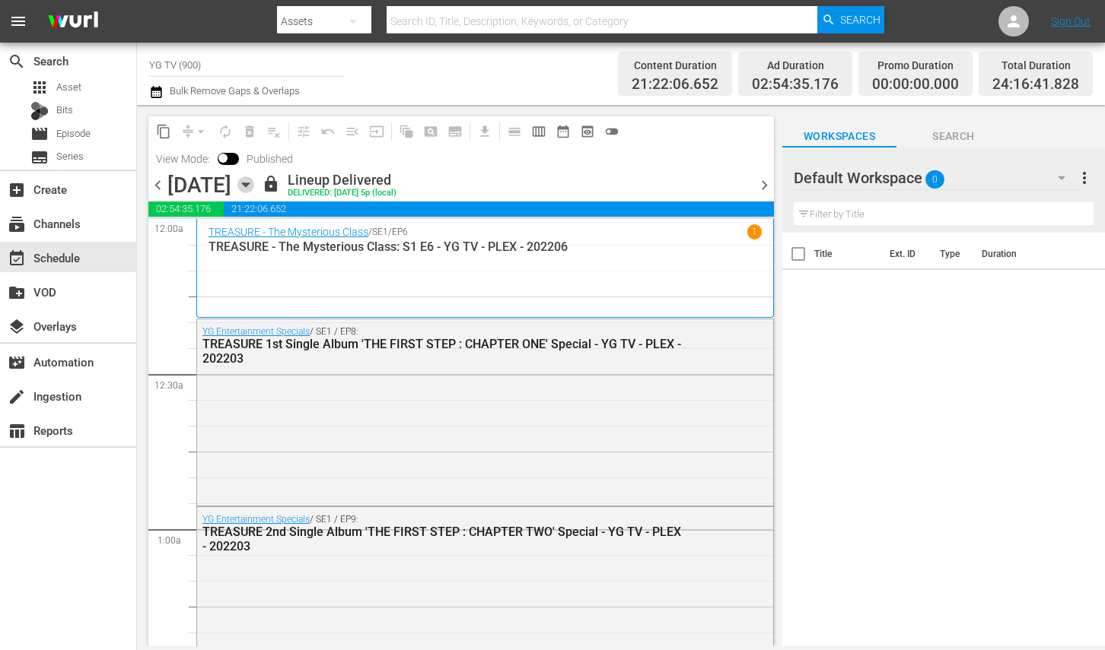
click at [249, 185] on icon "button" at bounding box center [245, 185] width 7 height 4
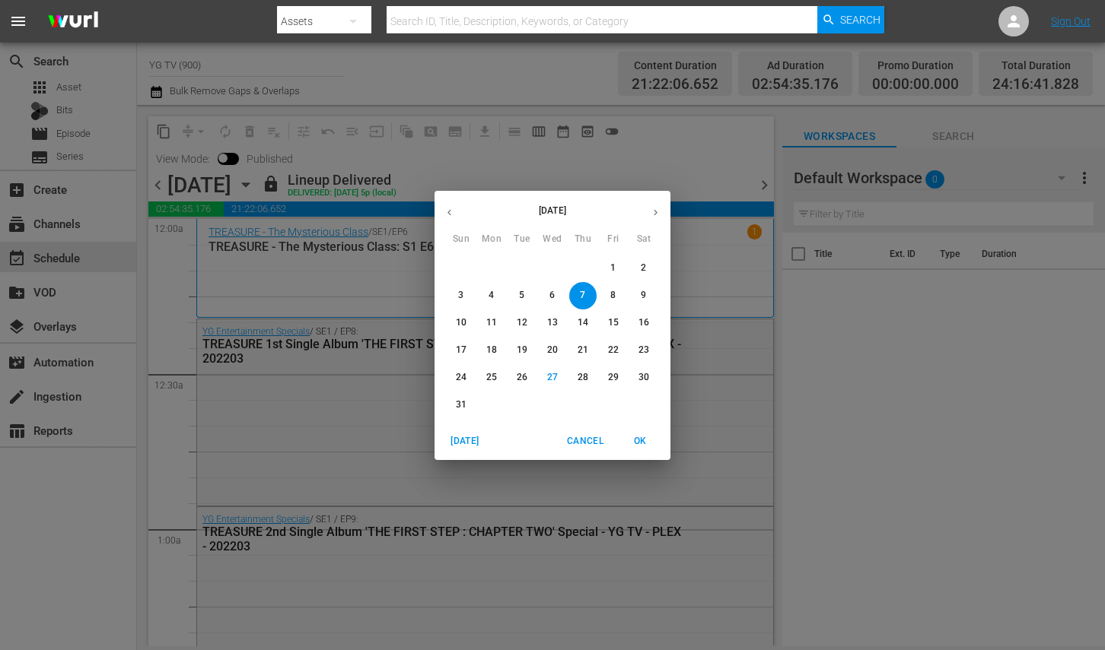
click at [448, 213] on icon "button" at bounding box center [449, 212] width 4 height 6
click at [577, 380] on span "31" at bounding box center [582, 377] width 27 height 13
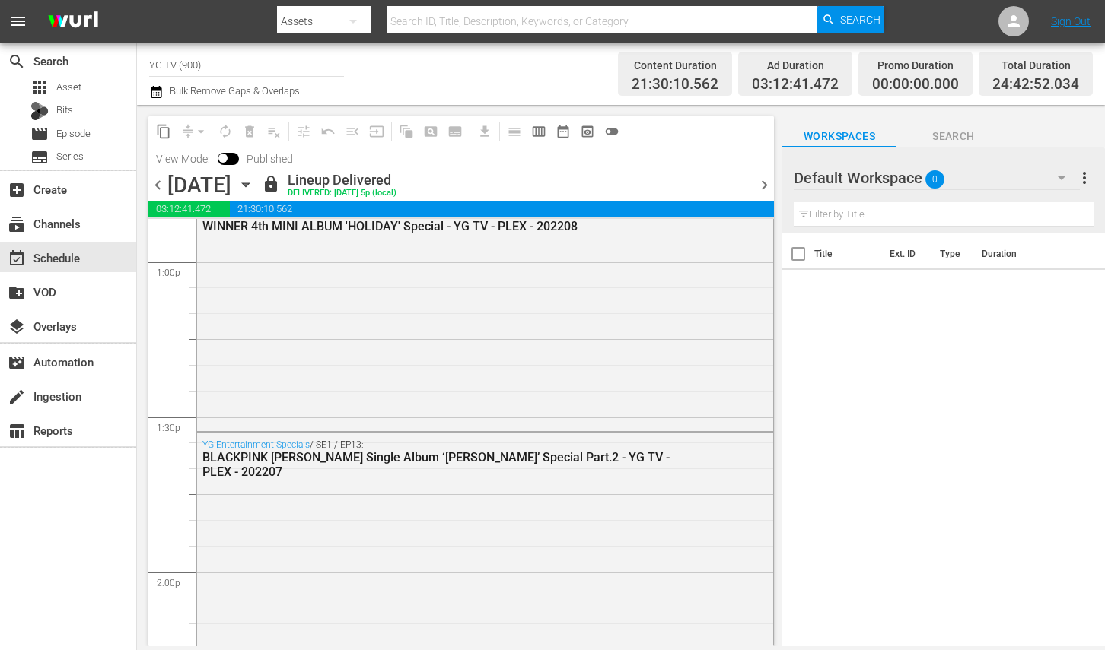
scroll to position [3994, 0]
click at [759, 180] on span "chevron_right" at bounding box center [764, 185] width 19 height 19
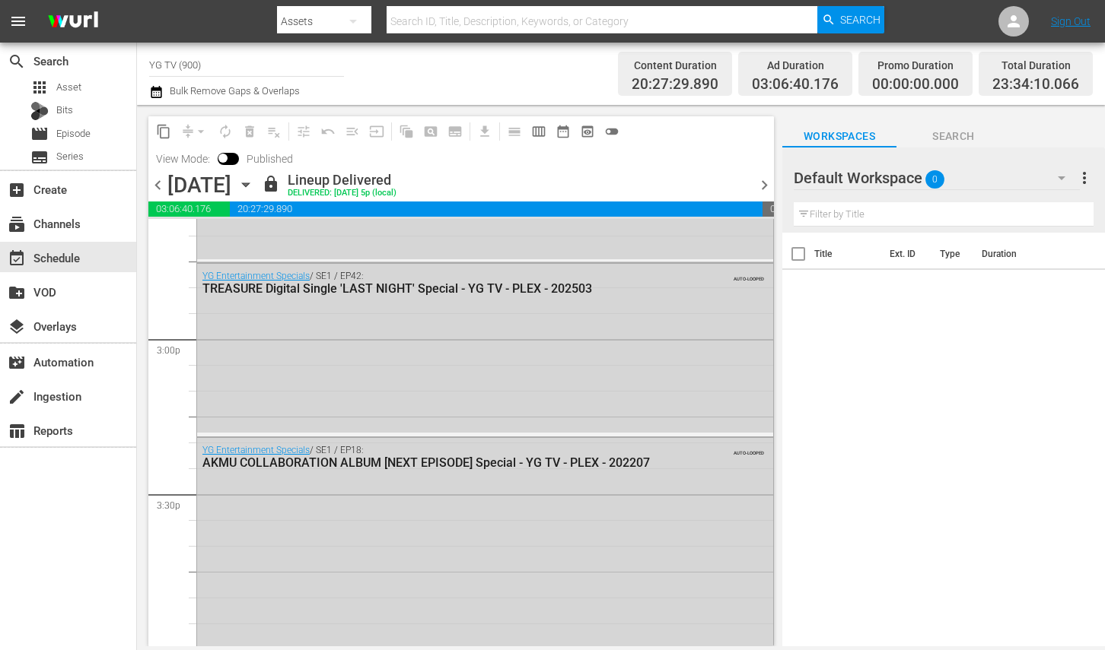
scroll to position [4009, 0]
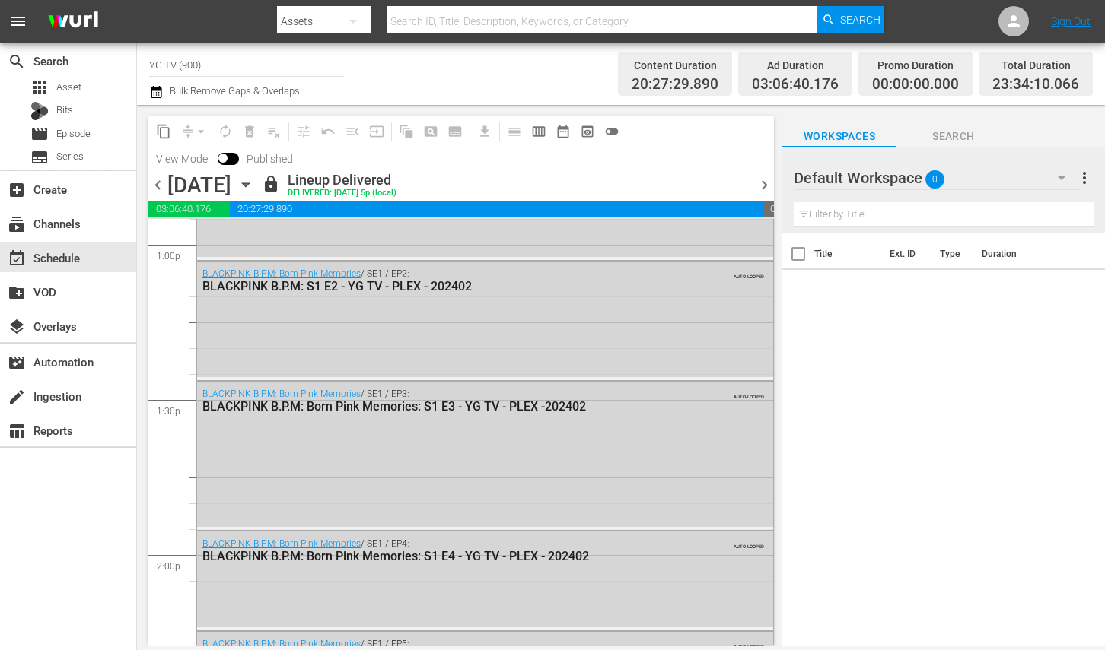
click at [157, 129] on span "content_copy" at bounding box center [163, 131] width 15 height 15
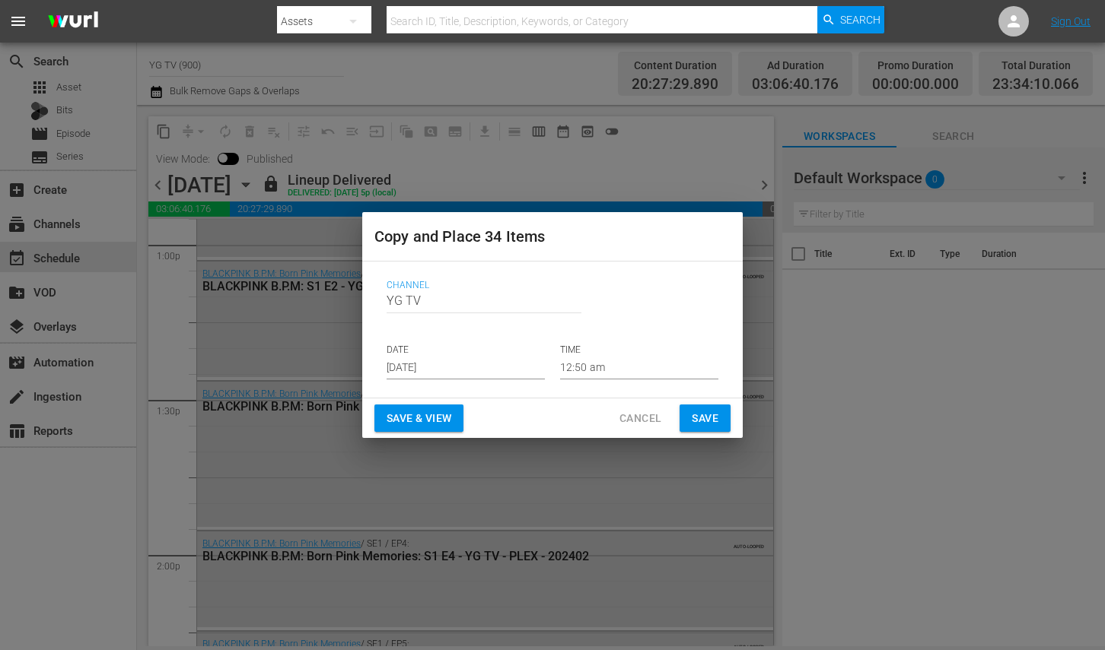
click at [474, 380] on div "Channel Channel Title YG TV DATE Aug 29th 2025 TIME 12:50 am" at bounding box center [552, 330] width 356 height 124
click at [475, 371] on input "Aug 29th 2025" at bounding box center [465, 368] width 158 height 23
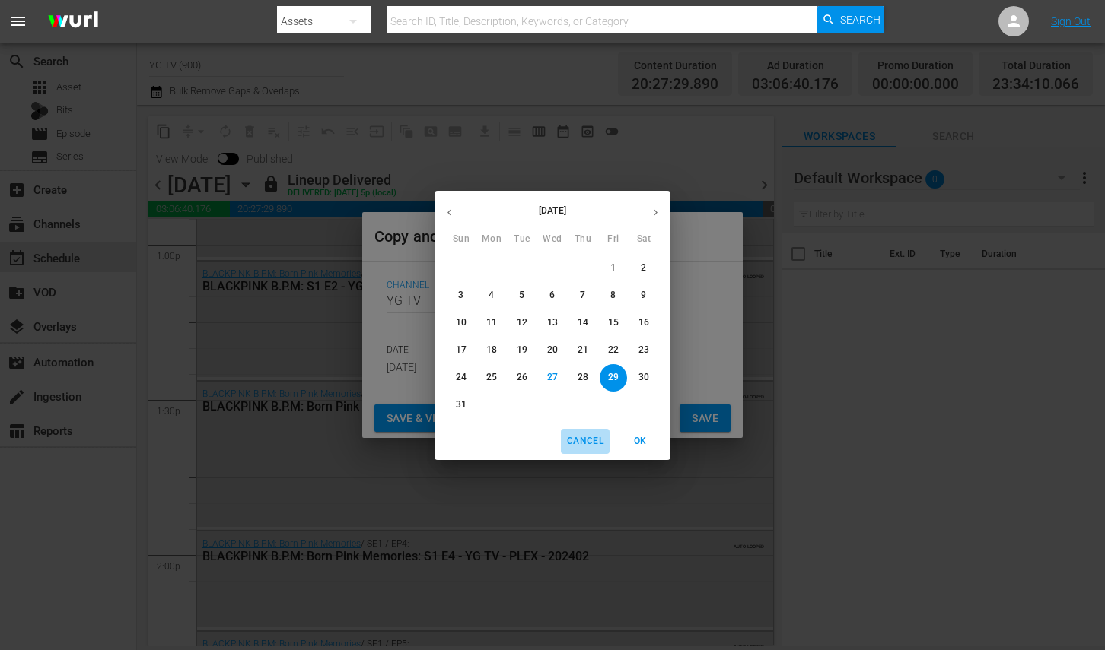
click at [579, 438] on span "Cancel" at bounding box center [585, 442] width 37 height 16
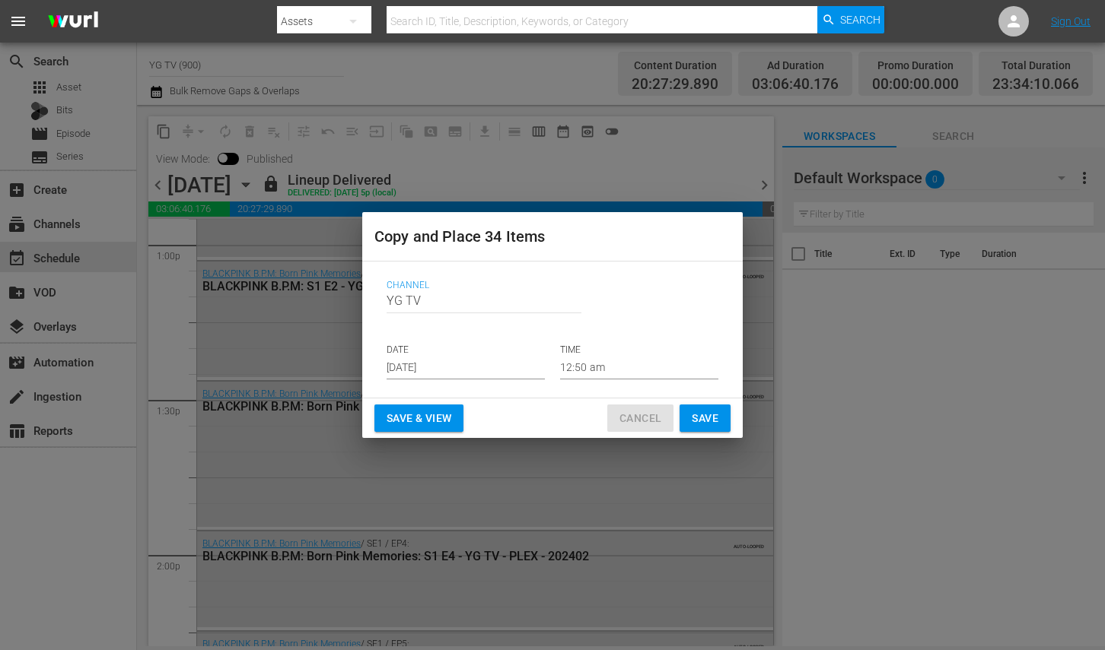
drag, startPoint x: 638, startPoint y: 421, endPoint x: 654, endPoint y: 201, distance: 220.4
click at [638, 420] on span "Cancel" at bounding box center [640, 418] width 42 height 19
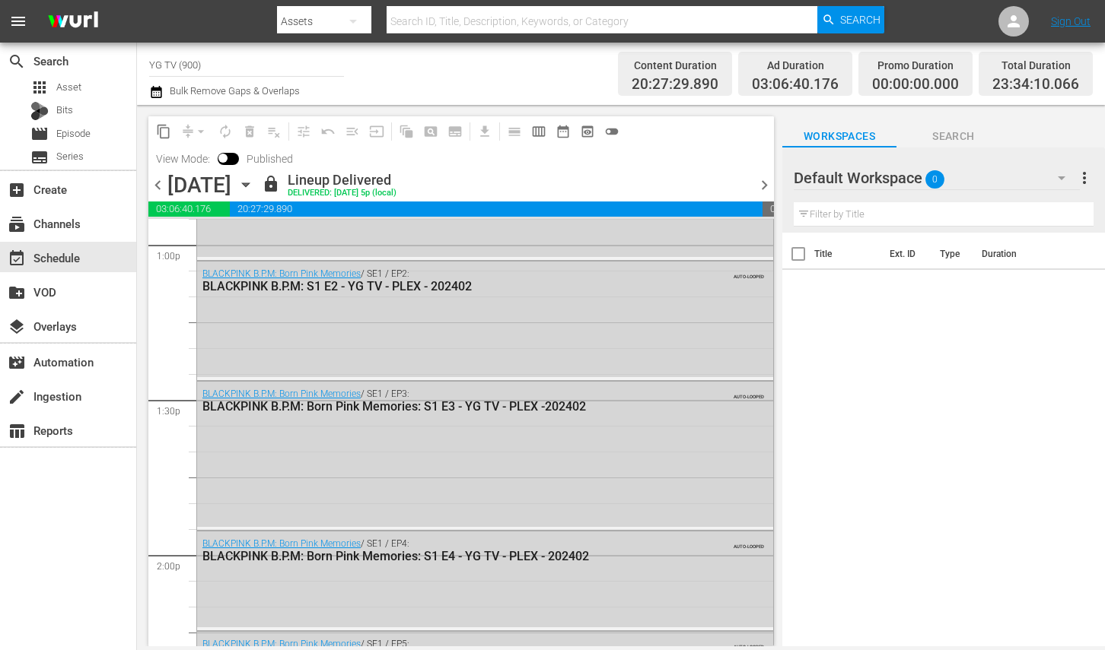
click at [157, 142] on span "content_copy" at bounding box center [163, 131] width 24 height 24
click at [159, 137] on span "content_copy" at bounding box center [163, 131] width 15 height 15
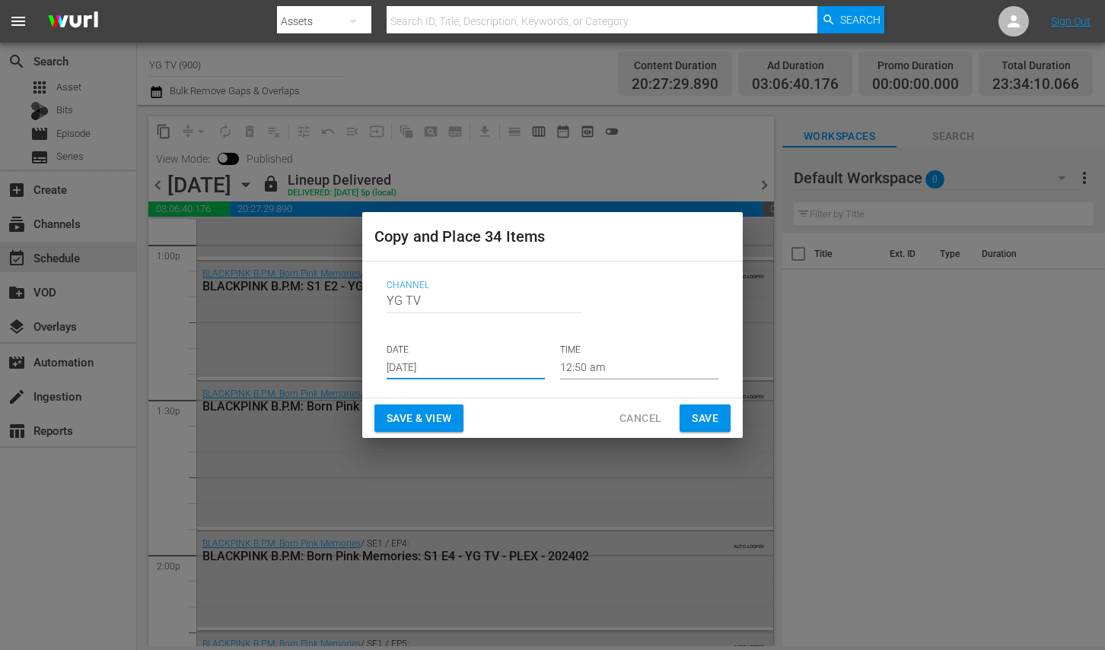
click at [475, 377] on input "Aug 29th 2025" at bounding box center [465, 368] width 158 height 23
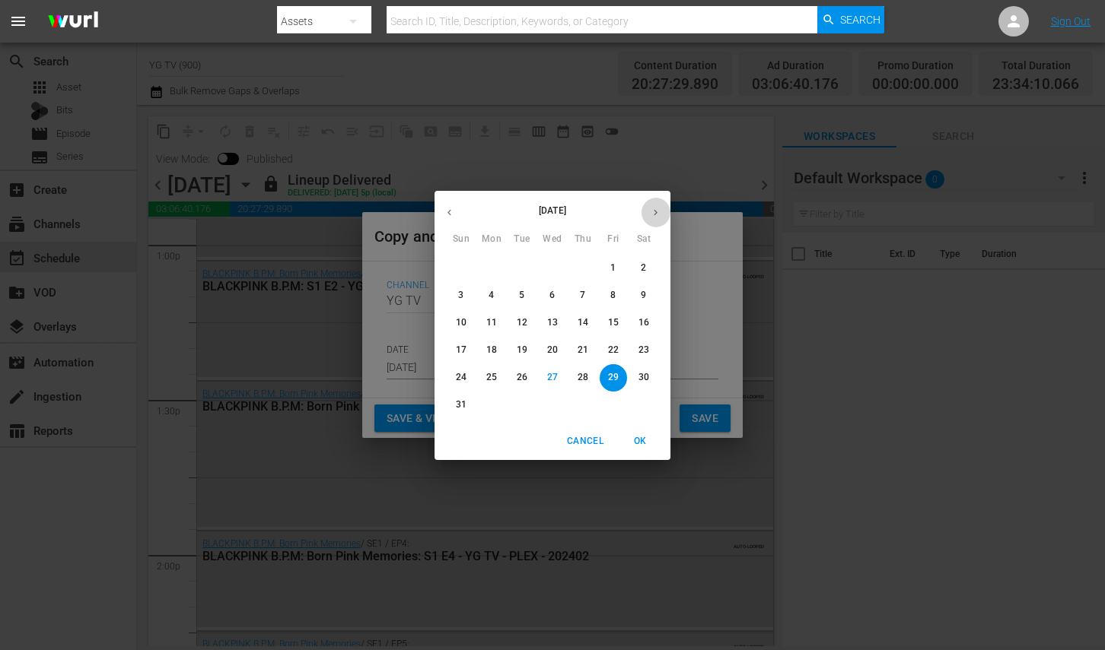
click at [650, 209] on icon "button" at bounding box center [655, 212] width 11 height 11
click at [450, 212] on icon "button" at bounding box center [449, 212] width 11 height 11
click at [587, 374] on p "28" at bounding box center [582, 377] width 11 height 13
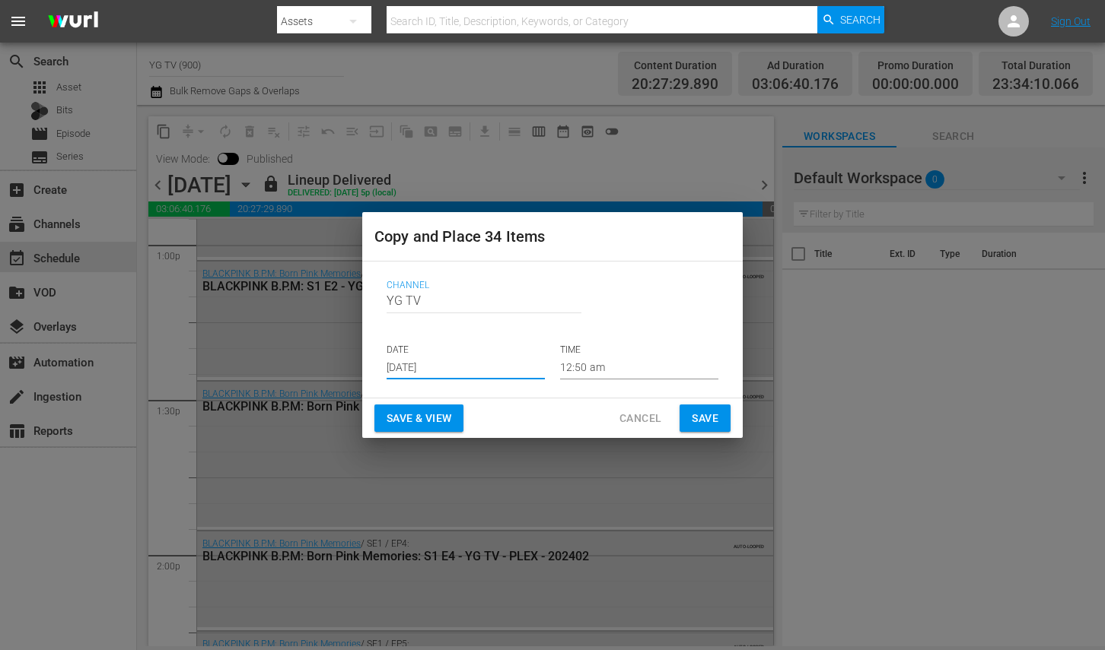
click at [474, 373] on input "Aug 28th 2025" at bounding box center [465, 368] width 158 height 23
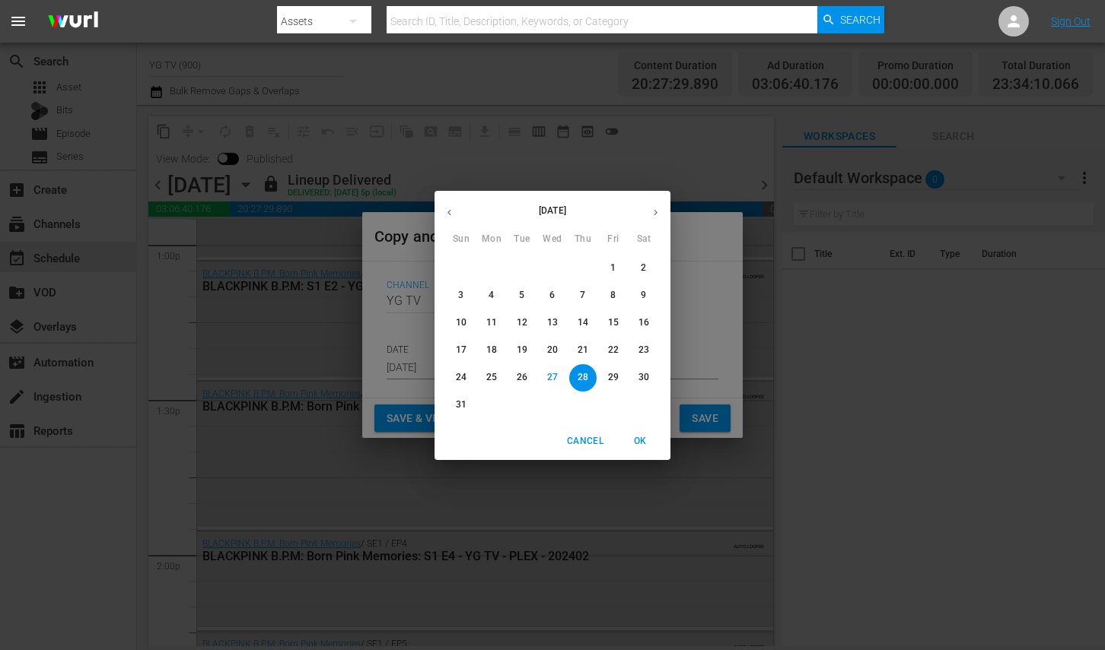
click at [609, 377] on p "29" at bounding box center [613, 377] width 11 height 13
type input "Aug 29th 2025"
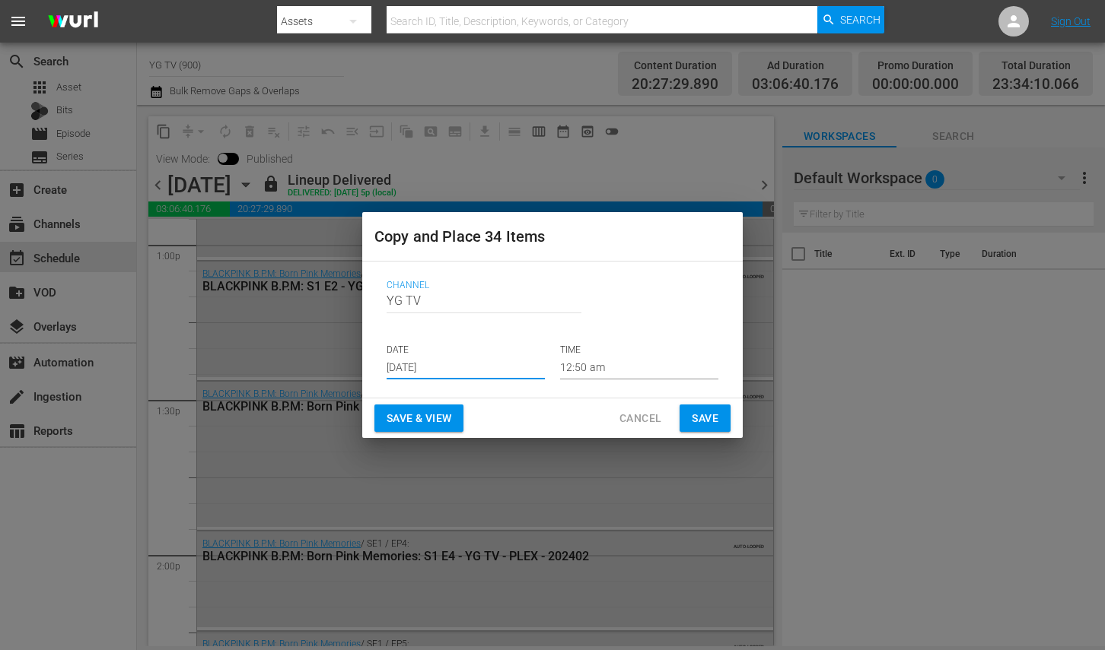
click at [698, 417] on span "Save" at bounding box center [705, 418] width 27 height 19
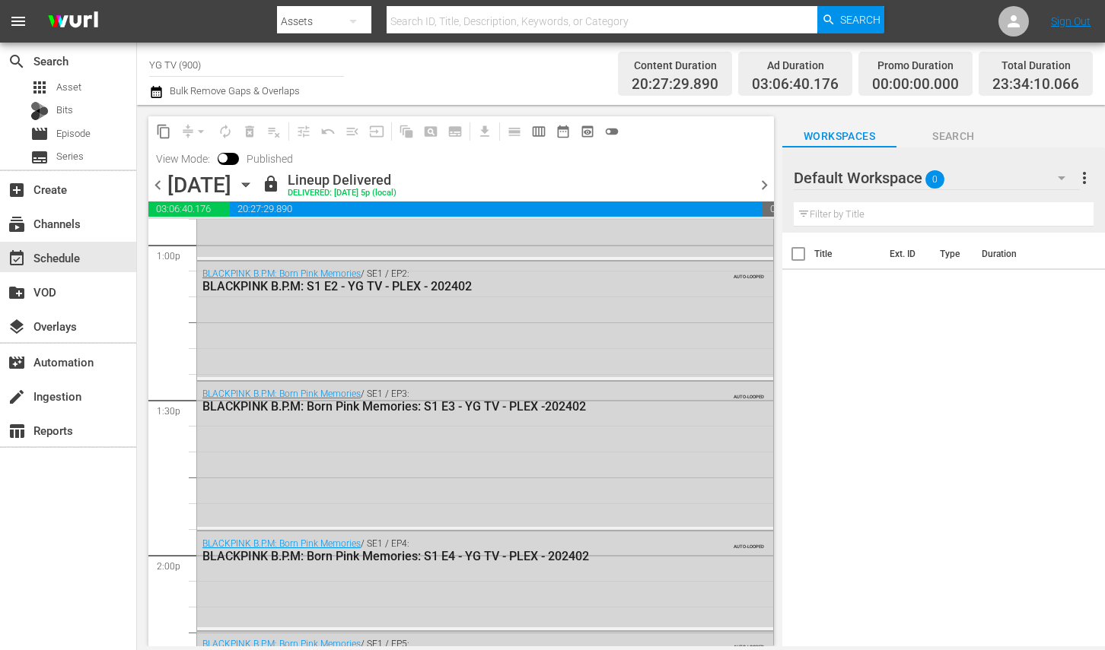
click at [758, 186] on span "chevron_right" at bounding box center [764, 185] width 19 height 19
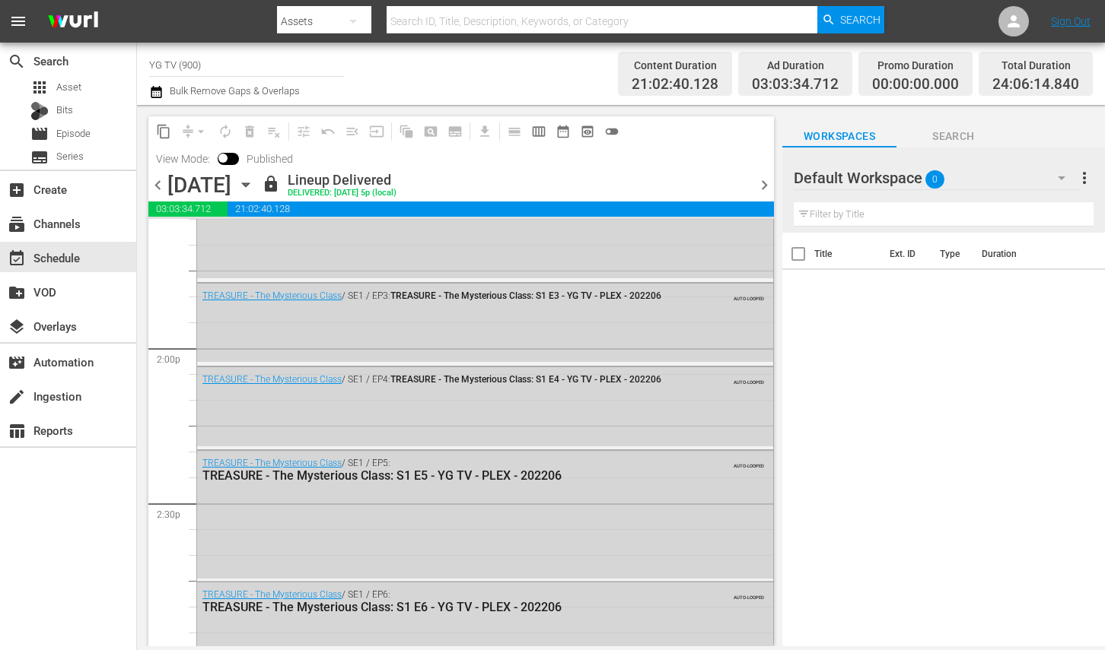
scroll to position [3777, 0]
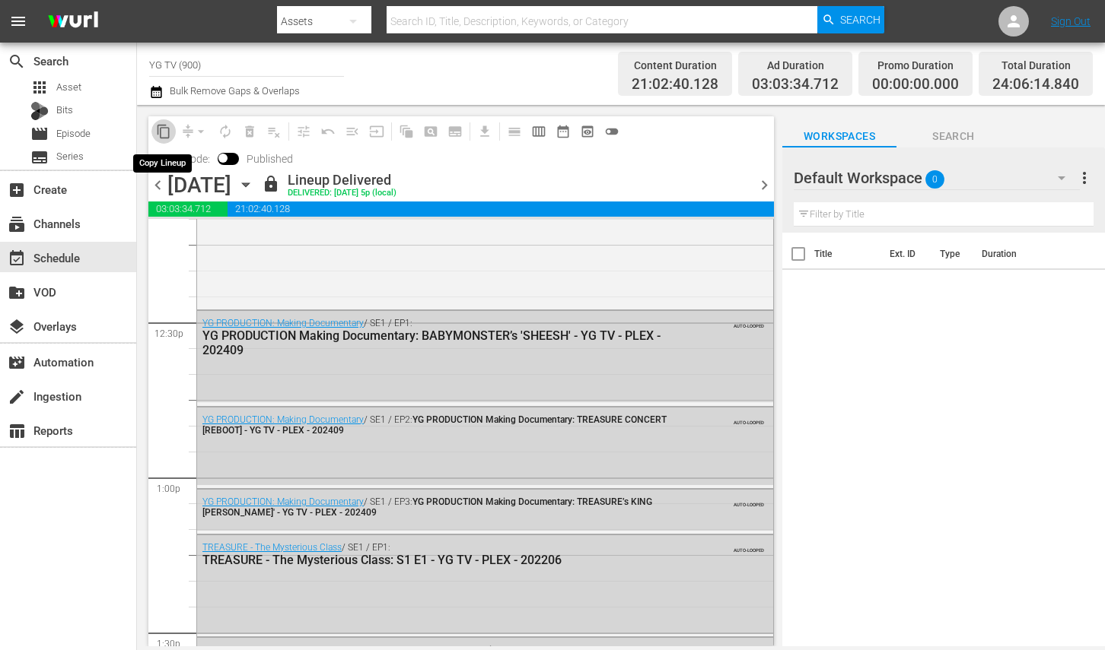
click at [164, 134] on span "content_copy" at bounding box center [163, 131] width 15 height 15
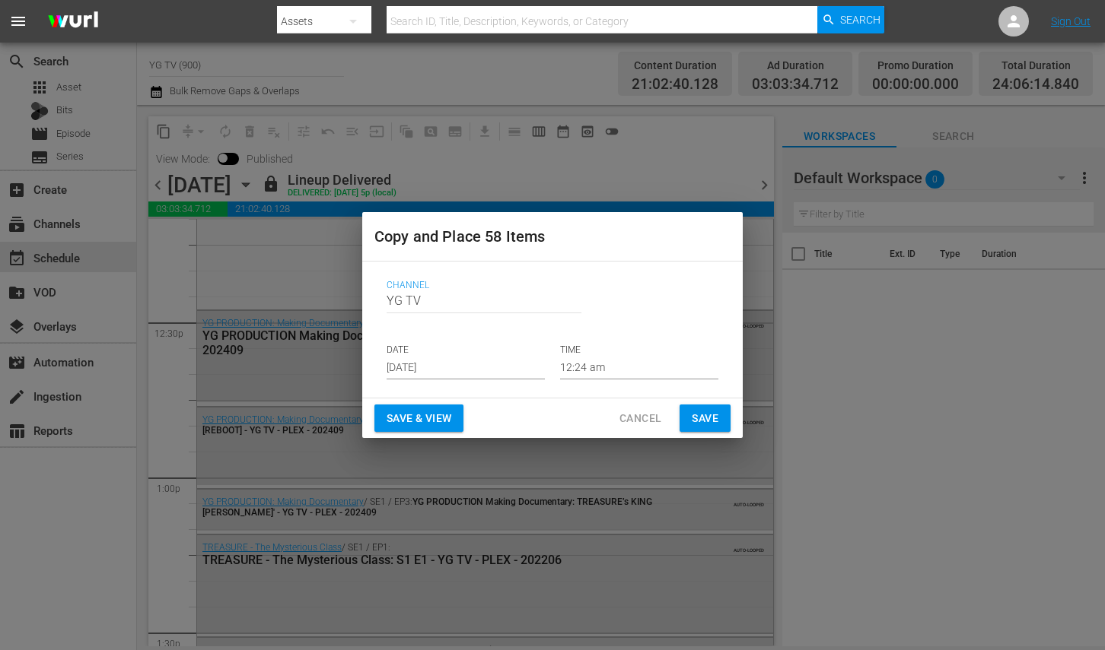
click at [435, 377] on input "Aug 29th 2025" at bounding box center [465, 368] width 158 height 23
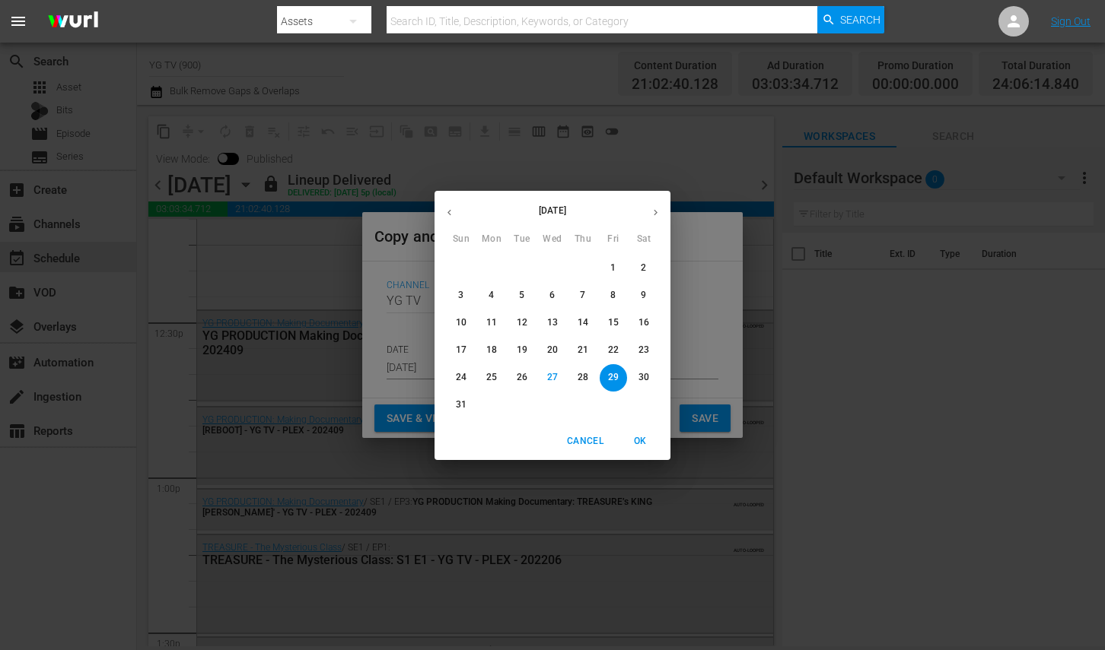
click at [648, 380] on span "30" at bounding box center [643, 377] width 27 height 13
type input "Aug 30th 2025"
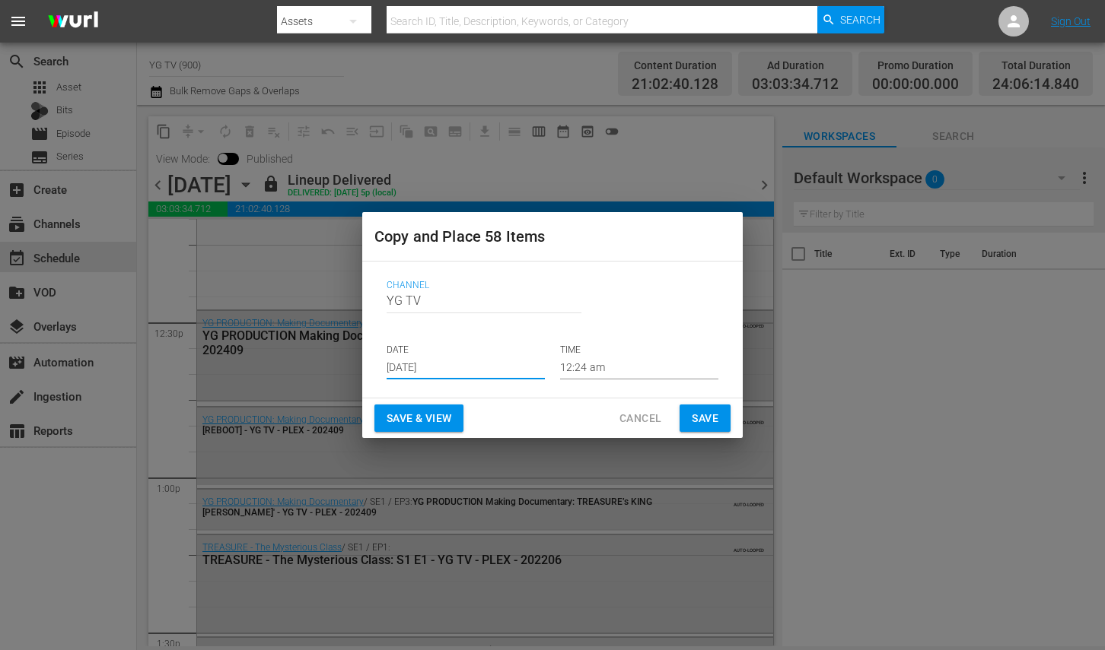
click at [680, 415] on button "Save" at bounding box center [704, 419] width 51 height 28
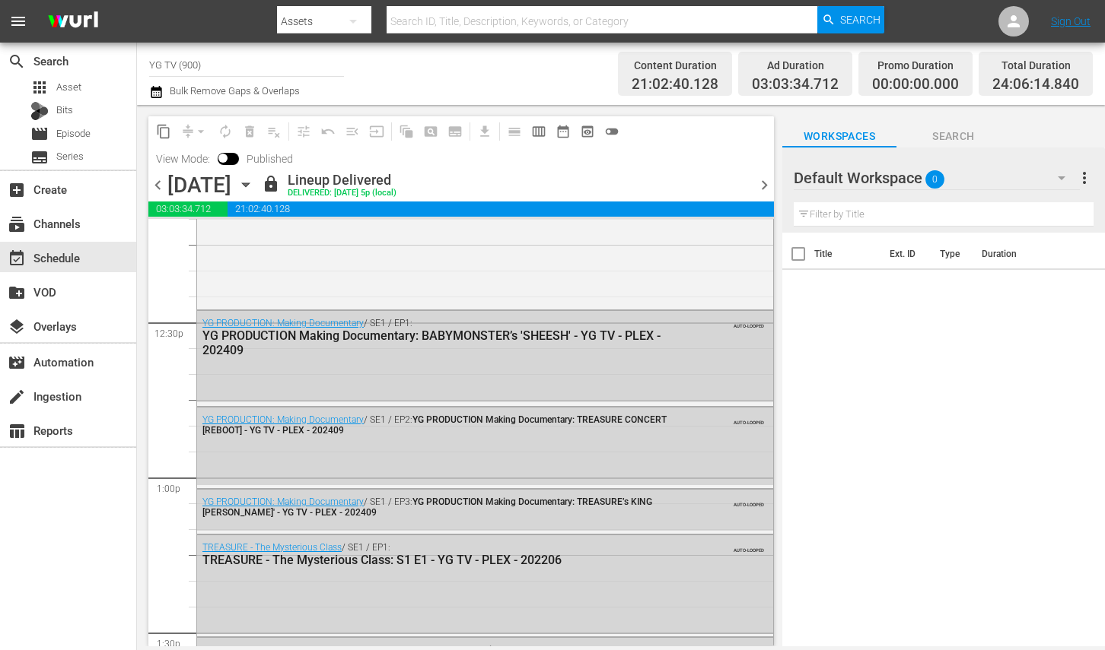
click at [762, 181] on span "chevron_right" at bounding box center [764, 185] width 19 height 19
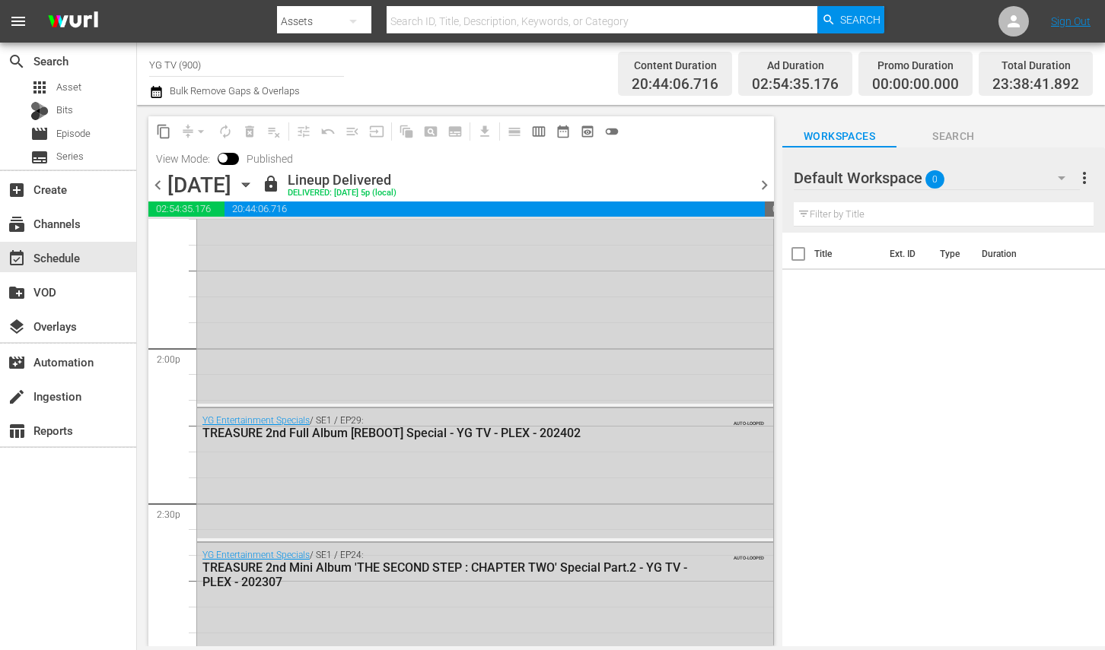
scroll to position [3958, 0]
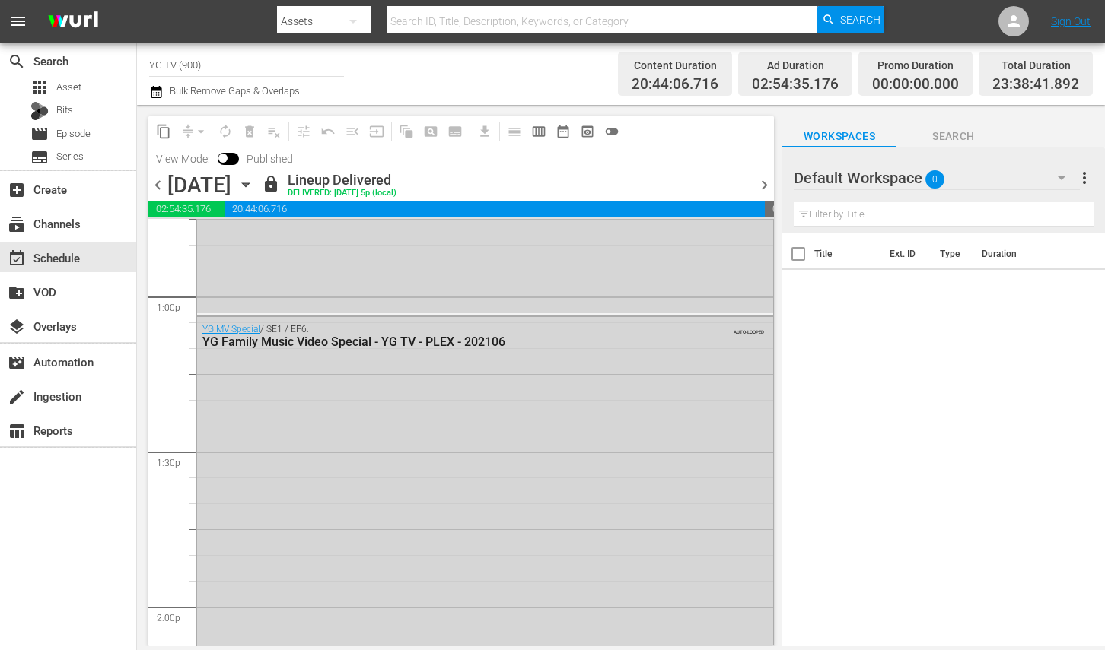
click at [166, 144] on div "content_copy compress arrow_drop_down autorenew_outlined delete_forever_outline…" at bounding box center [387, 131] width 479 height 30
click at [162, 134] on span "content_copy" at bounding box center [163, 131] width 15 height 15
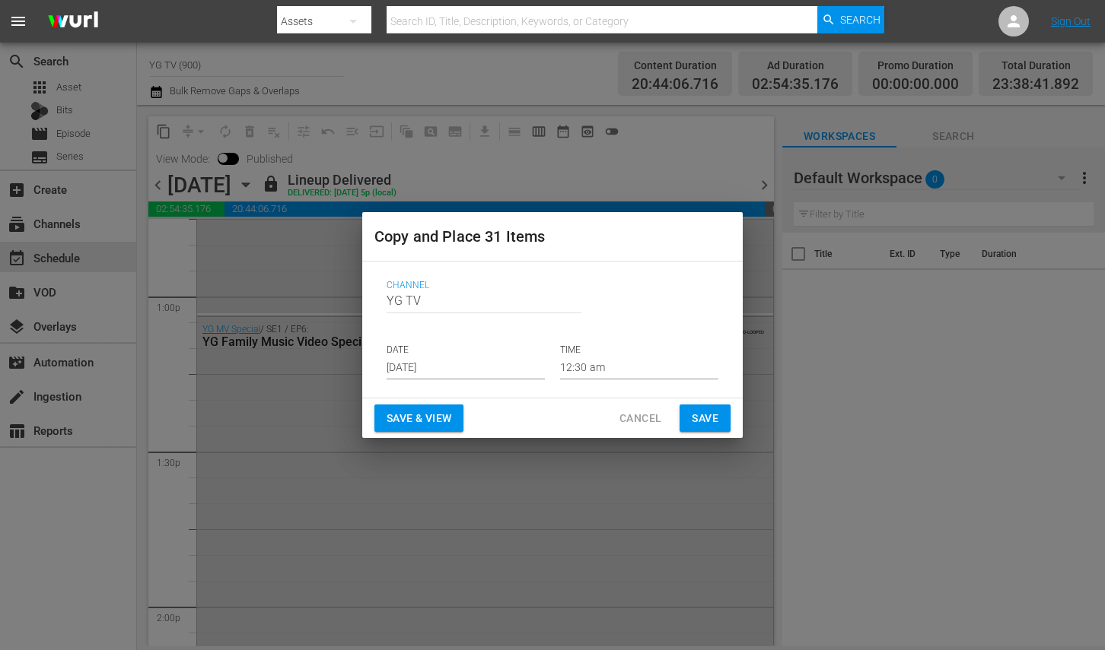
click at [428, 366] on input "Aug 29th 2025" at bounding box center [465, 368] width 158 height 23
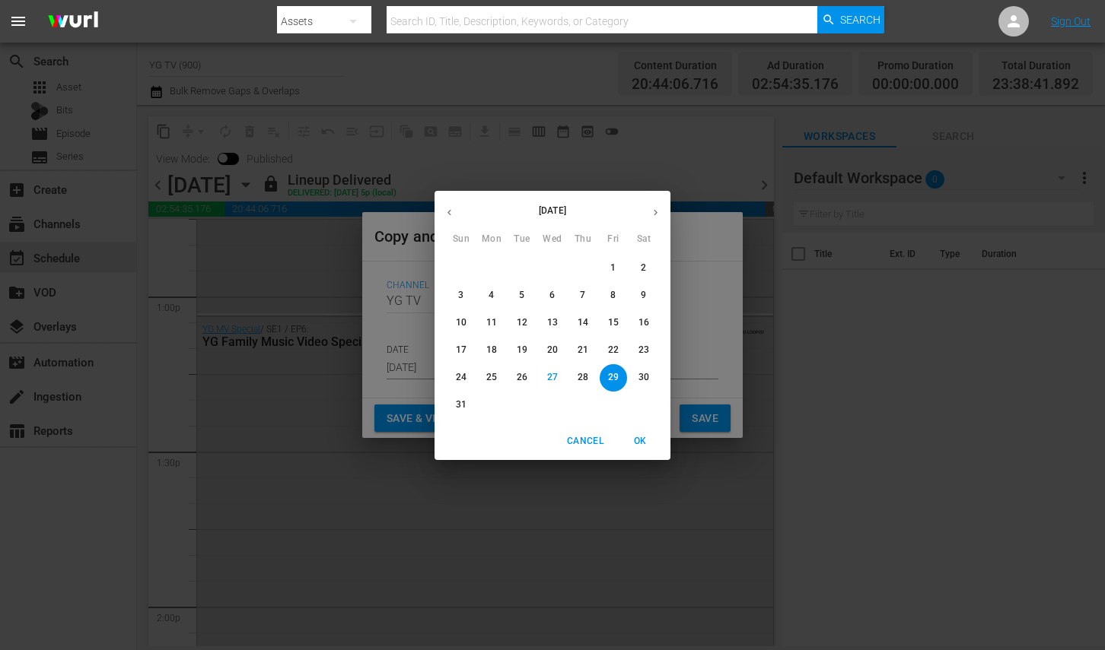
click at [458, 408] on p "31" at bounding box center [461, 405] width 11 height 13
type input "Aug 31st 2025"
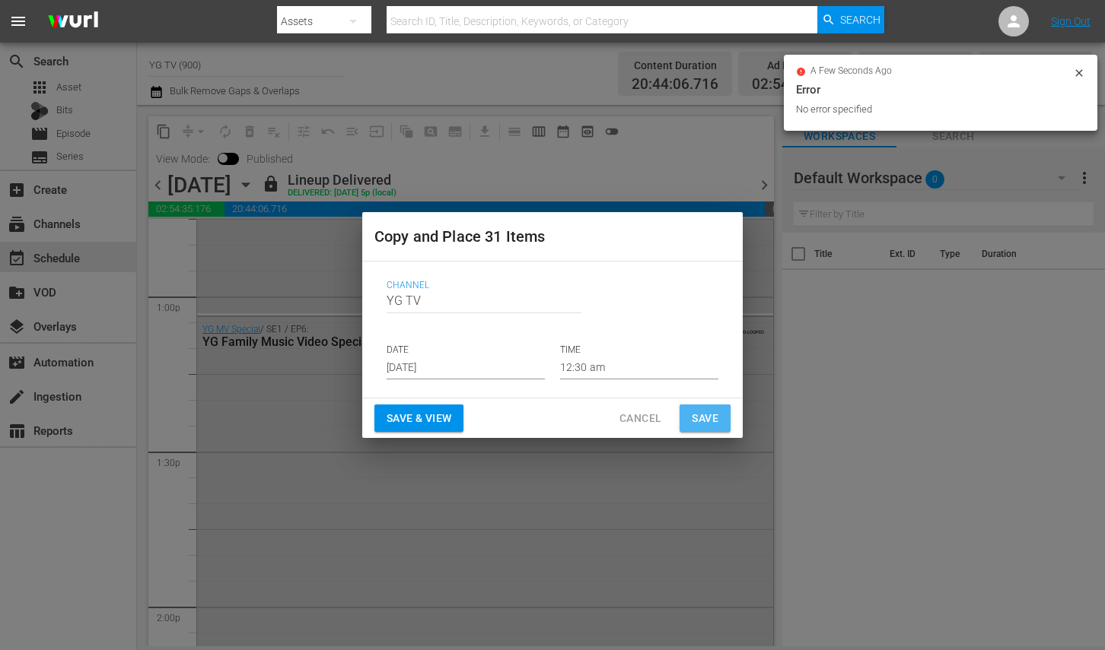
click at [692, 410] on span "Save" at bounding box center [705, 418] width 27 height 19
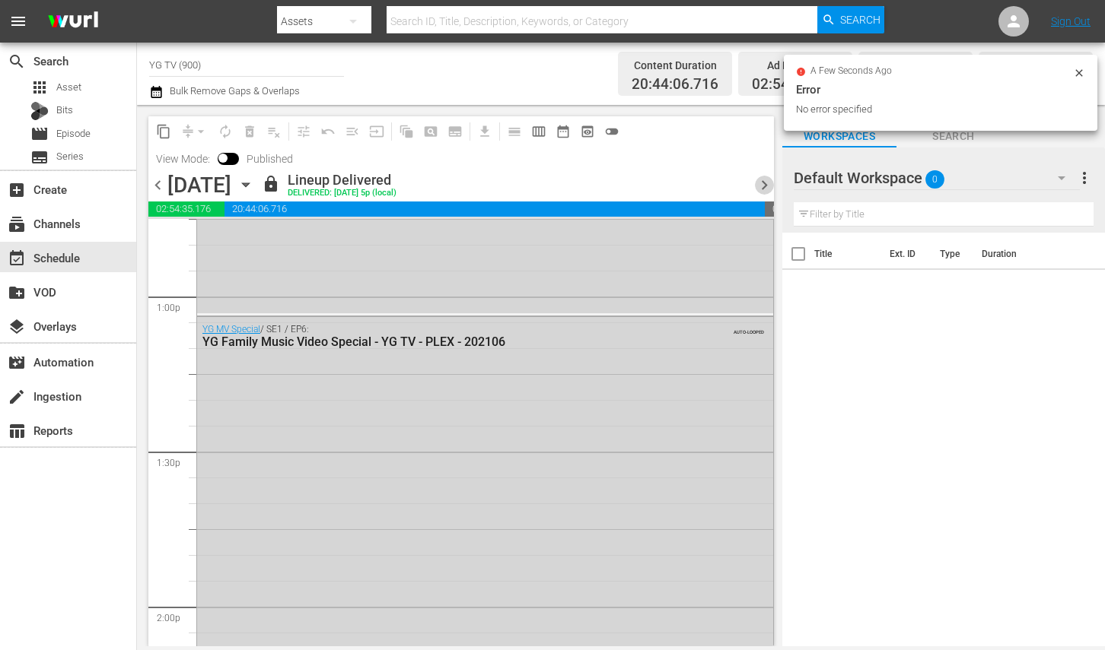
click at [761, 183] on span "chevron_right" at bounding box center [764, 185] width 19 height 19
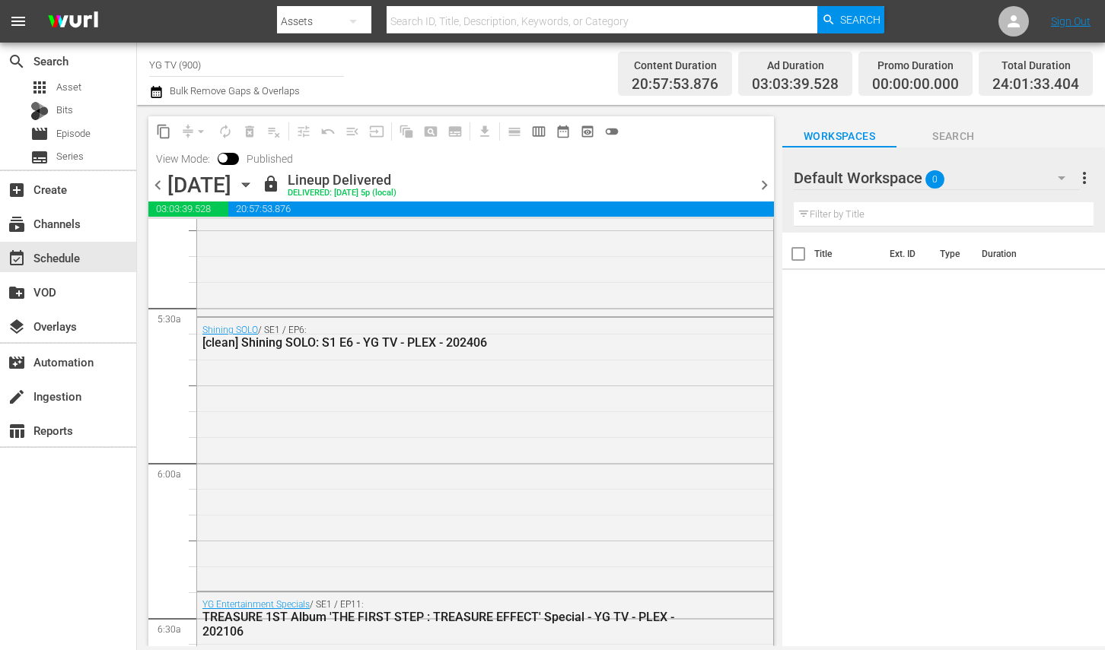
scroll to position [1161, 0]
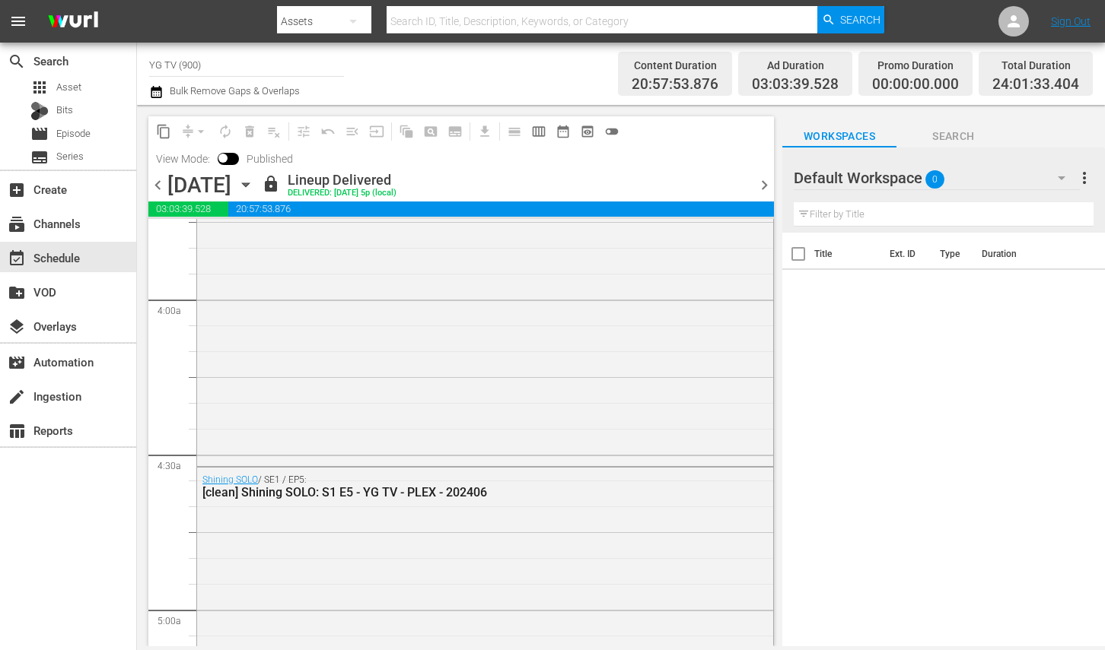
click at [922, 185] on div "Default Workspace 0" at bounding box center [936, 178] width 286 height 43
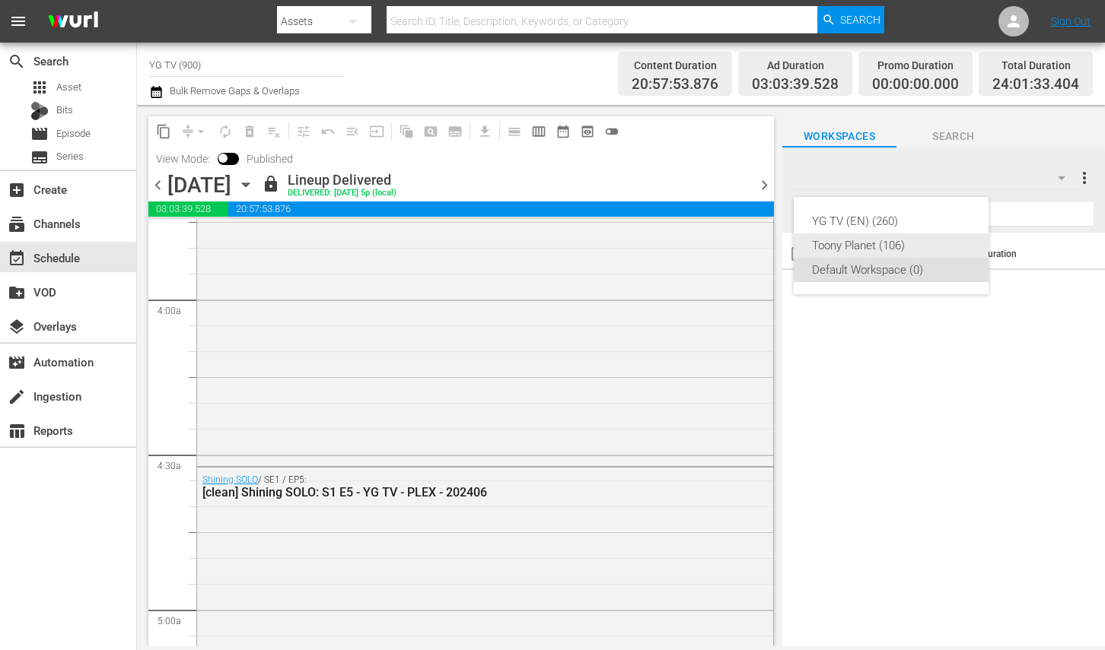
click at [873, 250] on div "Toony Planet (106)" at bounding box center [891, 246] width 158 height 24
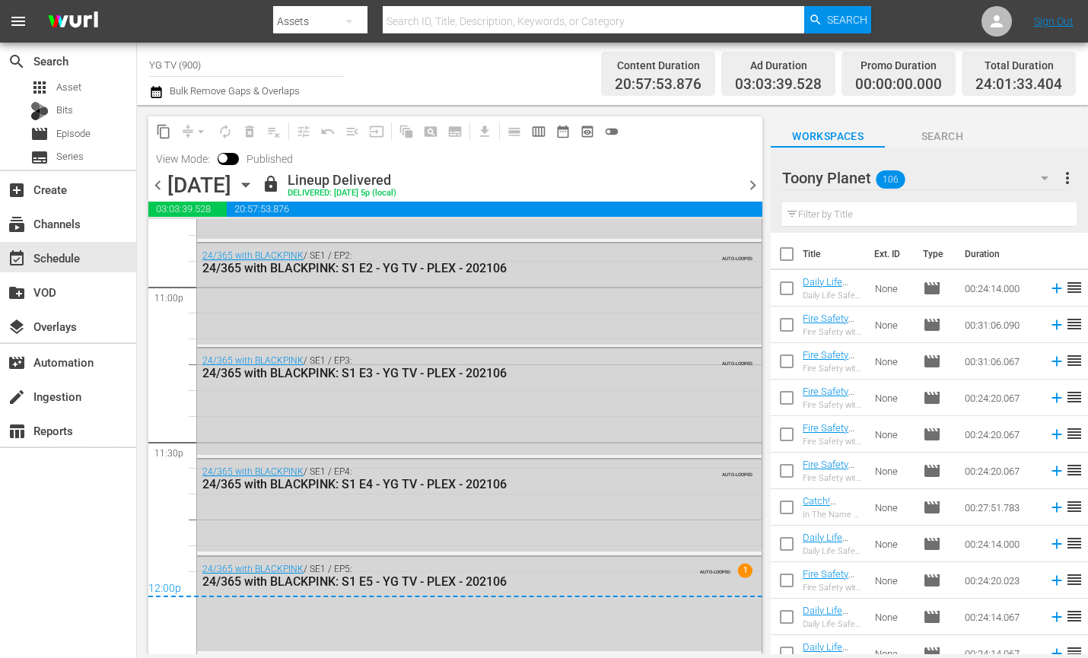
scroll to position [7072, 0]
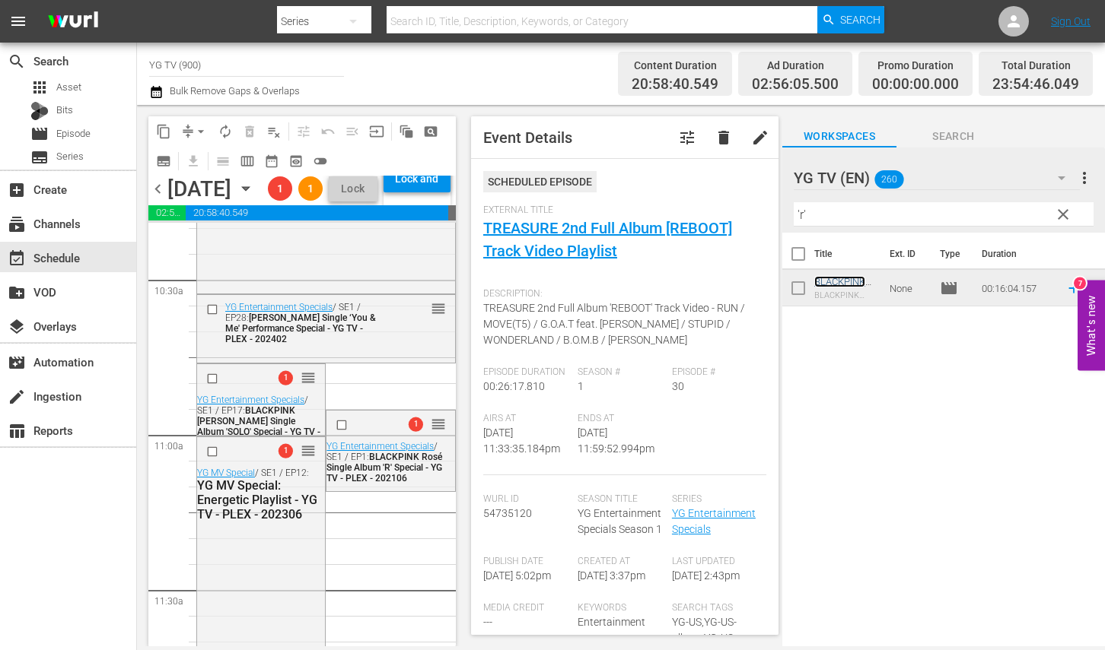
scroll to position [3236, 0]
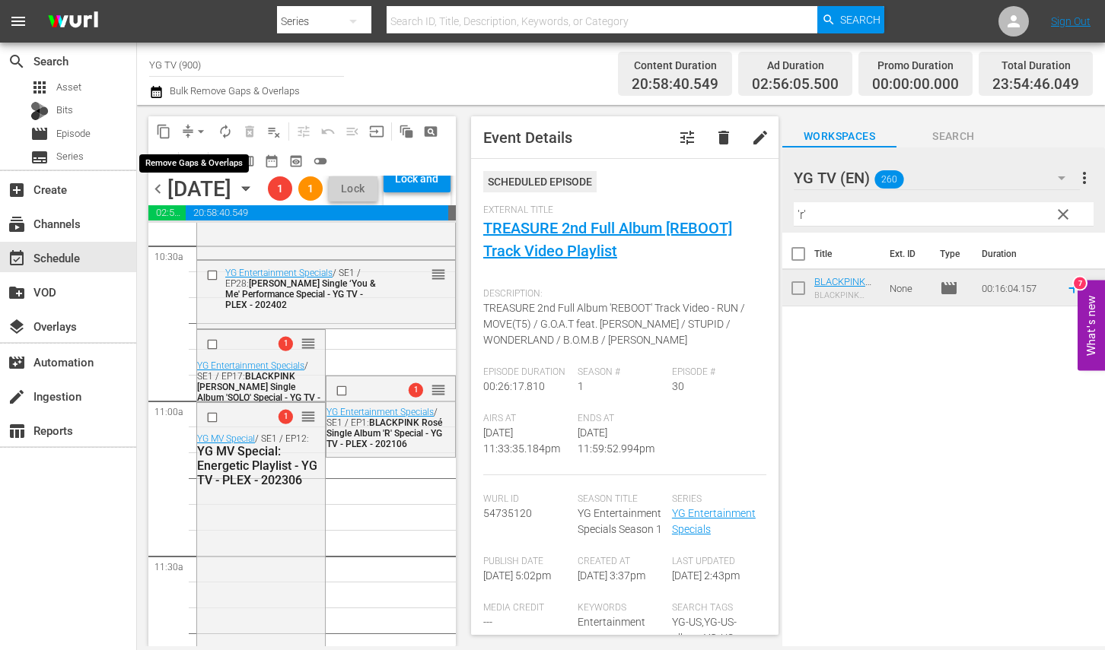
drag, startPoint x: 189, startPoint y: 129, endPoint x: 217, endPoint y: 135, distance: 28.1
click at [189, 129] on button "arrow_drop_down" at bounding box center [201, 131] width 24 height 24
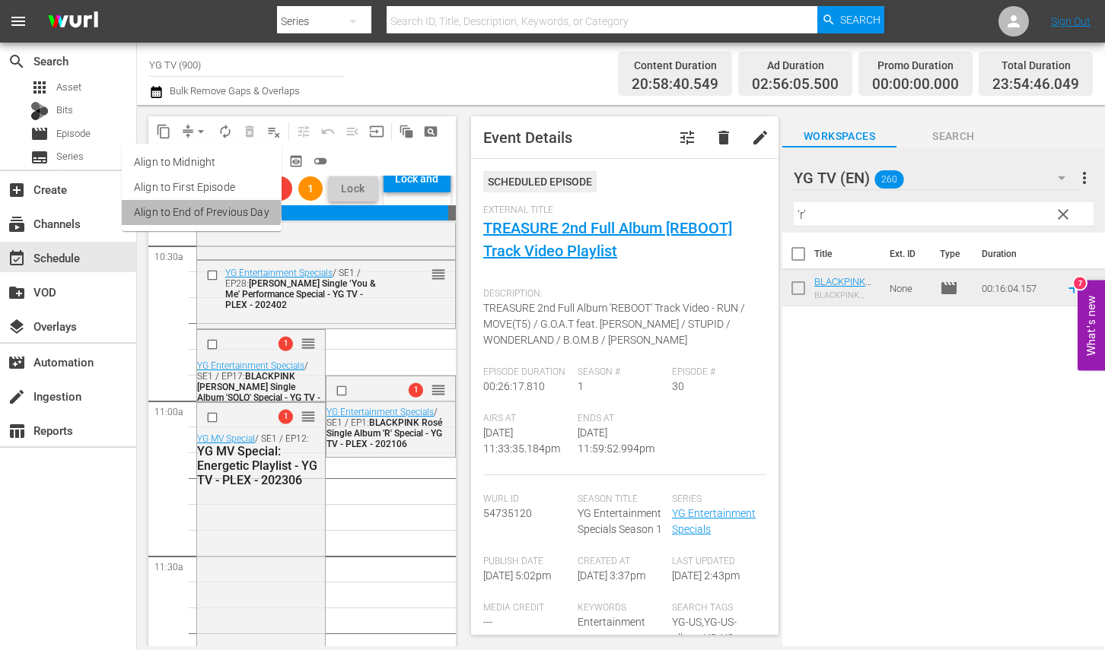
click at [195, 211] on li "Align to End of Previous Day" at bounding box center [202, 212] width 160 height 25
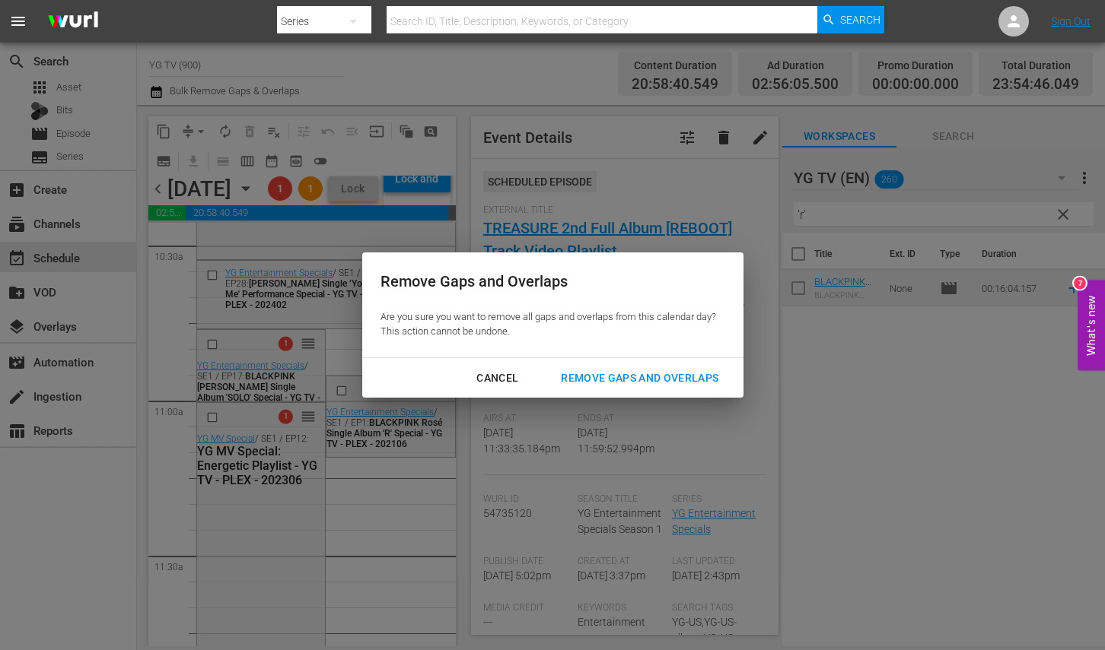
drag, startPoint x: 668, startPoint y: 376, endPoint x: 468, endPoint y: 601, distance: 301.2
click at [668, 376] on div "Remove Gaps and Overlaps" at bounding box center [640, 378] width 182 height 19
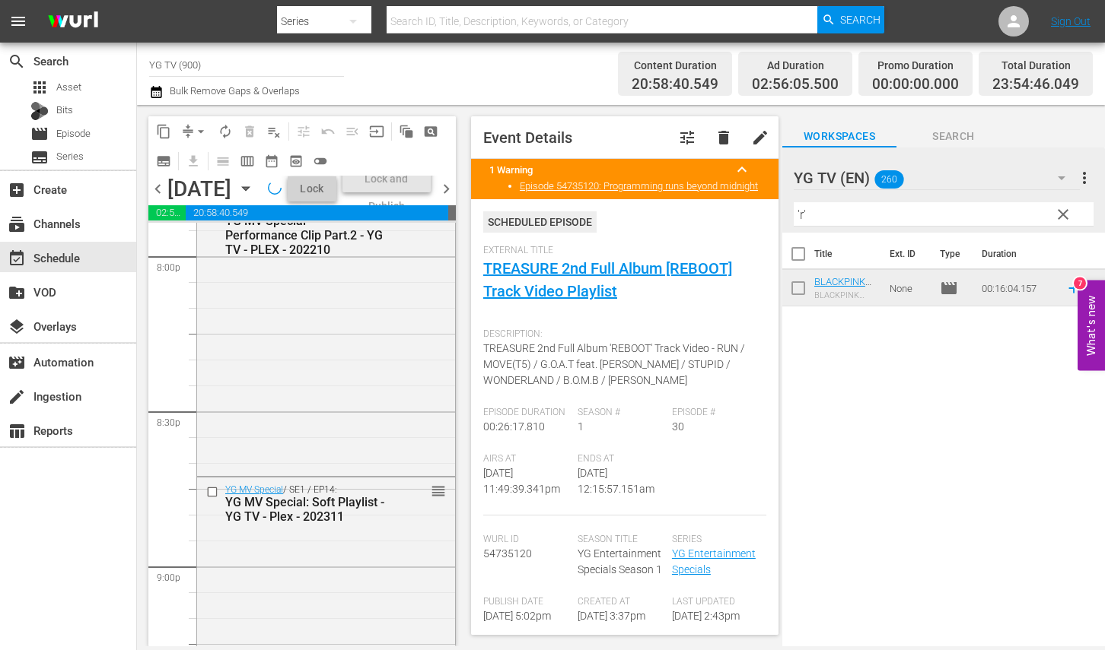
scroll to position [7157, 0]
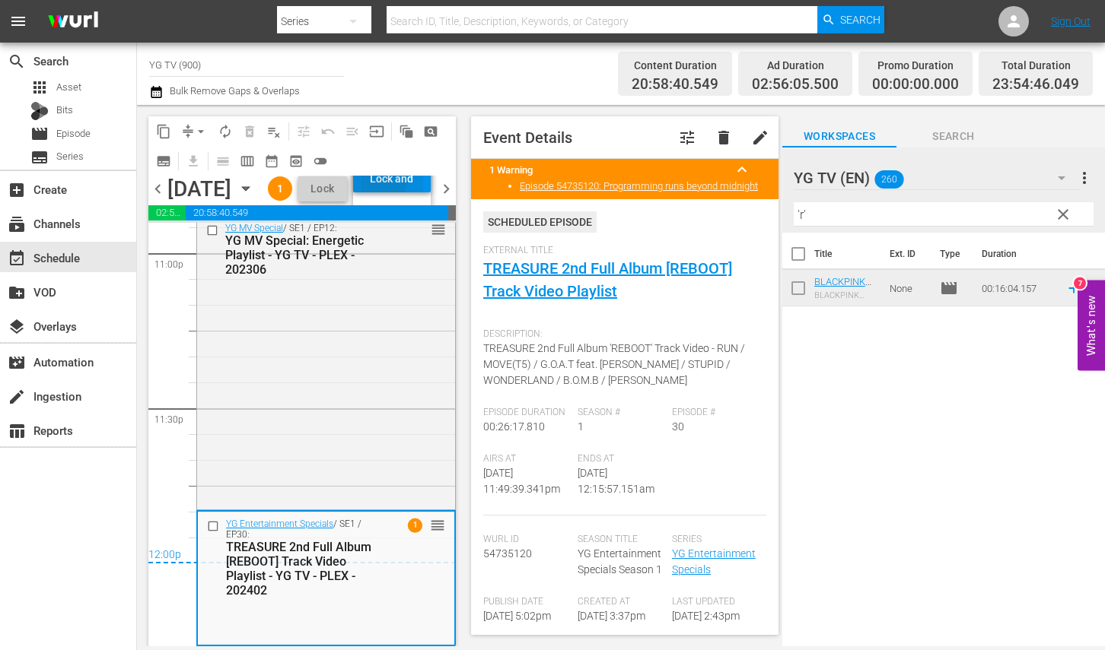
click at [390, 192] on div "Lock and Publish" at bounding box center [392, 178] width 62 height 27
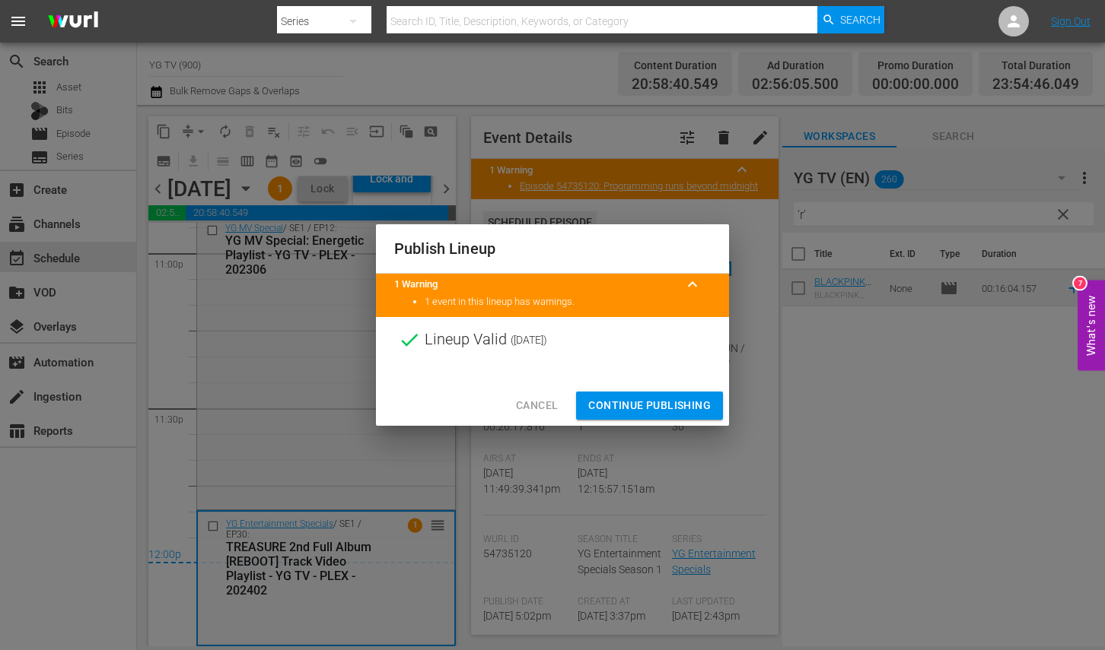
click at [622, 407] on span "Continue Publishing" at bounding box center [649, 405] width 122 height 19
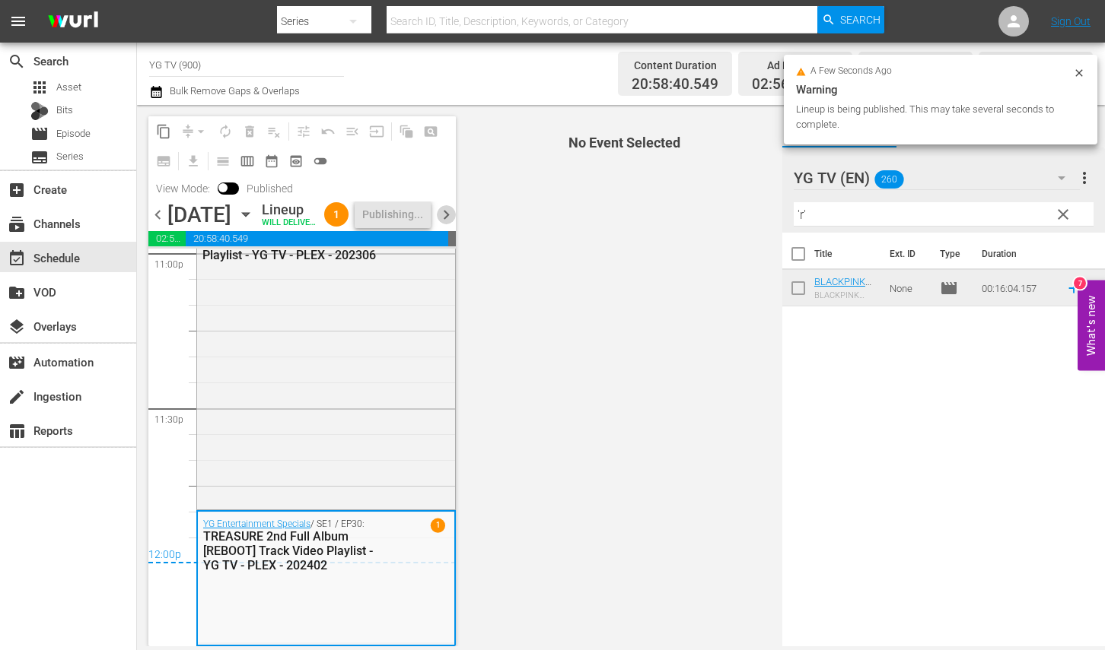
click at [444, 224] on span "chevron_right" at bounding box center [446, 214] width 19 height 19
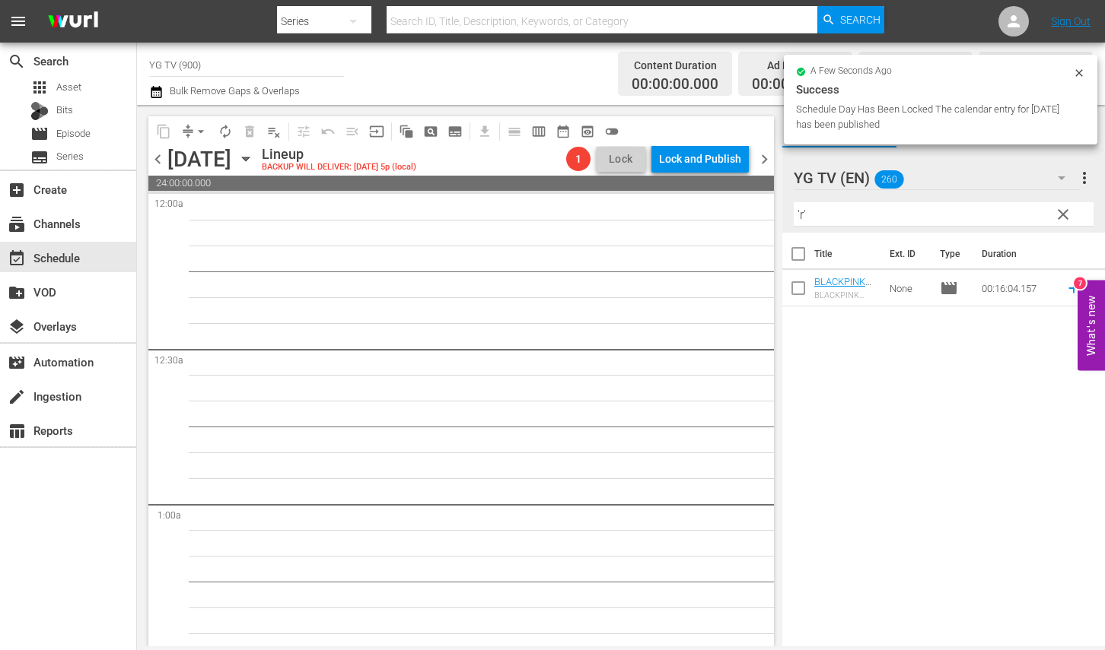
drag, startPoint x: 603, startPoint y: 272, endPoint x: 582, endPoint y: 258, distance: 25.1
click at [1070, 210] on span "clear" at bounding box center [1063, 214] width 18 height 18
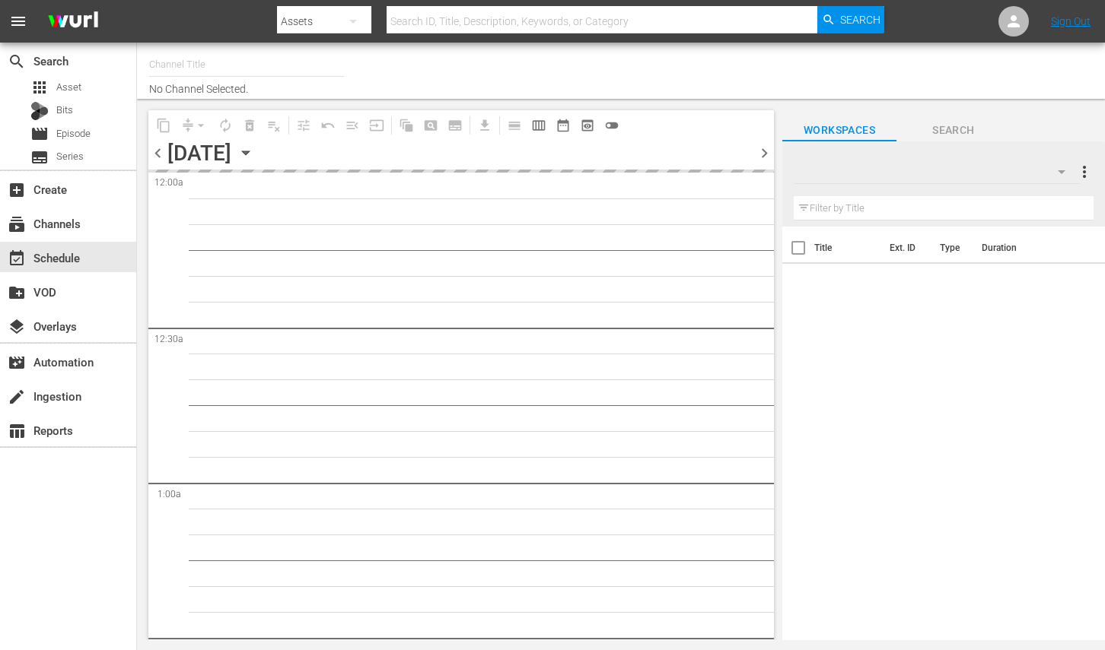
type input "YG TV (900)"
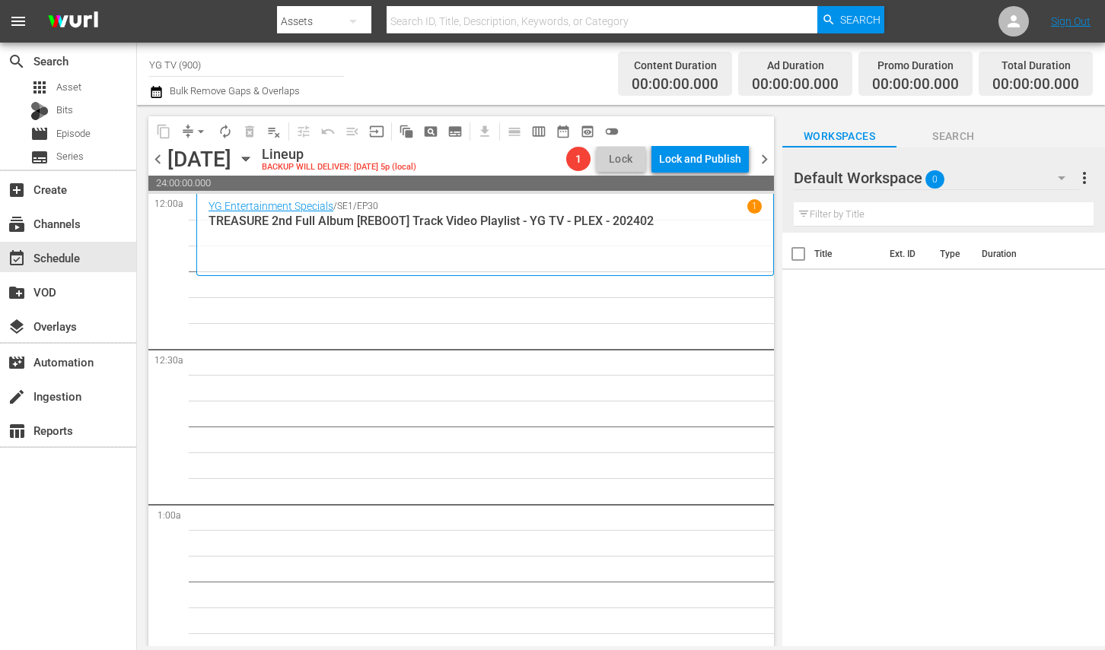
click at [898, 182] on div at bounding box center [848, 179] width 110 height 38
click at [949, 183] on div "Default Workspace 0" at bounding box center [936, 178] width 286 height 43
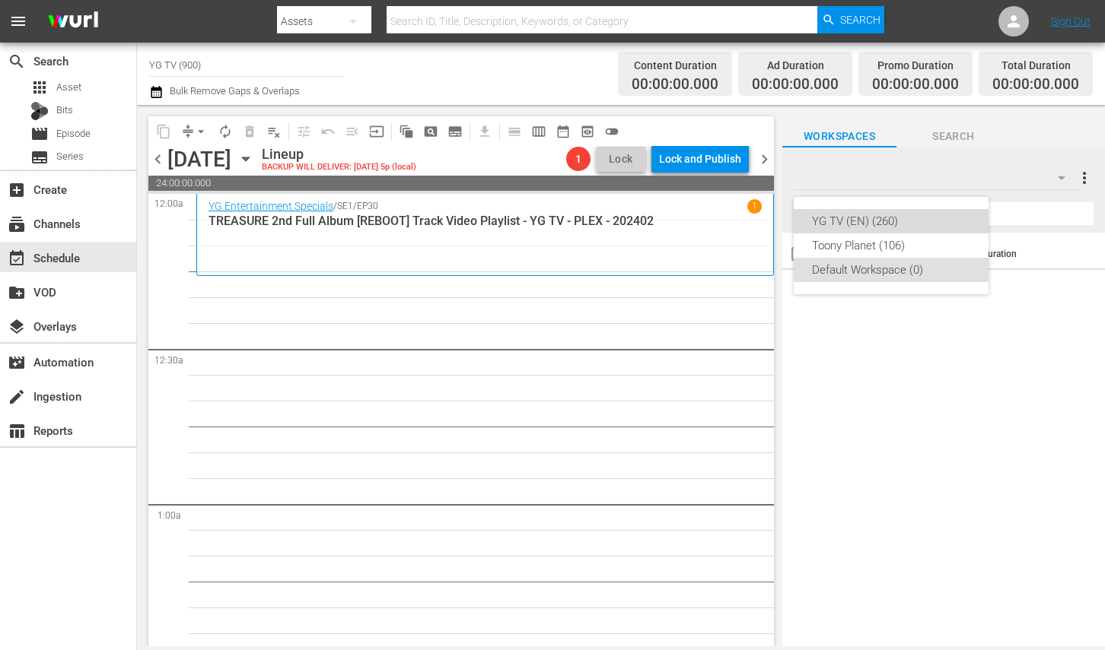
click at [898, 223] on div "YG TV (EN) (260)" at bounding box center [891, 221] width 158 height 24
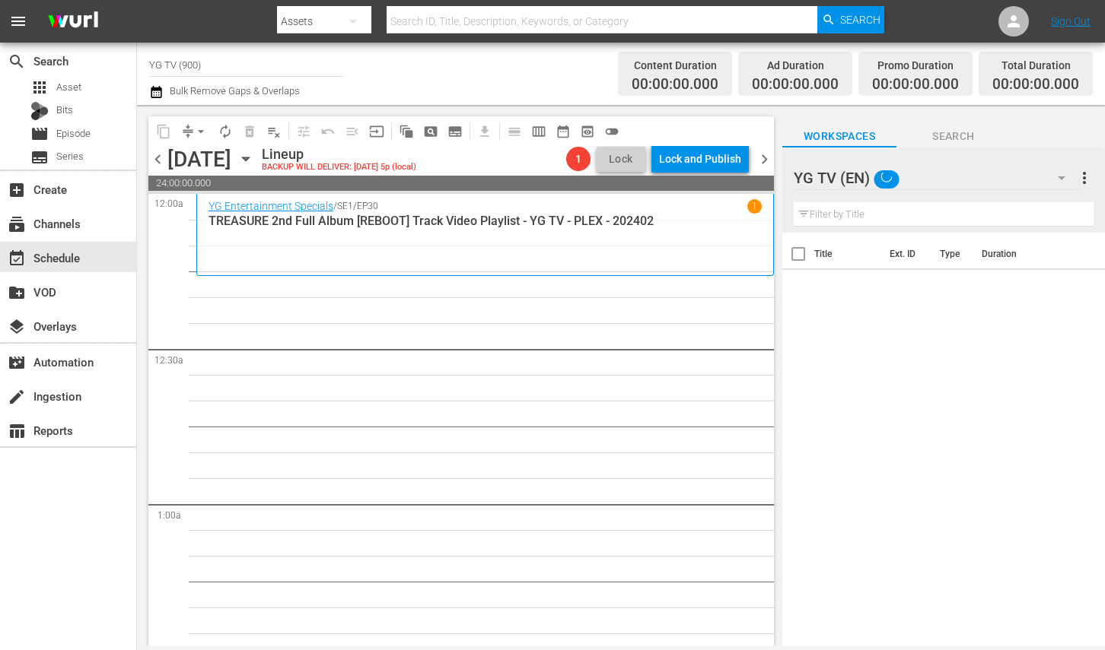
click at [418, 368] on div "YG TV (EN) (260) Toony Planet (106) Default Workspace (0)" at bounding box center [552, 325] width 1105 height 650
click at [958, 184] on div "YG TV (EN)" at bounding box center [936, 178] width 286 height 43
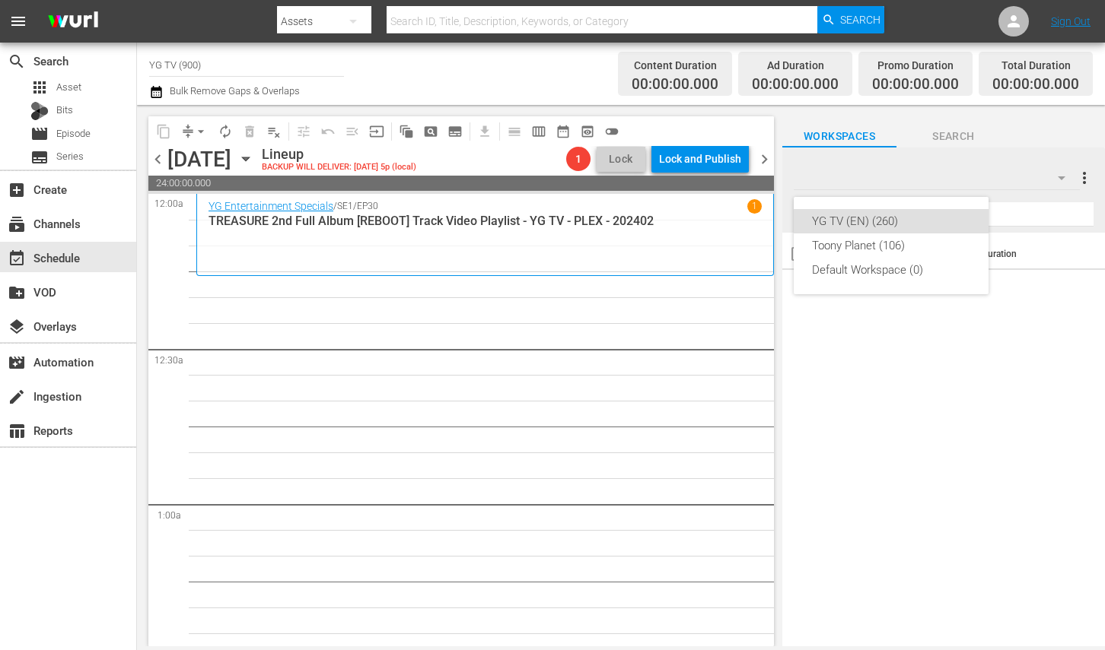
click at [538, 353] on div "YG TV (EN) (260) Toony Planet (106) Default Workspace (0)" at bounding box center [552, 325] width 1105 height 650
